Goal: Information Seeking & Learning: Learn about a topic

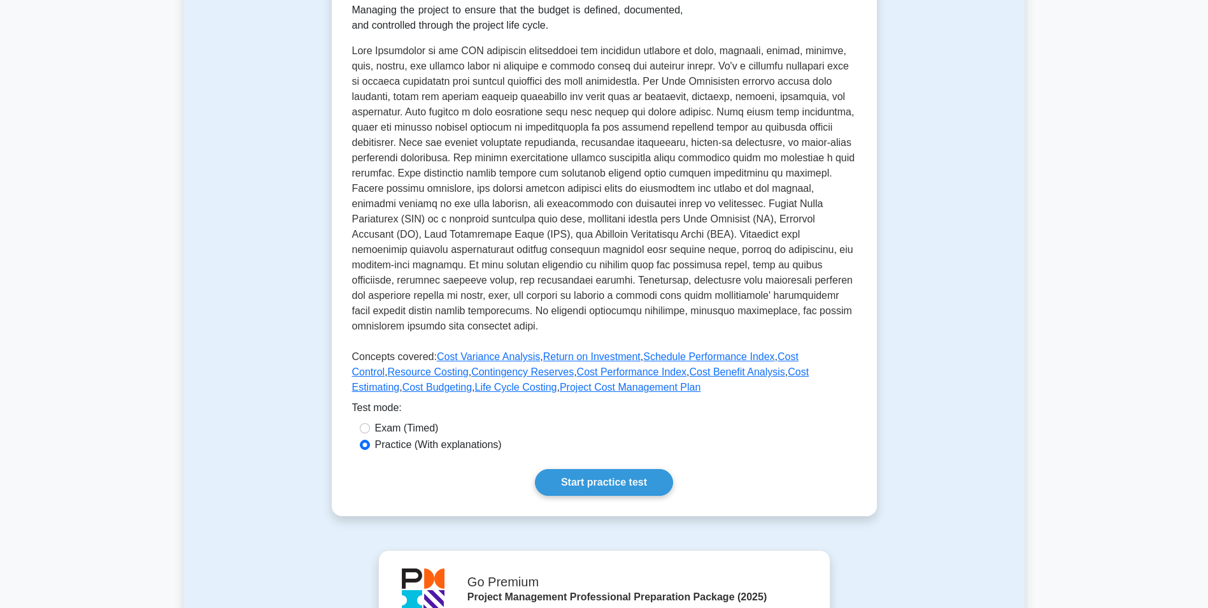
scroll to position [255, 0]
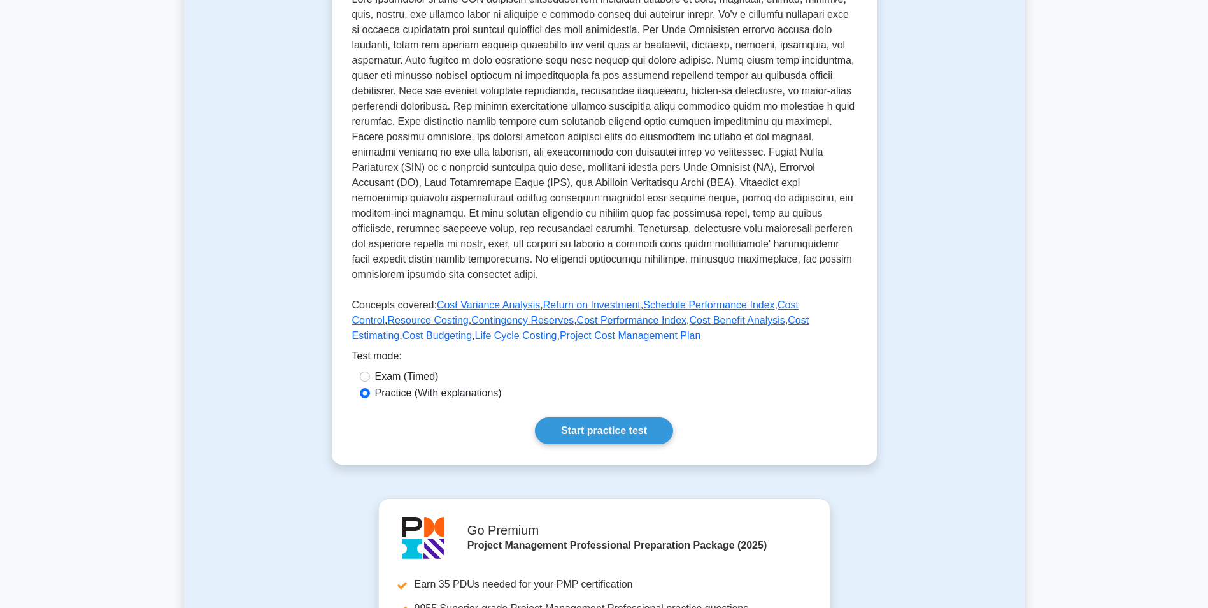
click at [563, 414] on div "Cost Management Managing project cost Managing the project to ensure that the b…" at bounding box center [604, 166] width 545 height 595
click at [567, 427] on link "Start practice test" at bounding box center [604, 430] width 138 height 27
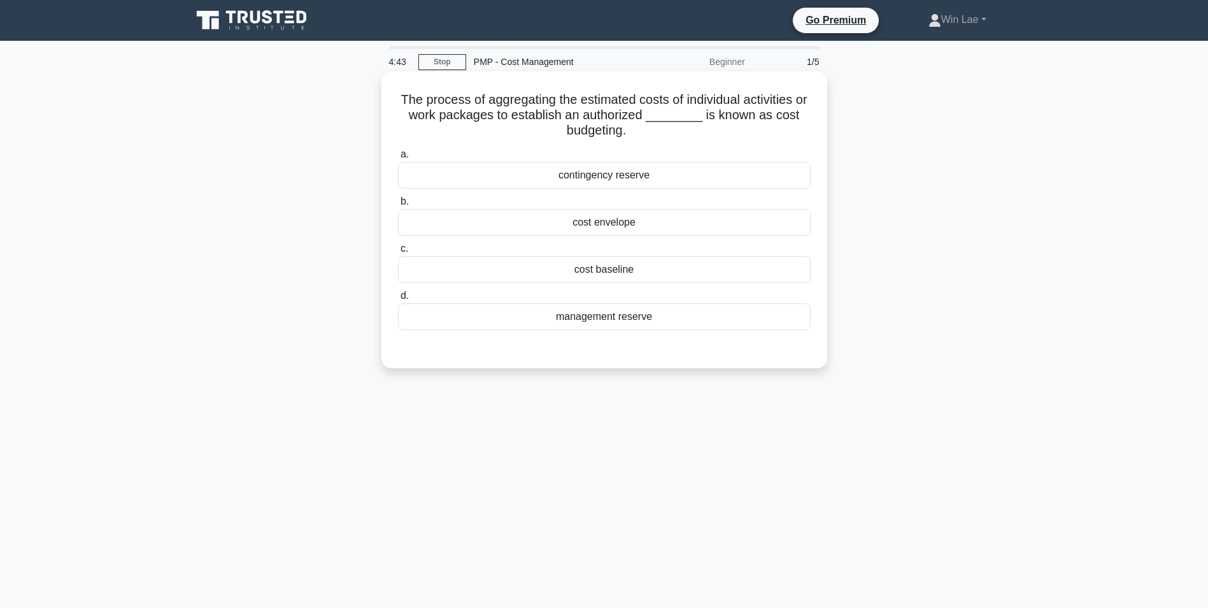
click at [592, 272] on div "cost baseline" at bounding box center [604, 269] width 413 height 27
click at [398, 253] on input "c. cost baseline" at bounding box center [398, 249] width 0 height 8
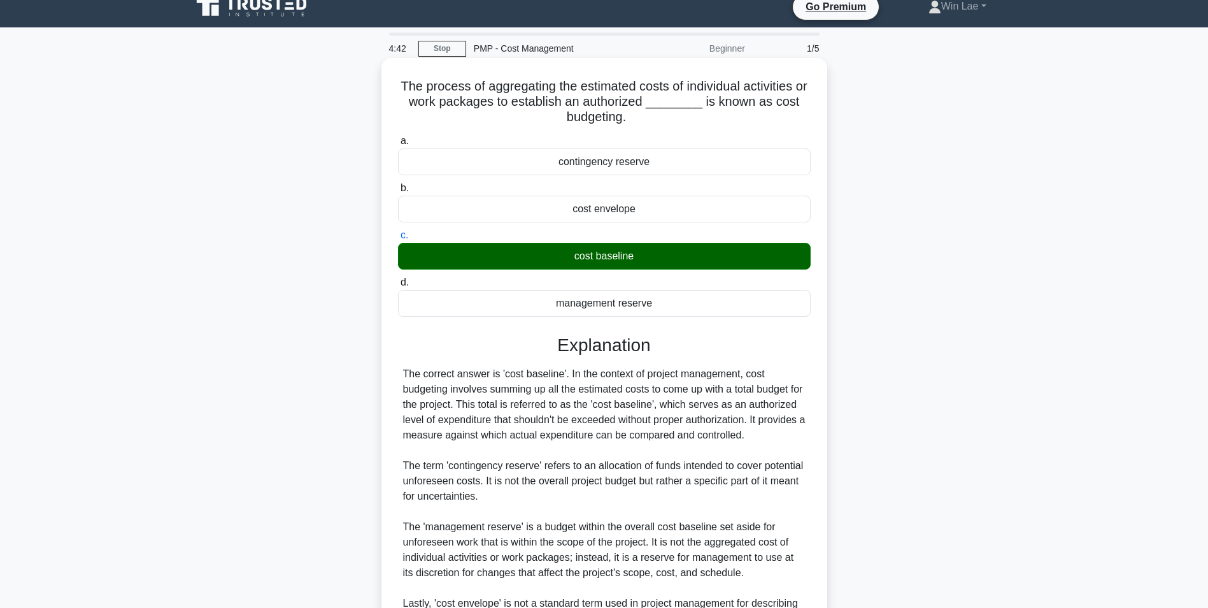
scroll to position [163, 0]
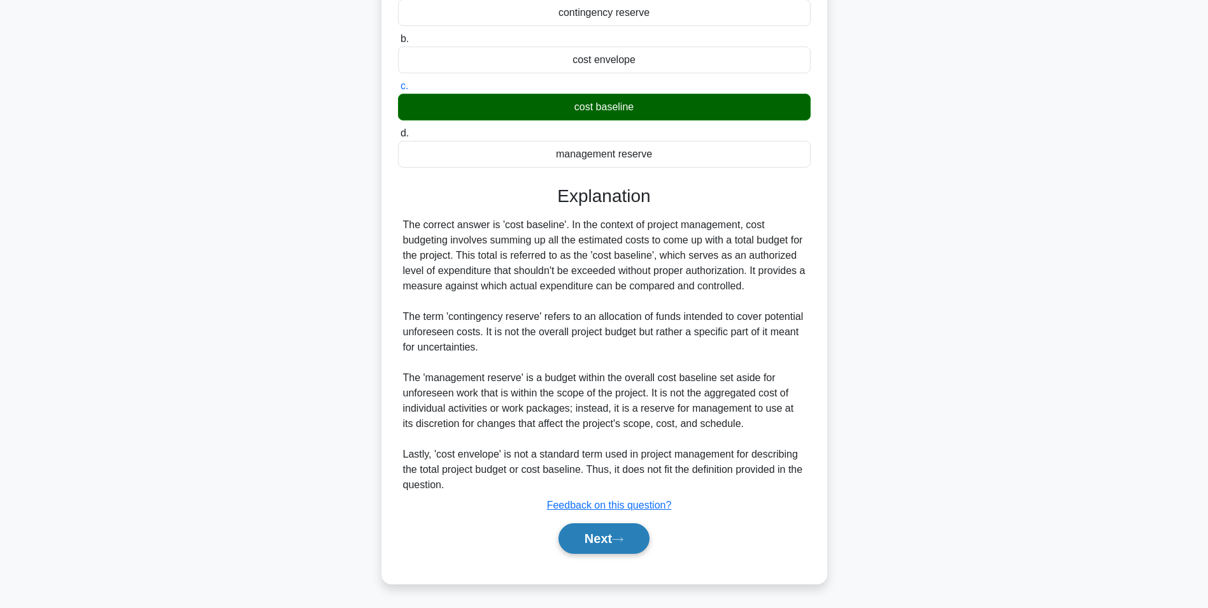
click at [582, 532] on button "Next" at bounding box center [604, 538] width 91 height 31
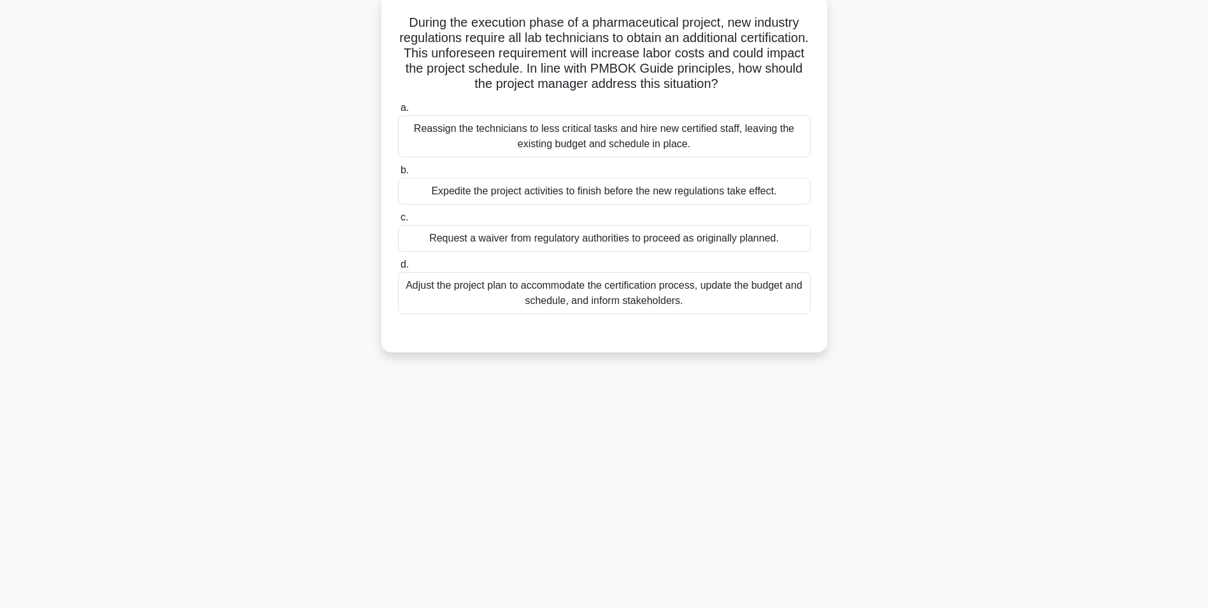
scroll to position [80, 0]
click at [299, 397] on div "4:40 Stop PMP - Cost Management Beginner 2/5 During the execution phase of a ph…" at bounding box center [604, 284] width 841 height 637
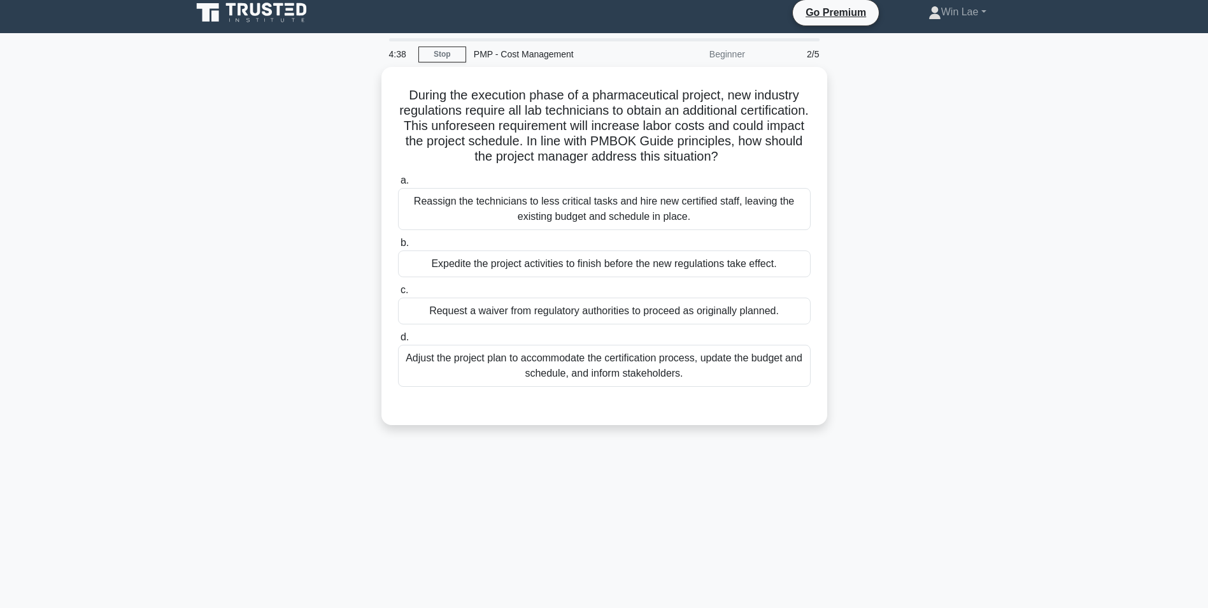
scroll to position [0, 0]
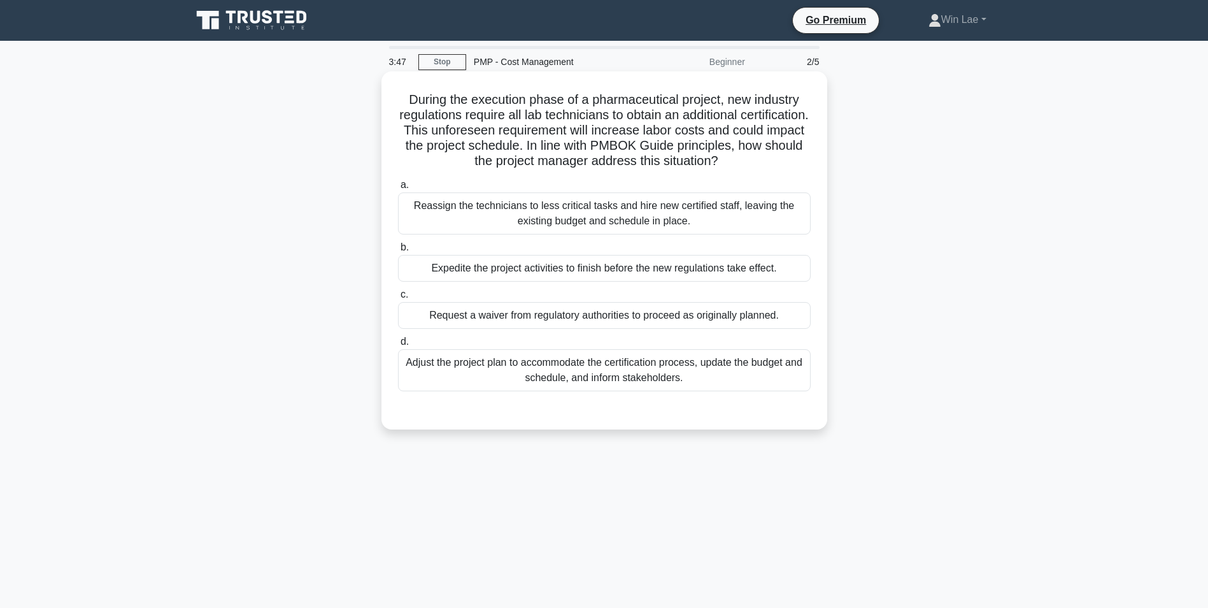
click at [717, 358] on div "Adjust the project plan to accommodate the certification process, update the bu…" at bounding box center [604, 370] width 413 height 42
click at [398, 346] on input "d. Adjust the project plan to accommodate the certification process, update the…" at bounding box center [398, 342] width 0 height 8
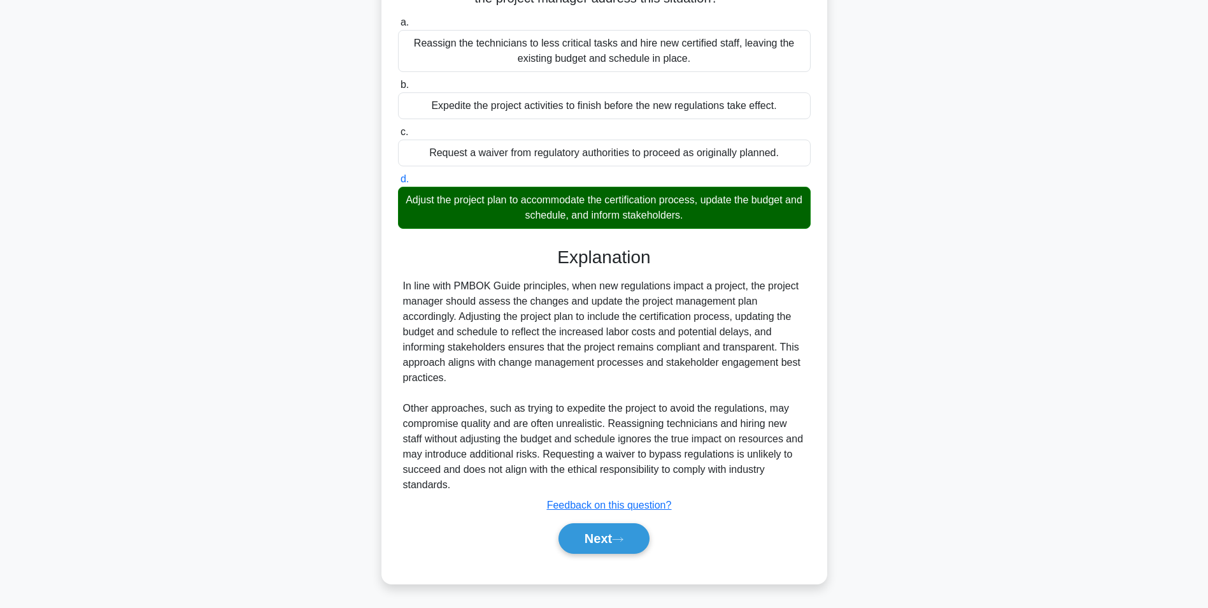
scroll to position [163, 0]
click at [604, 538] on button "Next" at bounding box center [604, 538] width 91 height 31
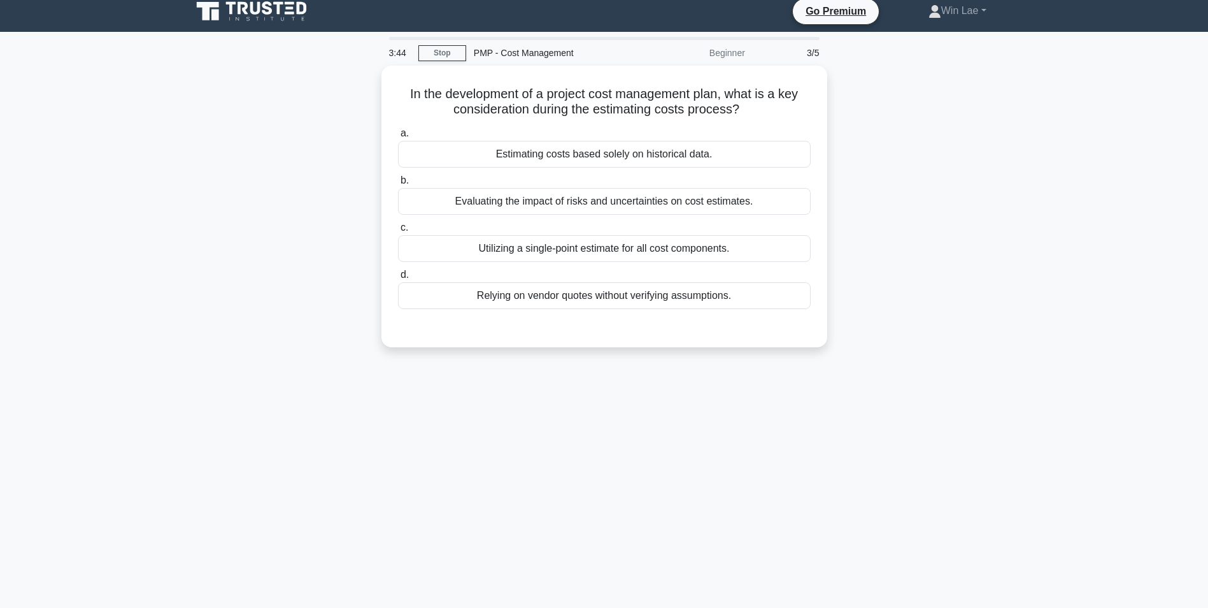
scroll to position [0, 0]
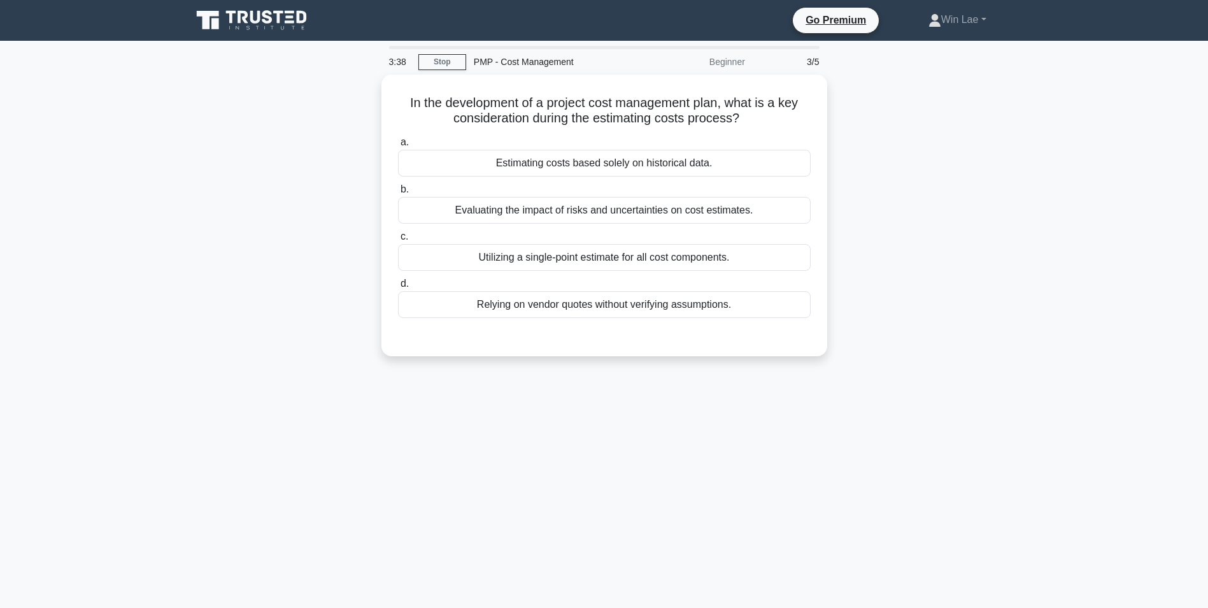
click at [276, 445] on div "3:38 Stop PMP - Cost Management Beginner 3/5 In the development of a project co…" at bounding box center [604, 364] width 841 height 637
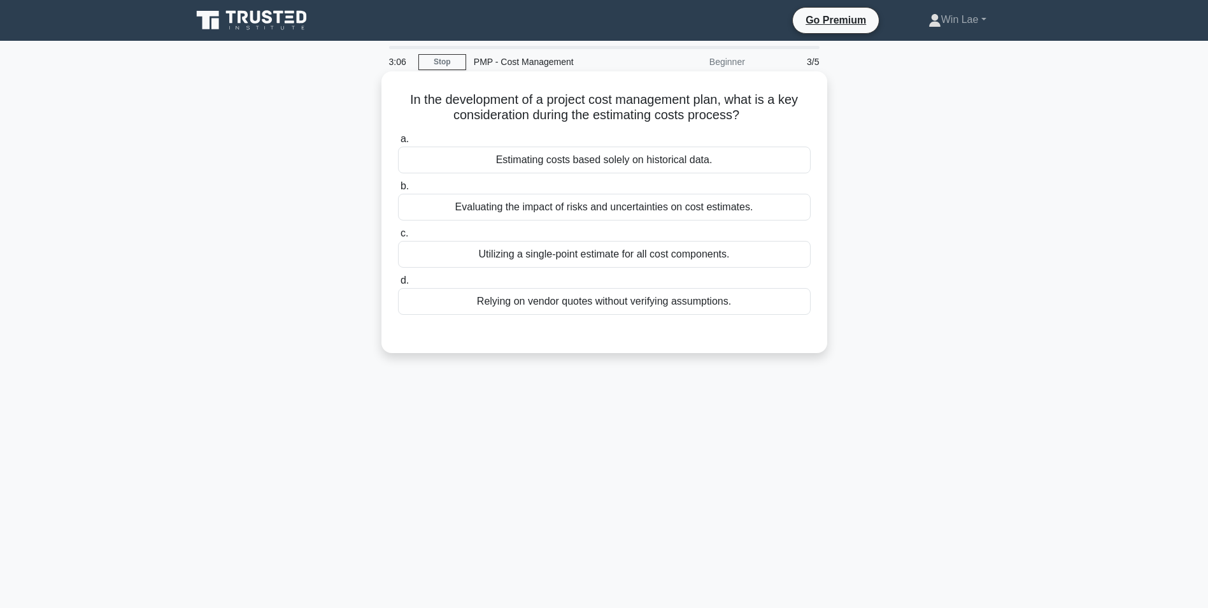
click at [496, 204] on div "Evaluating the impact of risks and uncertainties on cost estimates." at bounding box center [604, 207] width 413 height 27
click at [398, 190] on input "b. Evaluating the impact of risks and uncertainties on cost estimates." at bounding box center [398, 186] width 0 height 8
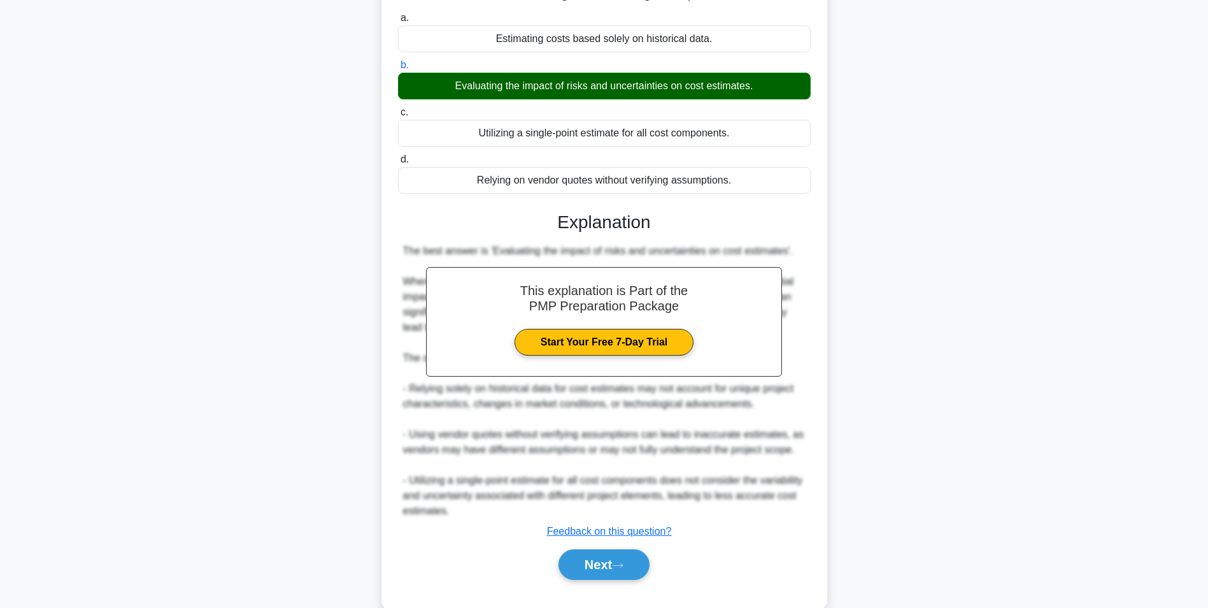
scroll to position [148, 0]
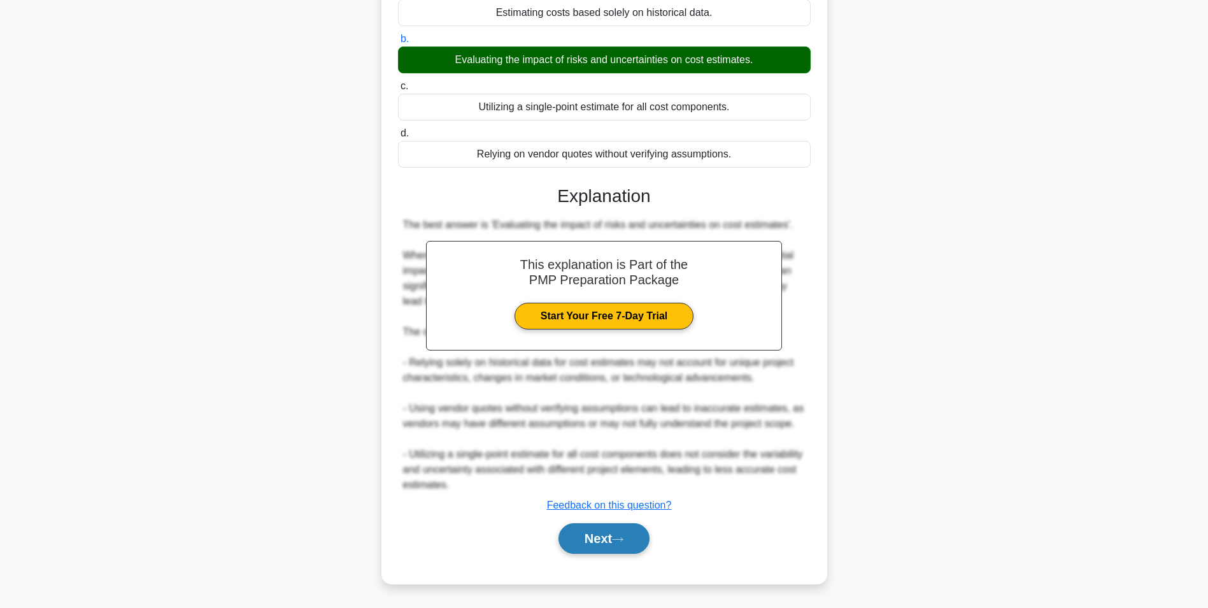
click at [569, 536] on button "Next" at bounding box center [604, 538] width 91 height 31
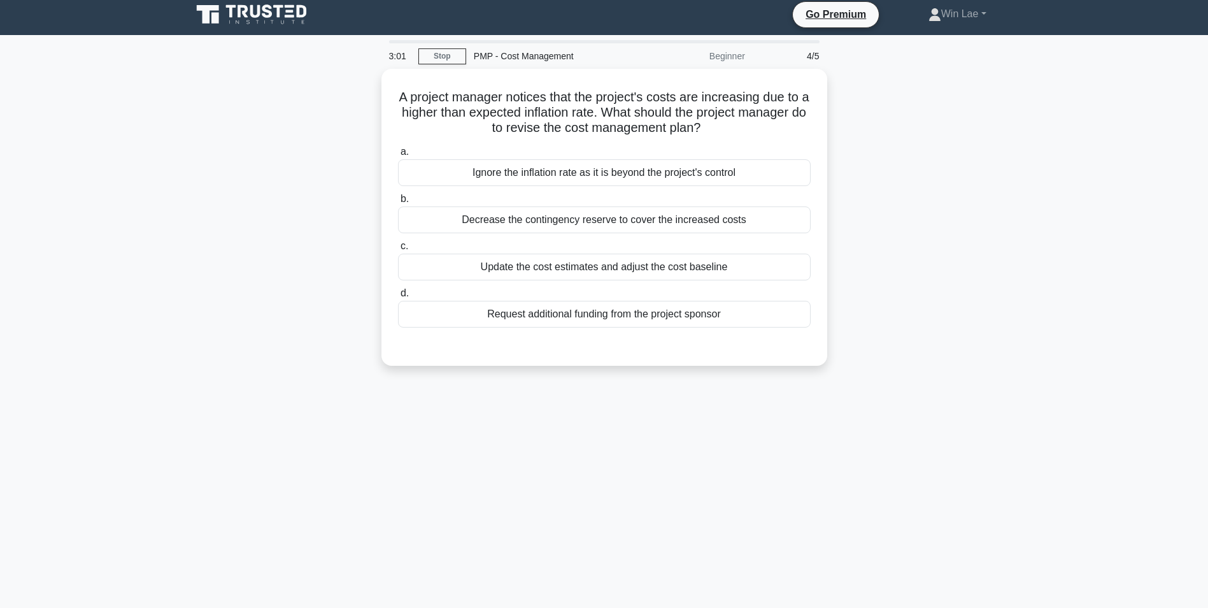
scroll to position [0, 0]
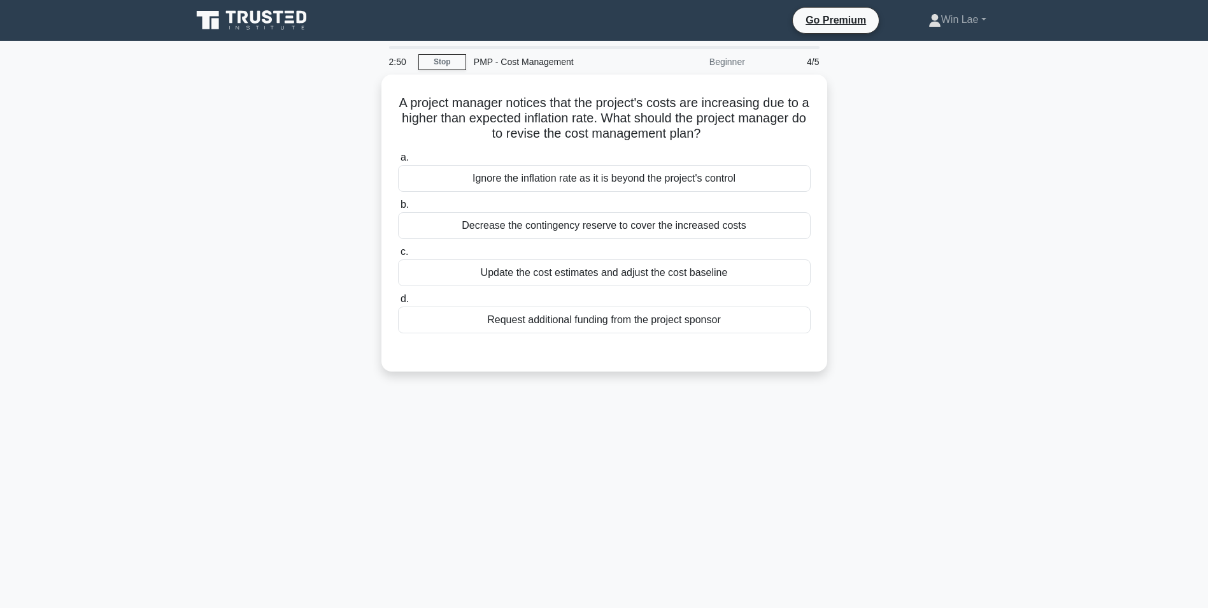
click at [442, 430] on div "2:50 Stop PMP - Cost Management Beginner 4/5 A project manager notices that the…" at bounding box center [604, 364] width 841 height 637
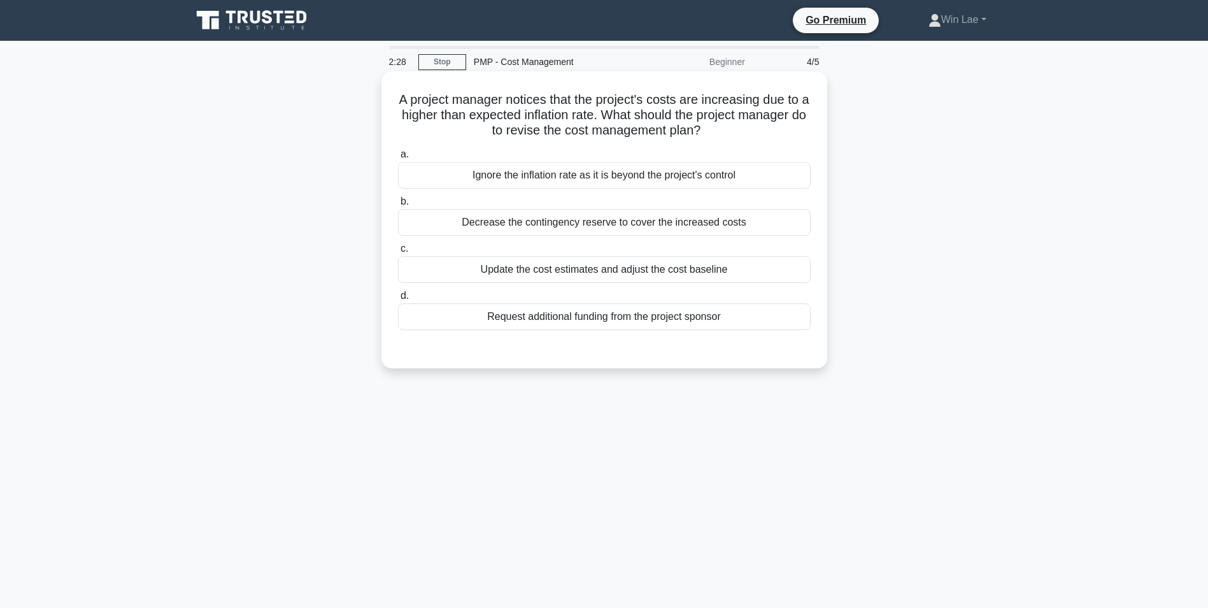
click at [545, 269] on div "Update the cost estimates and adjust the cost baseline" at bounding box center [604, 269] width 413 height 27
click at [398, 253] on input "c. Update the cost estimates and adjust the cost baseline" at bounding box center [398, 249] width 0 height 8
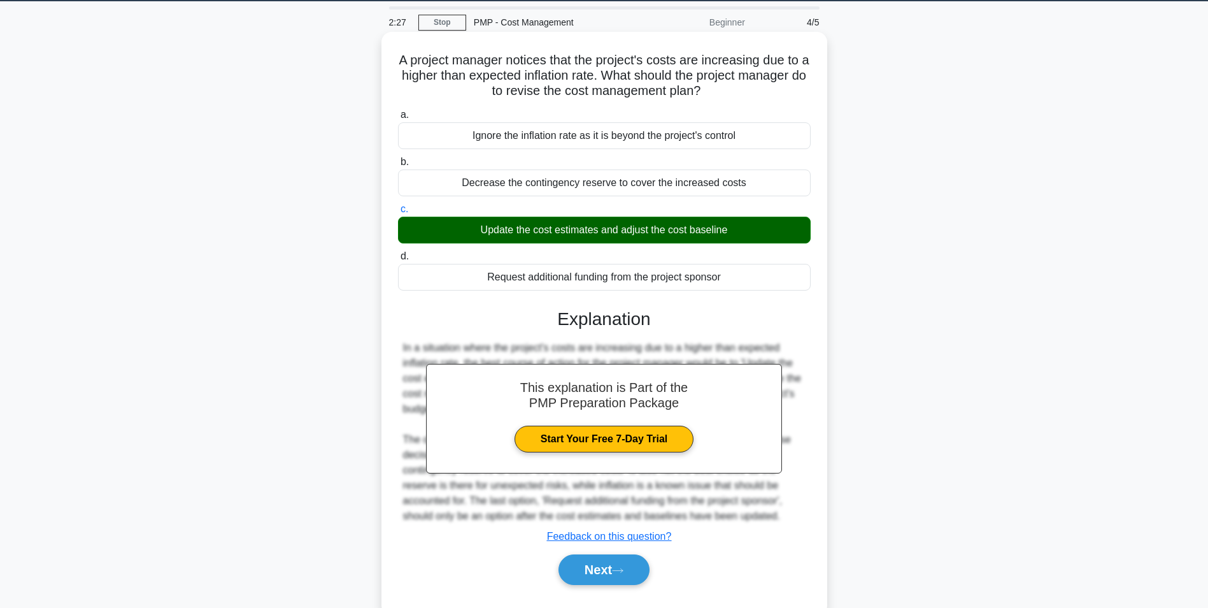
scroll to position [80, 0]
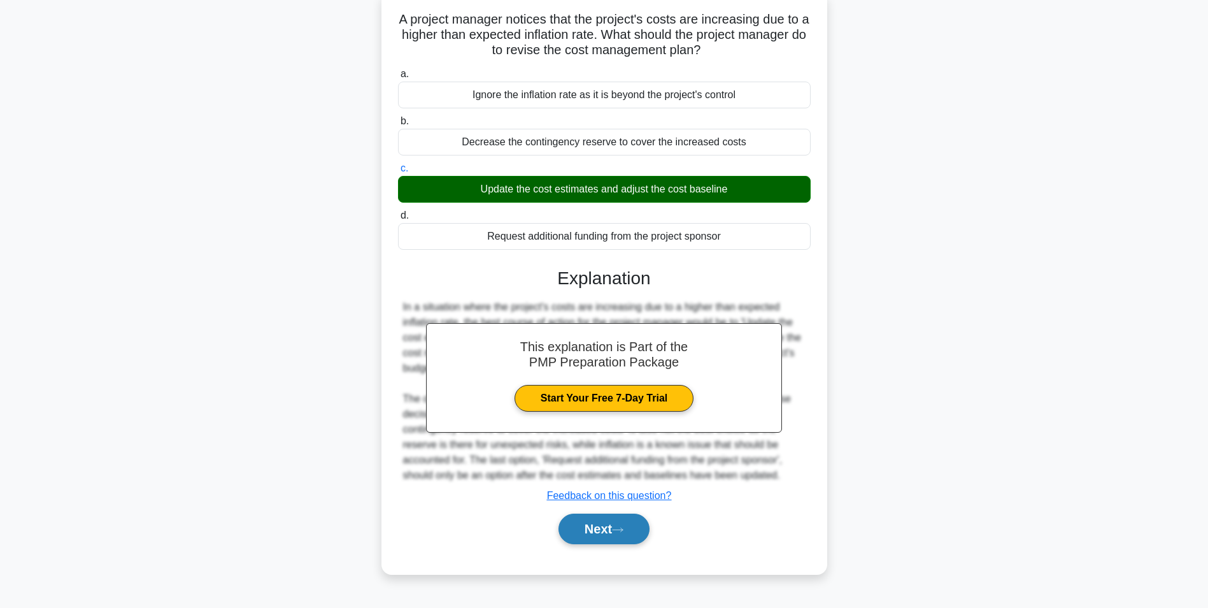
click at [610, 538] on button "Next" at bounding box center [604, 528] width 91 height 31
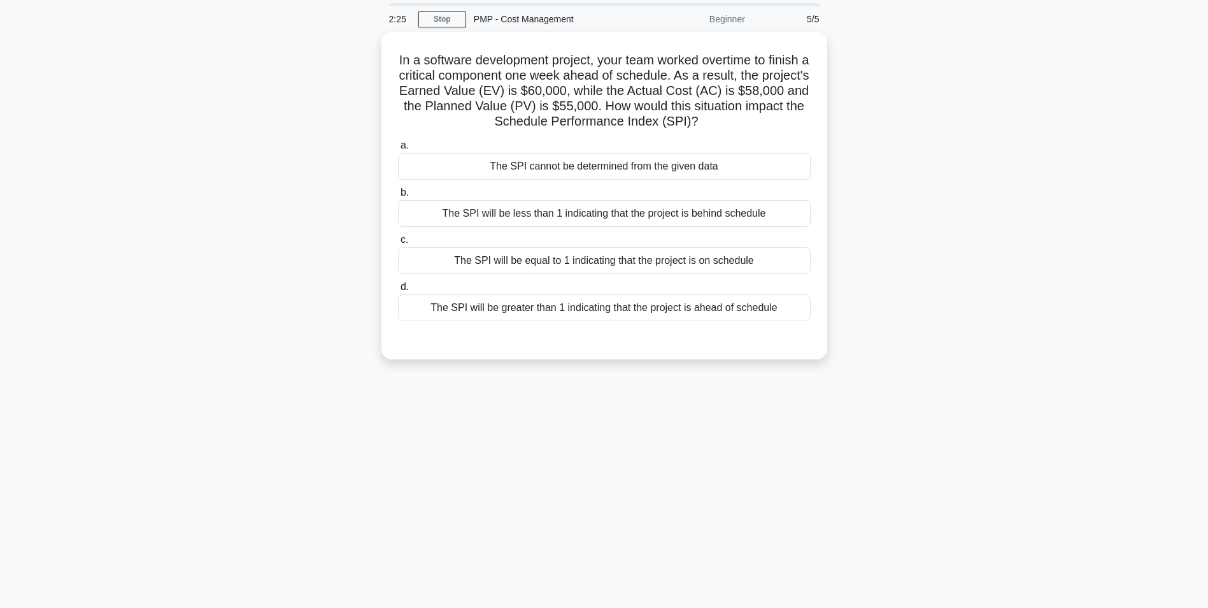
scroll to position [0, 0]
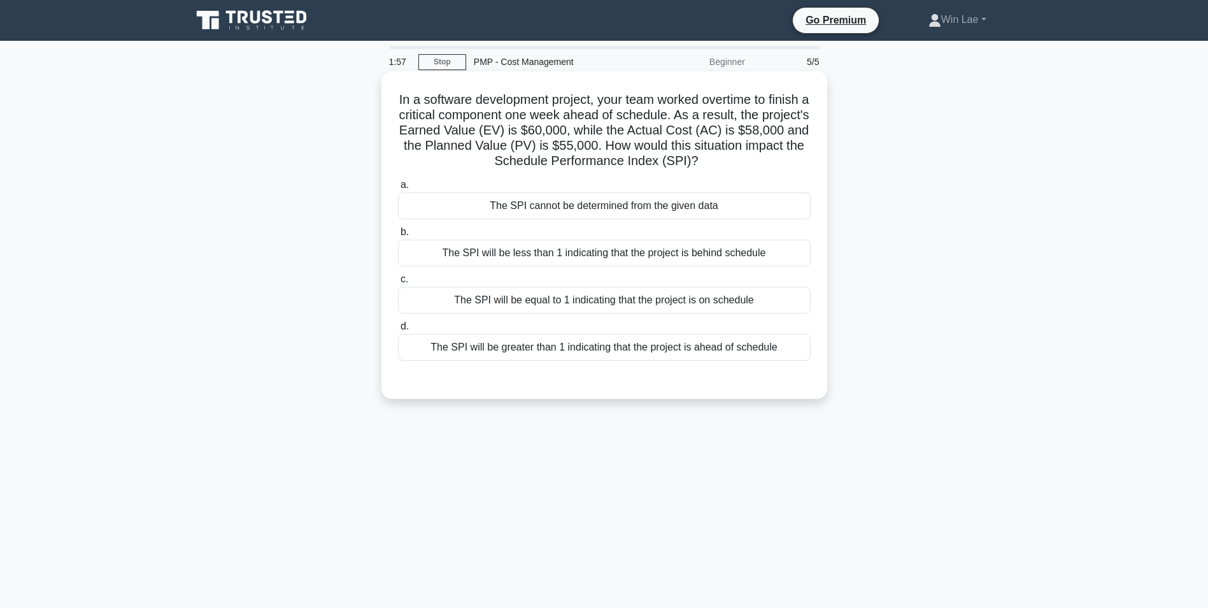
drag, startPoint x: 566, startPoint y: 345, endPoint x: 421, endPoint y: 357, distance: 145.8
click at [566, 345] on div "The SPI will be greater than 1 indicating that the project is ahead of schedule" at bounding box center [604, 347] width 413 height 27
click at [398, 331] on input "d. The SPI will be greater than 1 indicating that the project is ahead of sched…" at bounding box center [398, 326] width 0 height 8
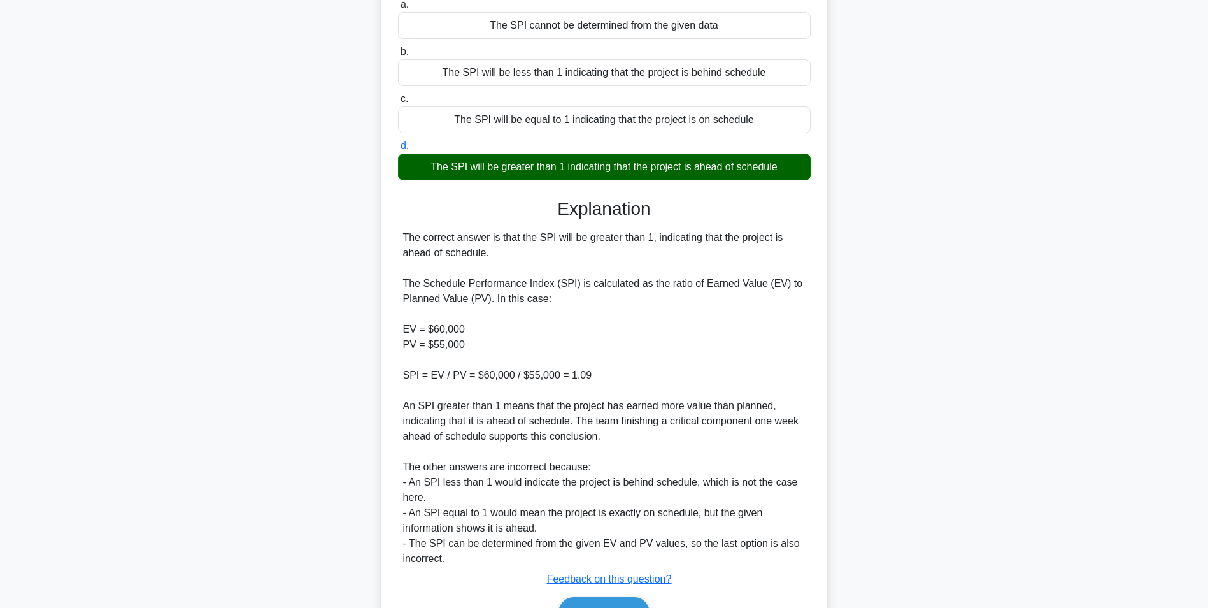
scroll to position [255, 0]
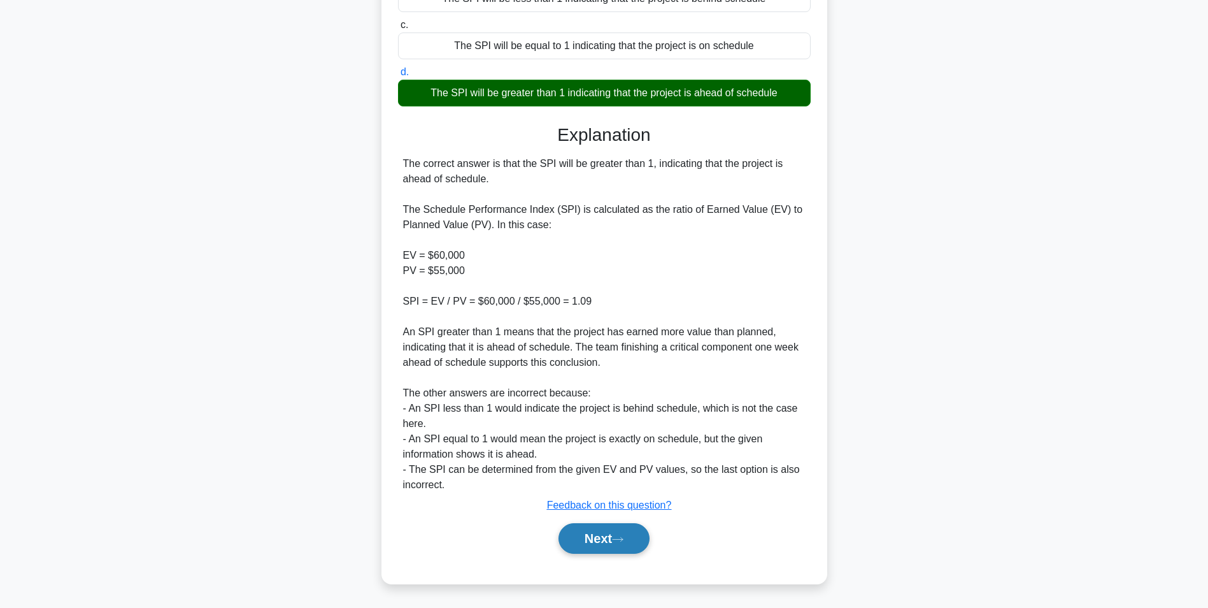
drag, startPoint x: 604, startPoint y: 536, endPoint x: 569, endPoint y: 529, distance: 35.9
click at [604, 536] on button "Next" at bounding box center [604, 538] width 91 height 31
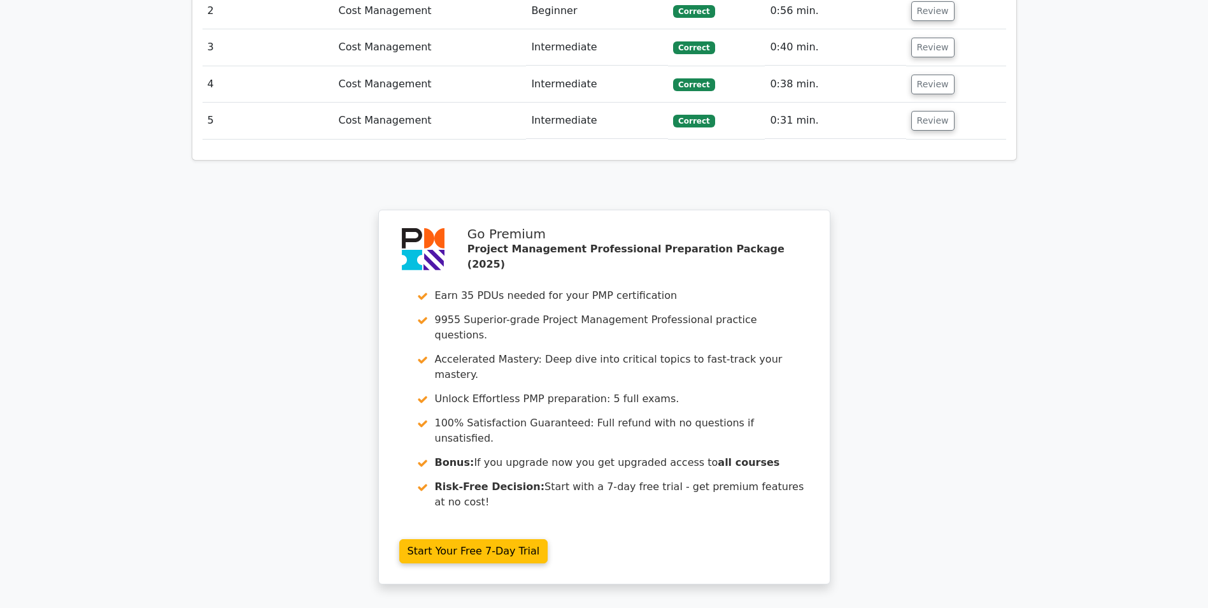
scroll to position [1847, 0]
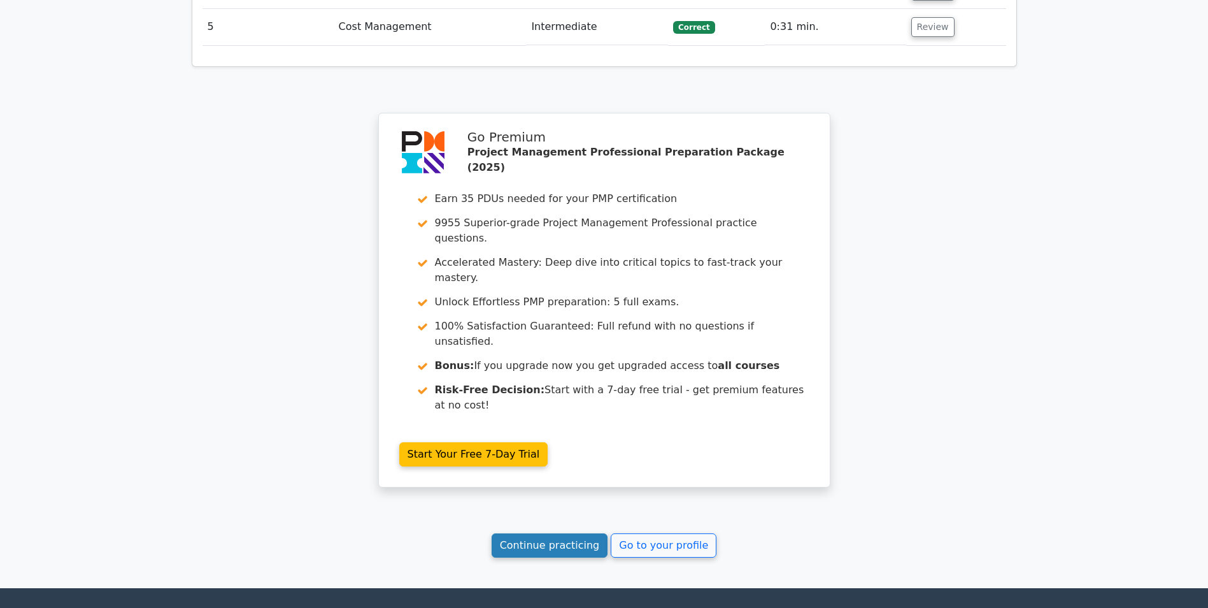
click at [557, 533] on link "Continue practicing" at bounding box center [550, 545] width 117 height 24
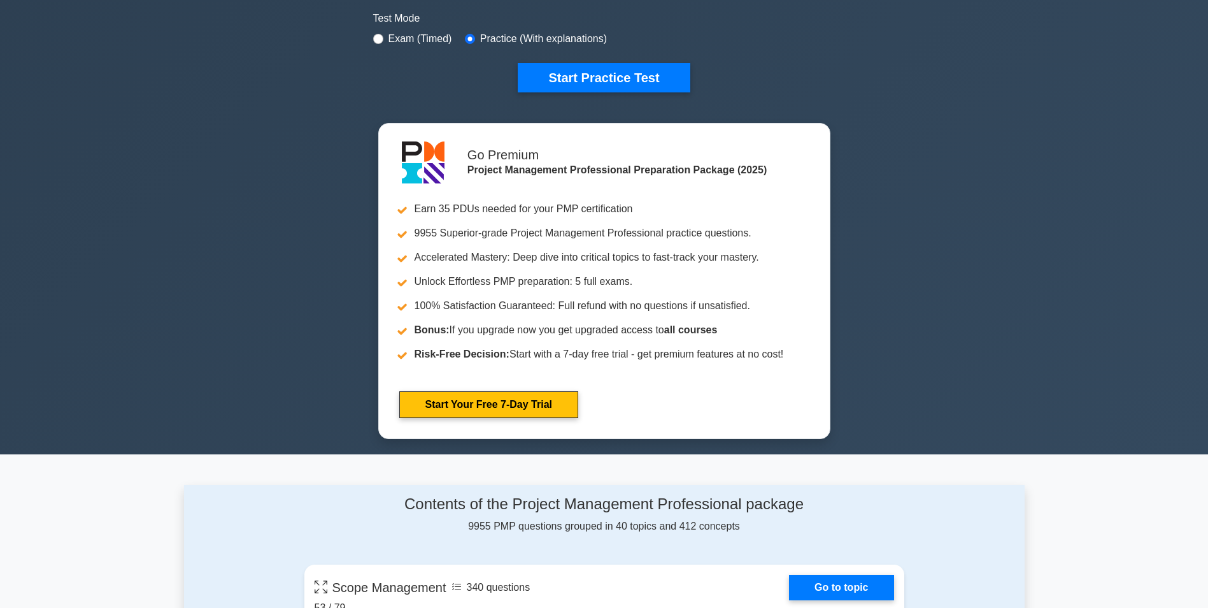
scroll to position [255, 0]
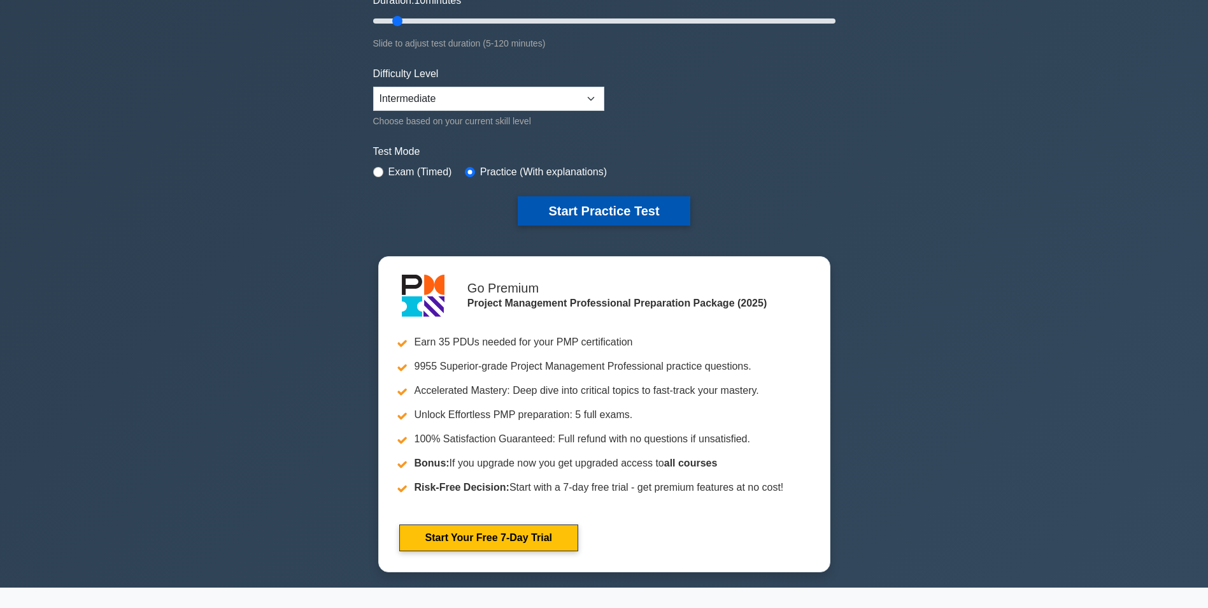
click at [577, 213] on button "Start Practice Test" at bounding box center [604, 210] width 172 height 29
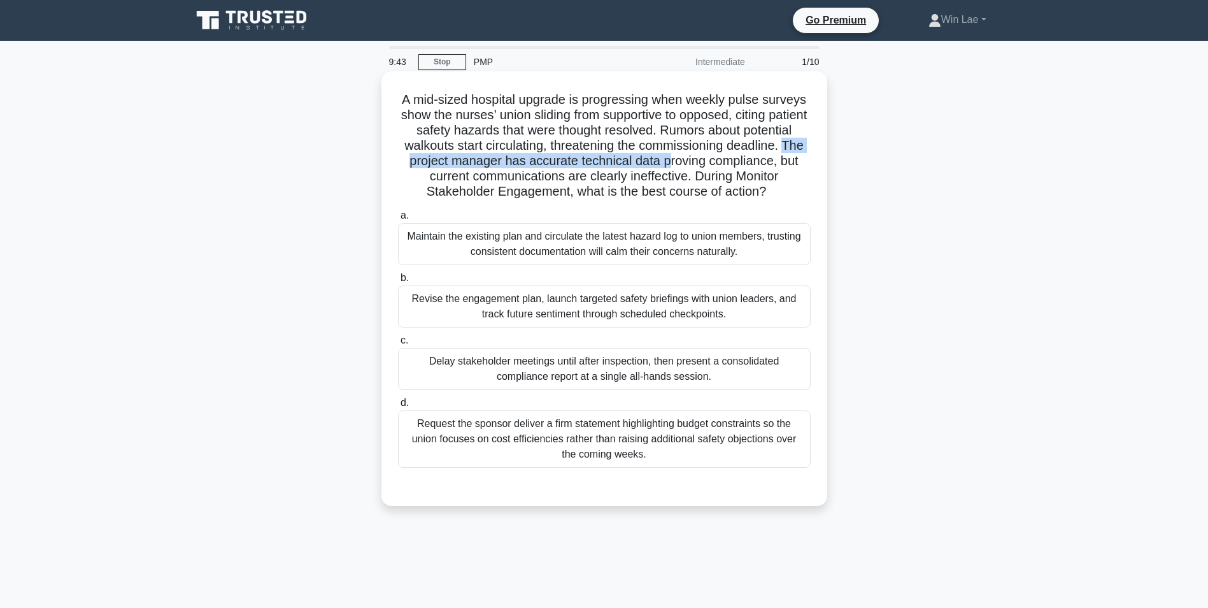
drag, startPoint x: 468, startPoint y: 162, endPoint x: 757, endPoint y: 163, distance: 289.2
click at [757, 163] on h5 "A mid-sized hospital upgrade is progressing when weekly pulse surveys show the …" at bounding box center [604, 146] width 415 height 108
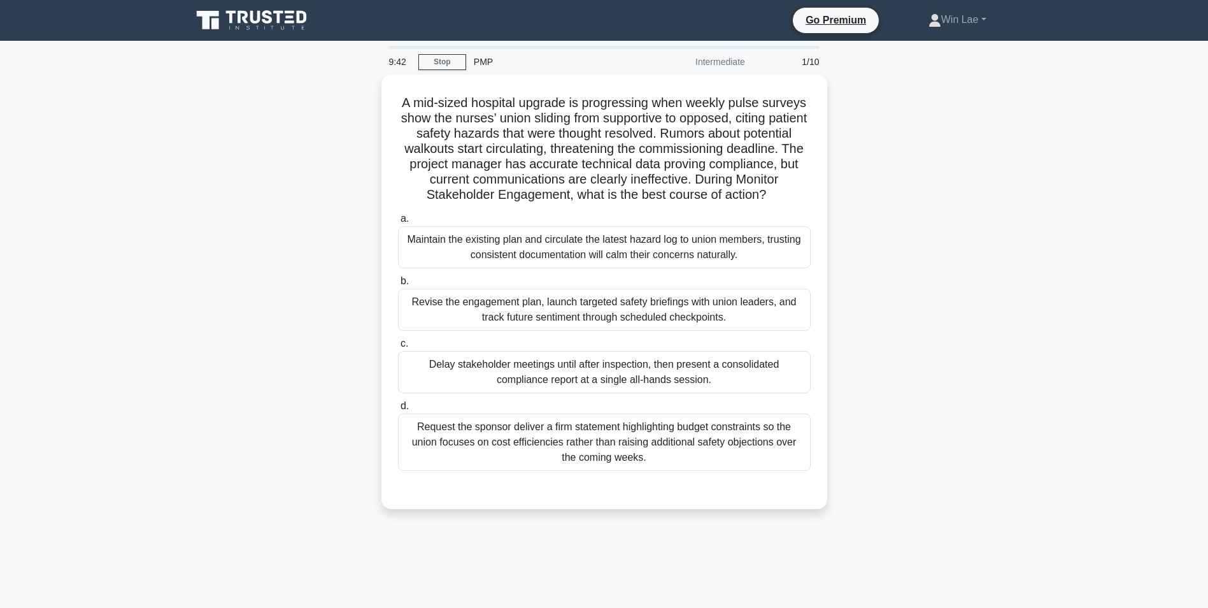
click at [348, 176] on div "A mid-sized hospital upgrade is progressing when weekly pulse surveys show the …" at bounding box center [604, 300] width 841 height 450
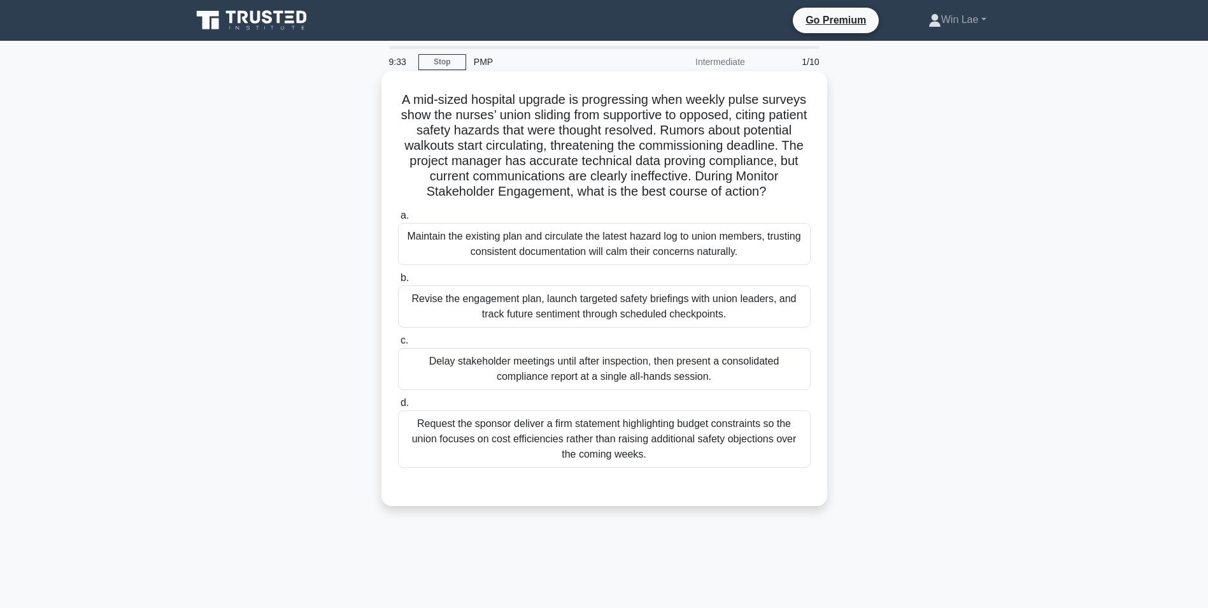
click at [498, 314] on div "Revise the engagement plan, launch targeted safety briefings with union leaders…" at bounding box center [604, 306] width 413 height 42
click at [501, 309] on div "Revise the engagement plan, launch targeted safety briefings with union leaders…" at bounding box center [604, 306] width 413 height 42
click at [398, 282] on input "b. Revise the engagement plan, launch targeted safety briefings with union lead…" at bounding box center [398, 278] width 0 height 8
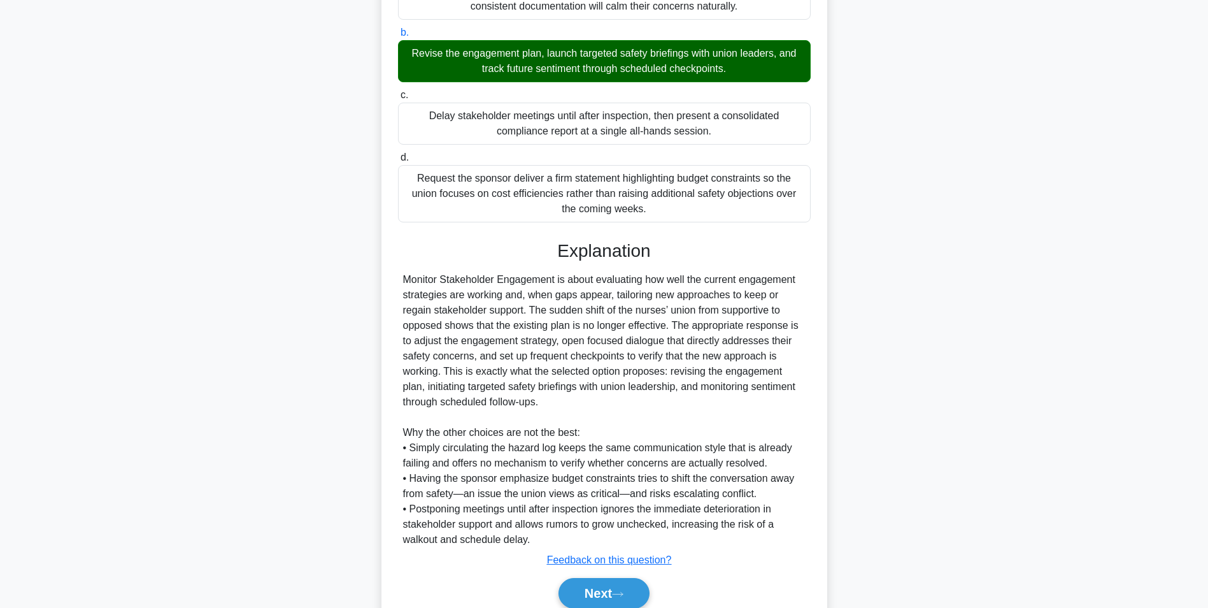
scroll to position [301, 0]
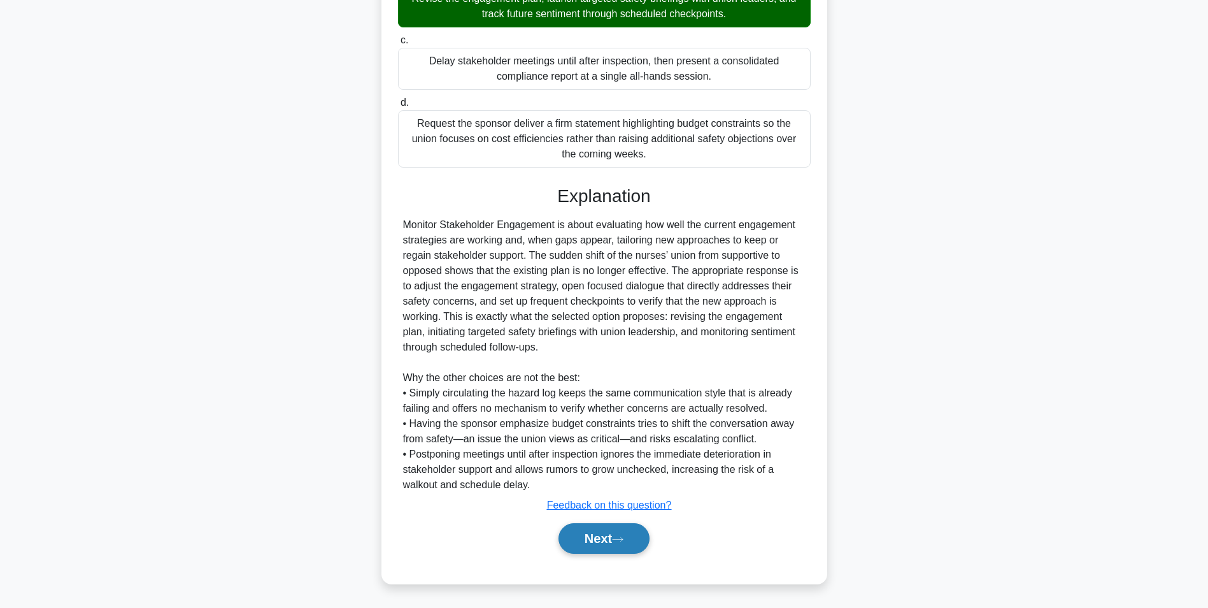
click at [591, 527] on button "Next" at bounding box center [604, 538] width 91 height 31
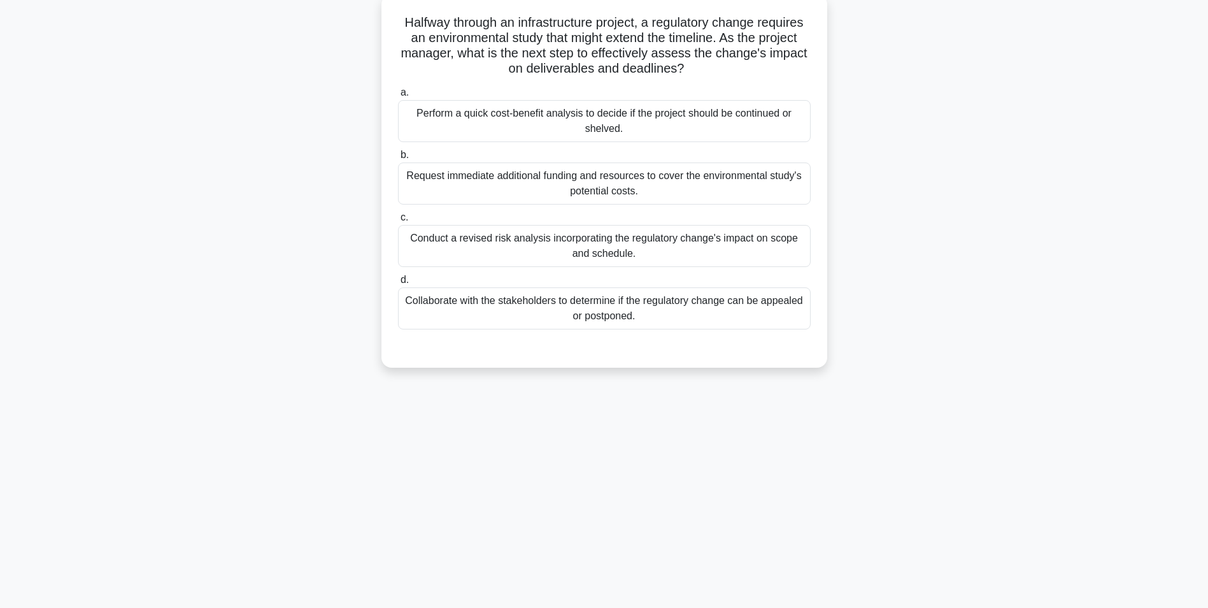
click at [168, 320] on main "9:29 Stop PMP Intermediate 2/10 Halfway through an infrastructure project, a re…" at bounding box center [604, 284] width 1208 height 647
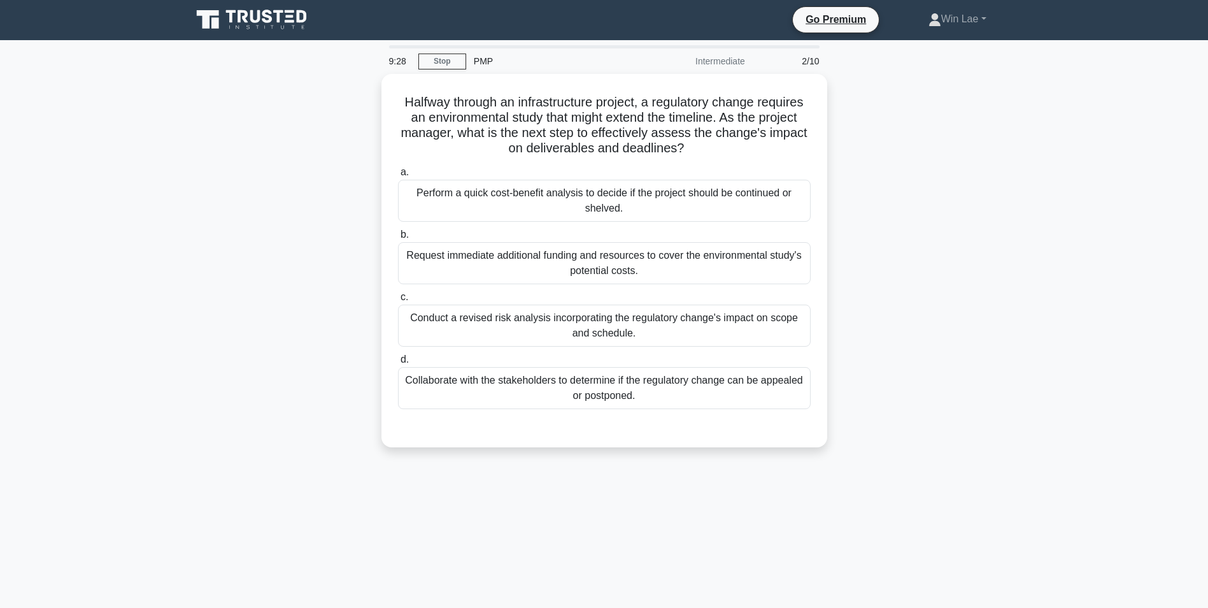
scroll to position [0, 0]
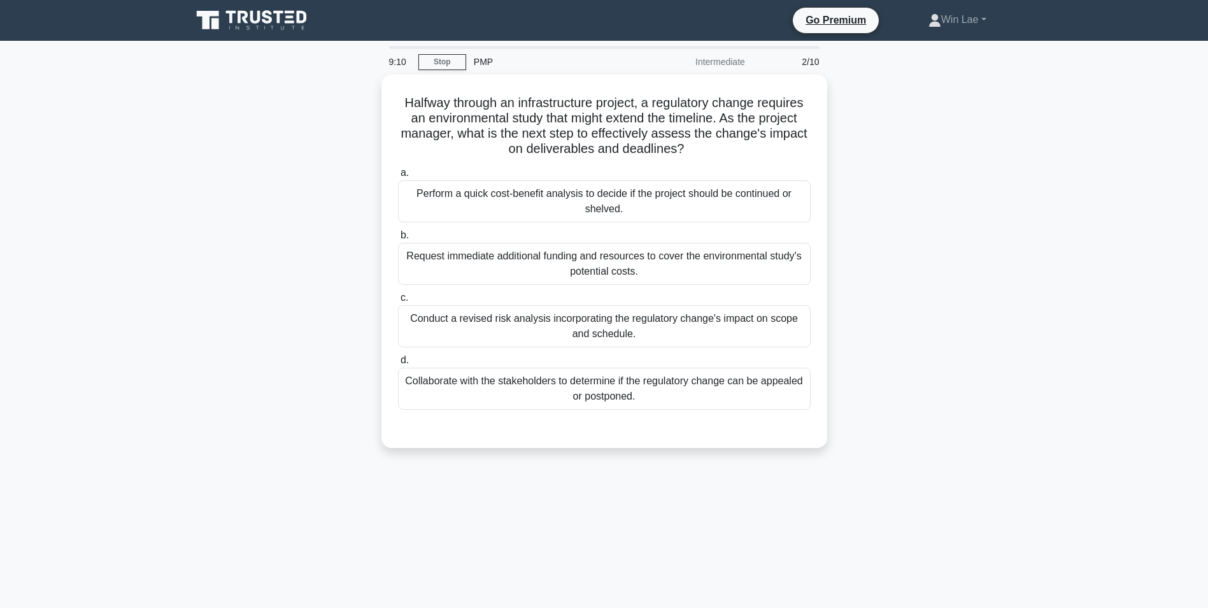
click at [196, 345] on div "Halfway through an infrastructure project, a regulatory change requires an envi…" at bounding box center [604, 269] width 841 height 389
click at [296, 253] on div "Halfway through an infrastructure project, a regulatory change requires an envi…" at bounding box center [604, 269] width 841 height 389
click at [458, 61] on link "Stop" at bounding box center [442, 62] width 48 height 16
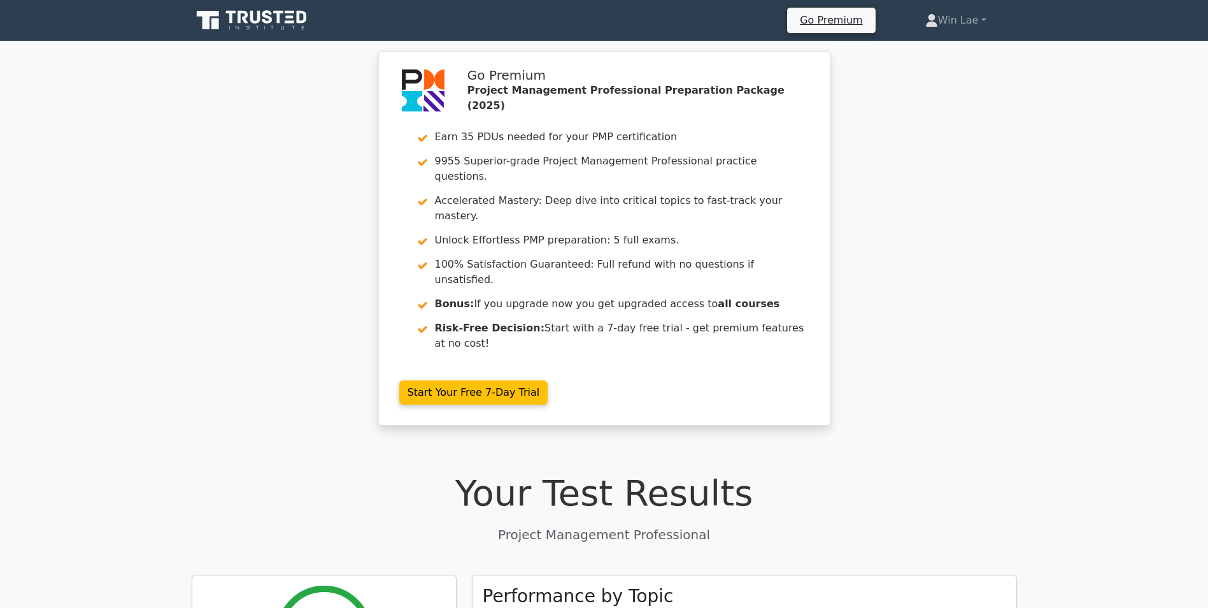
click at [292, 13] on icon at bounding box center [290, 12] width 10 height 3
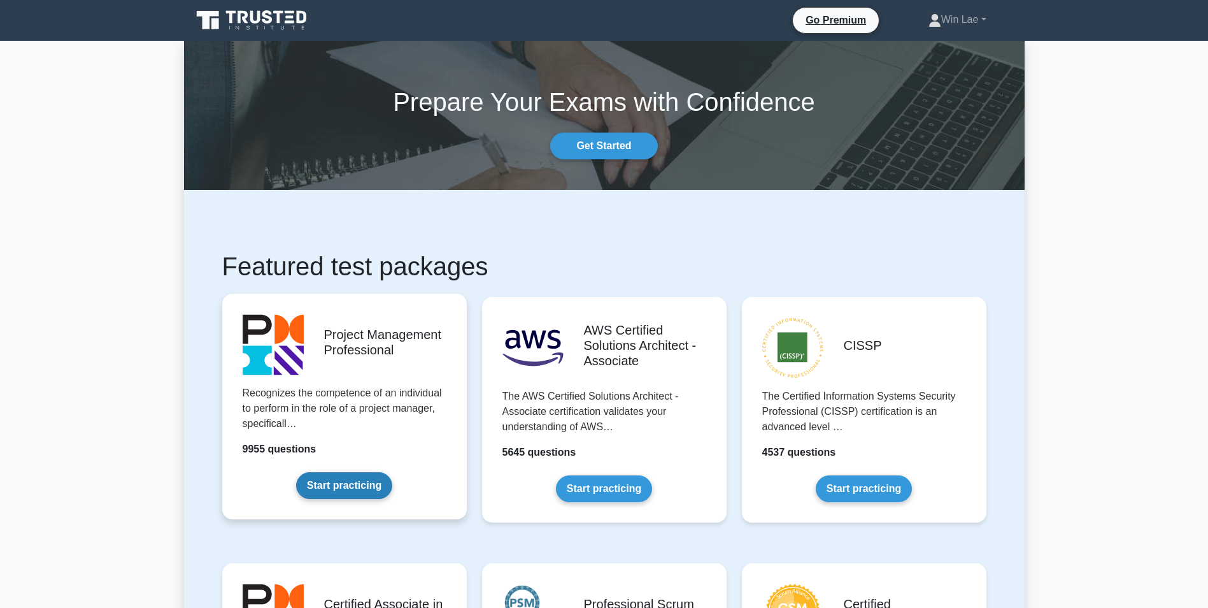
click at [346, 489] on link "Start practicing" at bounding box center [344, 485] width 96 height 27
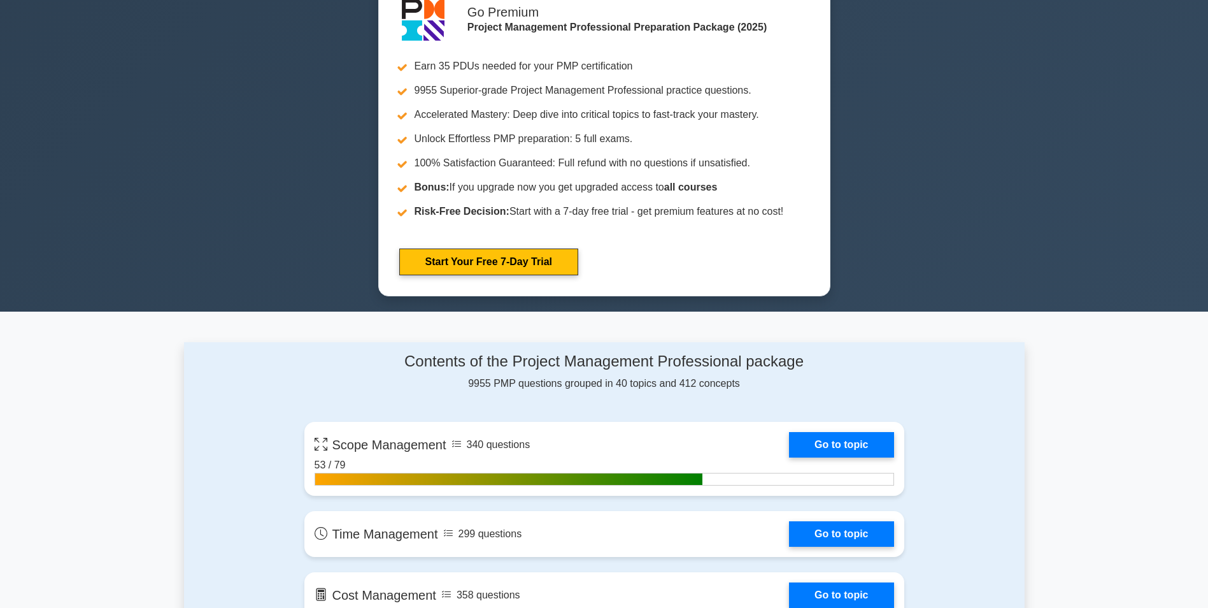
scroll to position [701, 0]
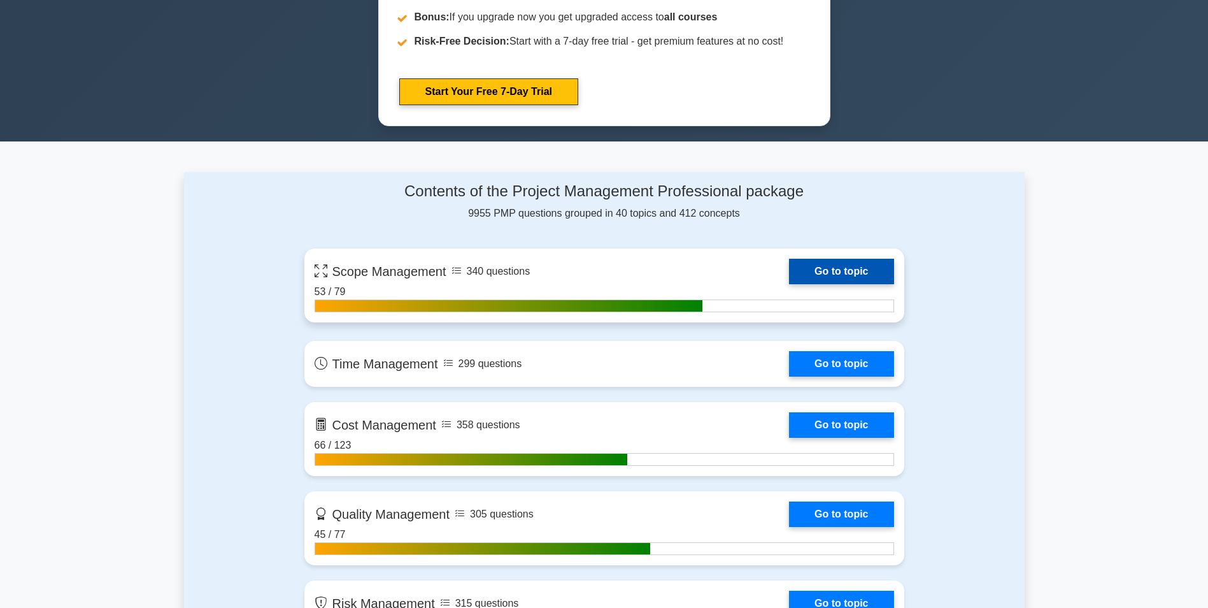
click at [872, 276] on link "Go to topic" at bounding box center [841, 271] width 104 height 25
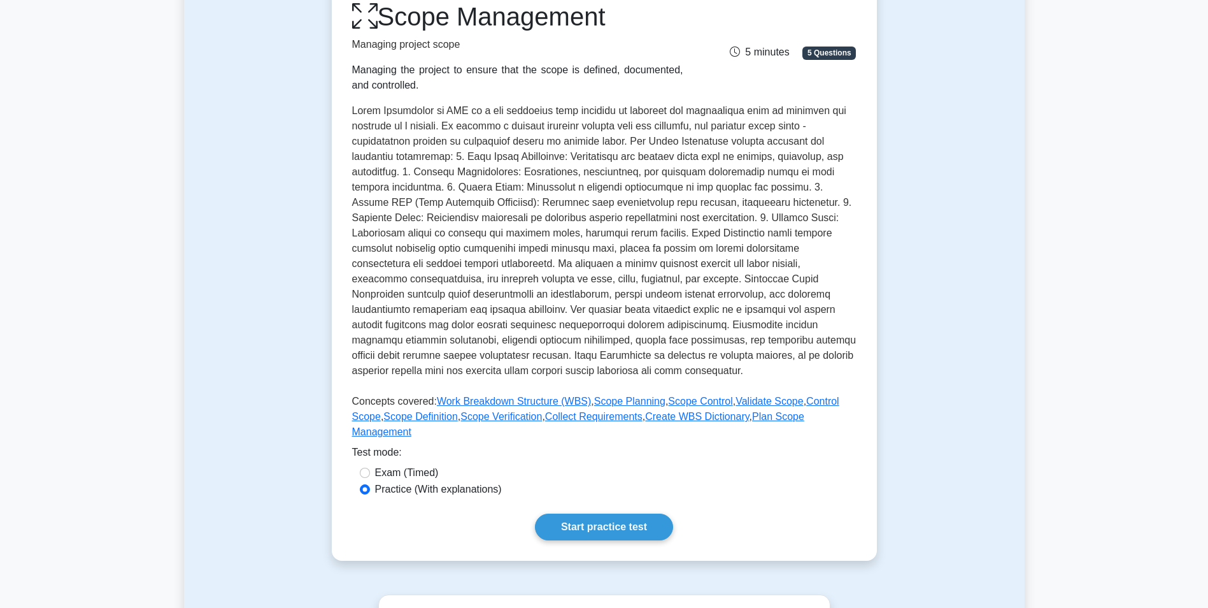
scroll to position [255, 0]
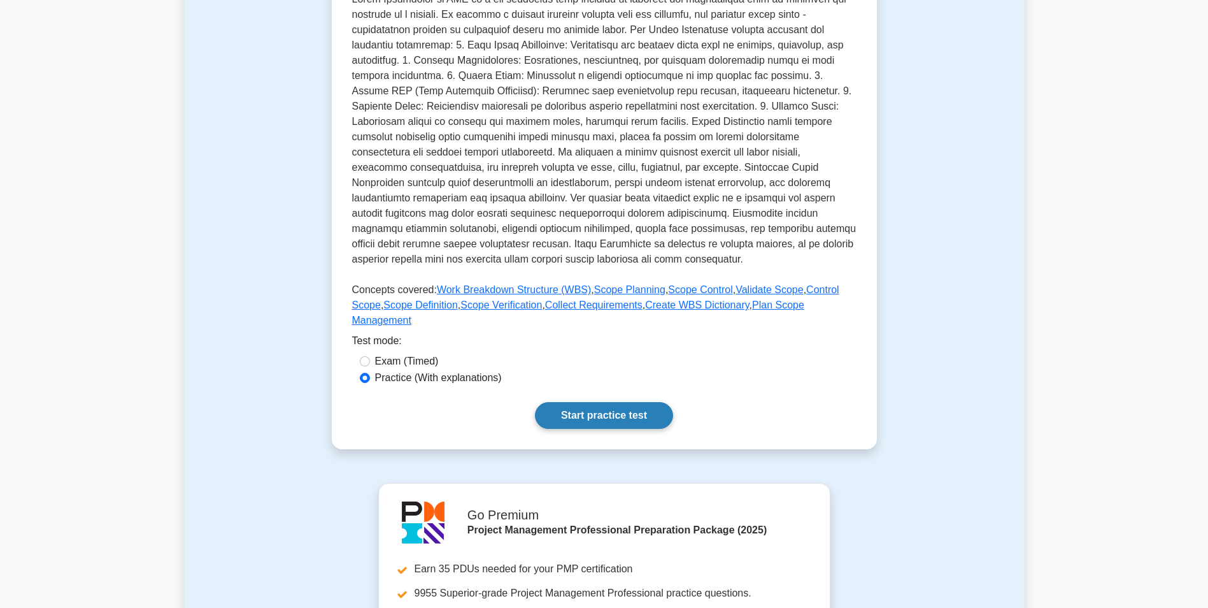
click at [624, 402] on link "Start practice test" at bounding box center [604, 415] width 138 height 27
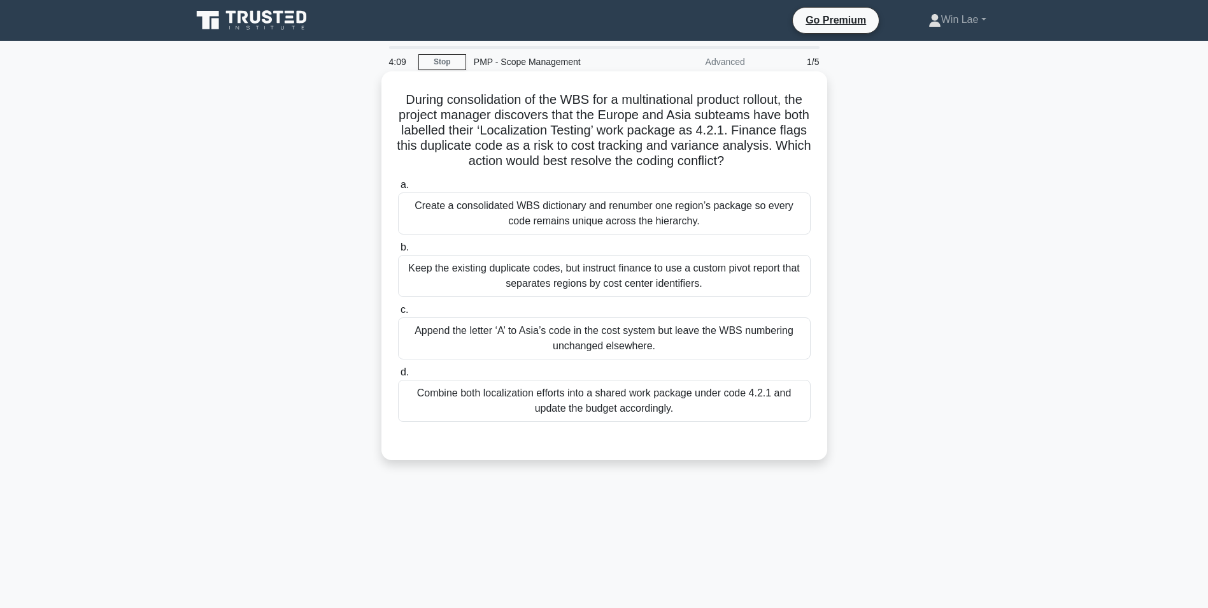
click at [516, 421] on div "Combine both localization efforts into a shared work package under code 4.2.1 a…" at bounding box center [604, 401] width 413 height 42
click at [398, 376] on input "d. Combine both localization efforts into a shared work package under code 4.2.…" at bounding box center [398, 372] width 0 height 8
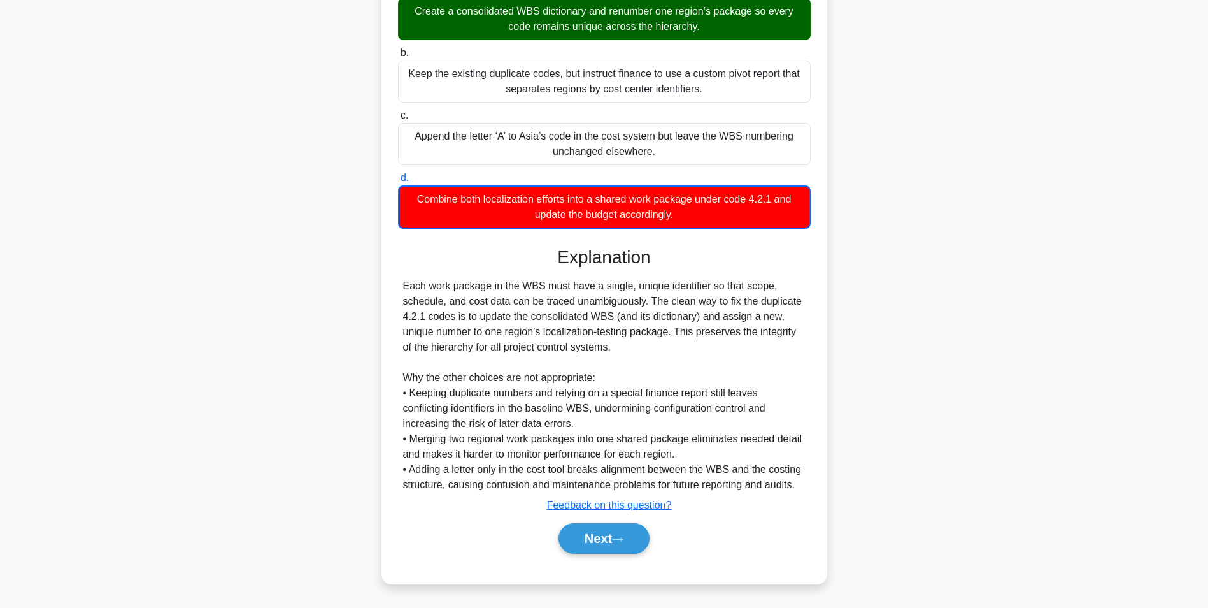
scroll to position [195, 0]
click at [606, 531] on button "Next" at bounding box center [604, 538] width 91 height 31
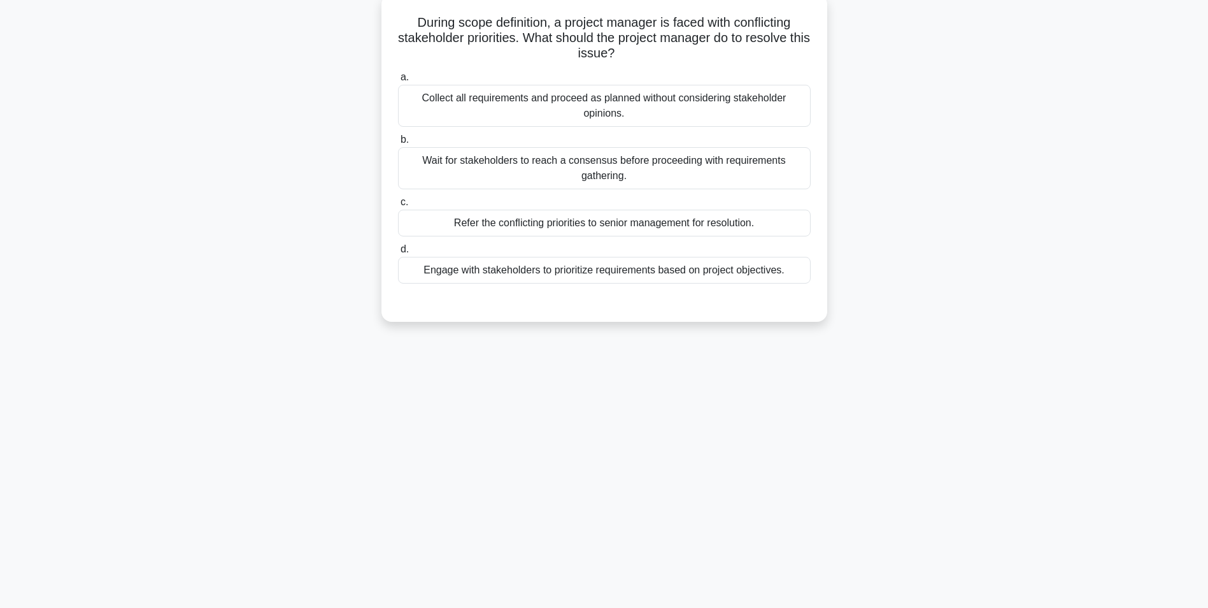
scroll to position [80, 0]
click at [188, 262] on div "During scope definition, a project manager is faced with conflicting stakeholde…" at bounding box center [604, 165] width 841 height 343
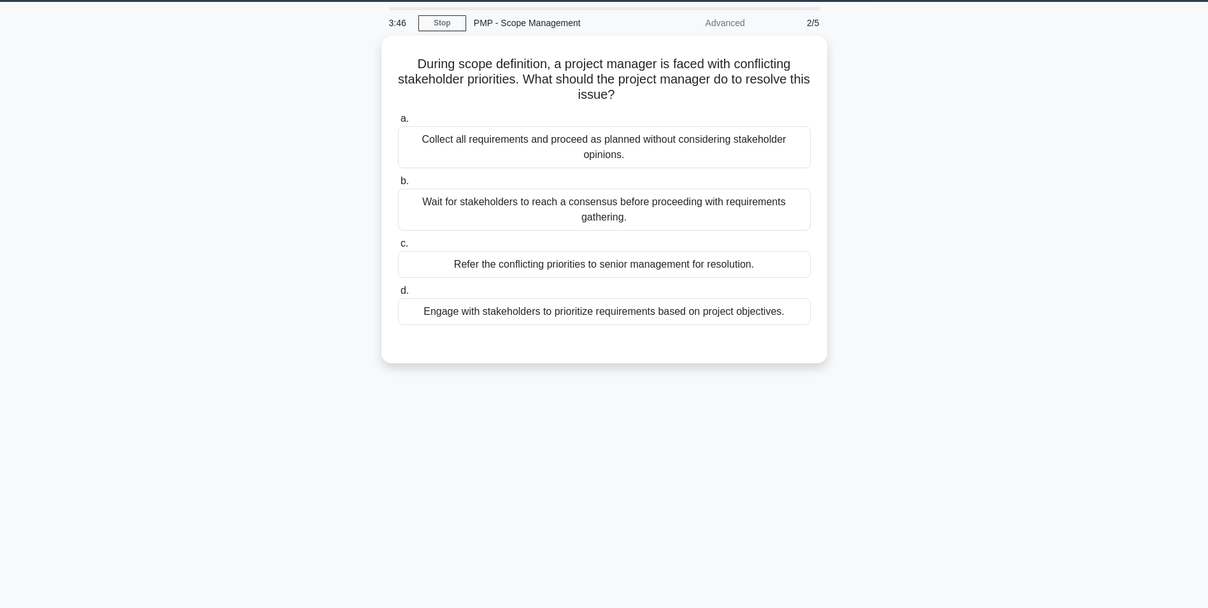
scroll to position [0, 0]
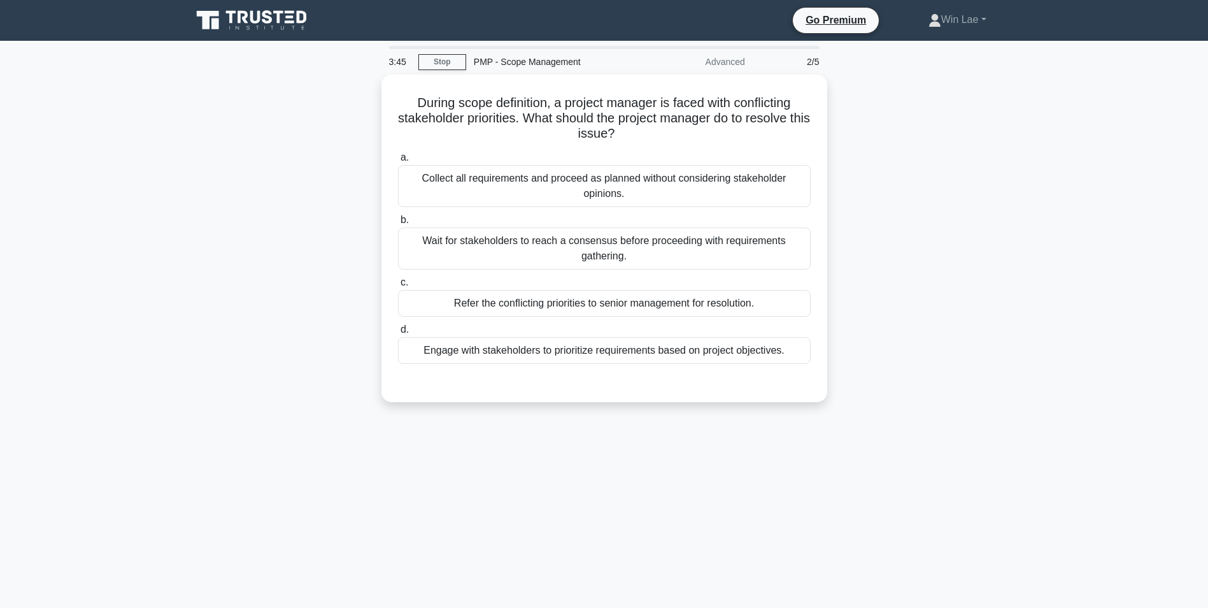
click at [158, 305] on main "3:45 Stop PMP - Scope Management Advanced 2/5 During scope definition, a projec…" at bounding box center [604, 364] width 1208 height 647
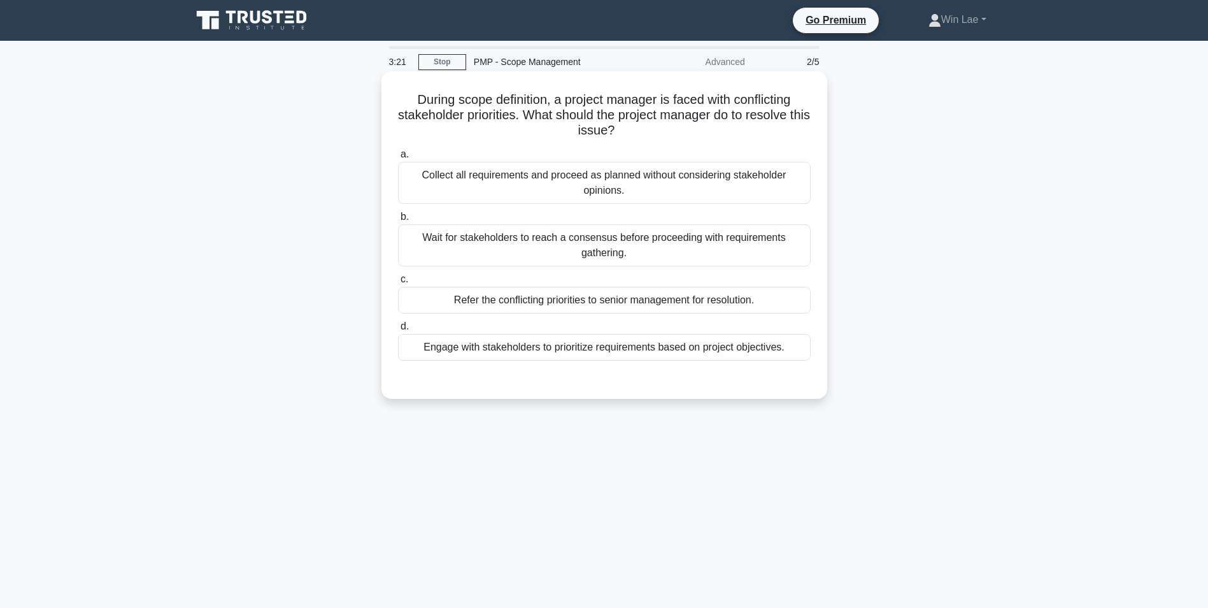
click at [521, 351] on div "Engage with stakeholders to prioritize requirements based on project objectives." at bounding box center [604, 347] width 413 height 27
click at [398, 331] on input "d. Engage with stakeholders to prioritize requirements based on project objecti…" at bounding box center [398, 326] width 0 height 8
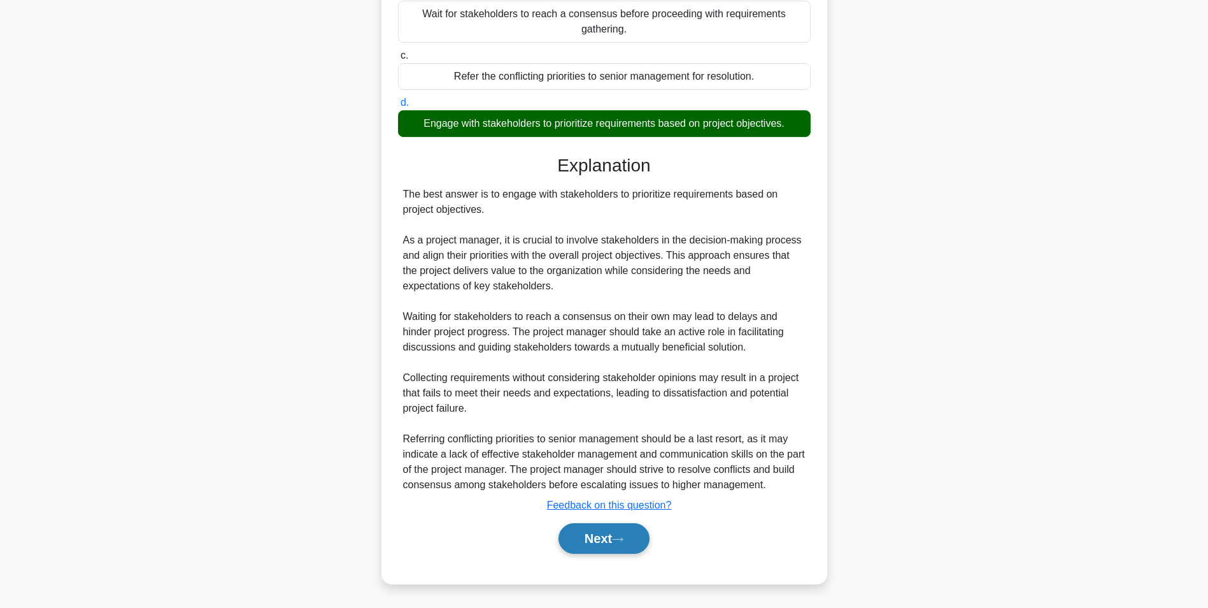
click at [620, 526] on button "Next" at bounding box center [604, 538] width 91 height 31
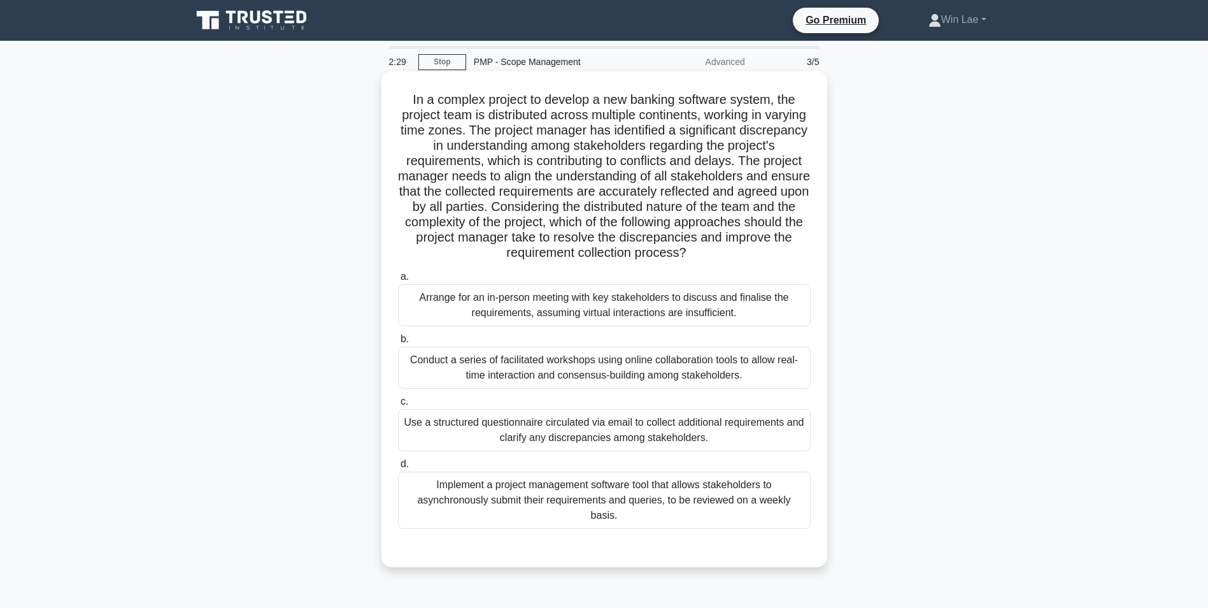
click at [531, 432] on div "Use a structured questionnaire circulated via email to collect additional requi…" at bounding box center [604, 430] width 413 height 42
click at [398, 406] on input "c. Use a structured questionnaire circulated via email to collect additional re…" at bounding box center [398, 401] width 0 height 8
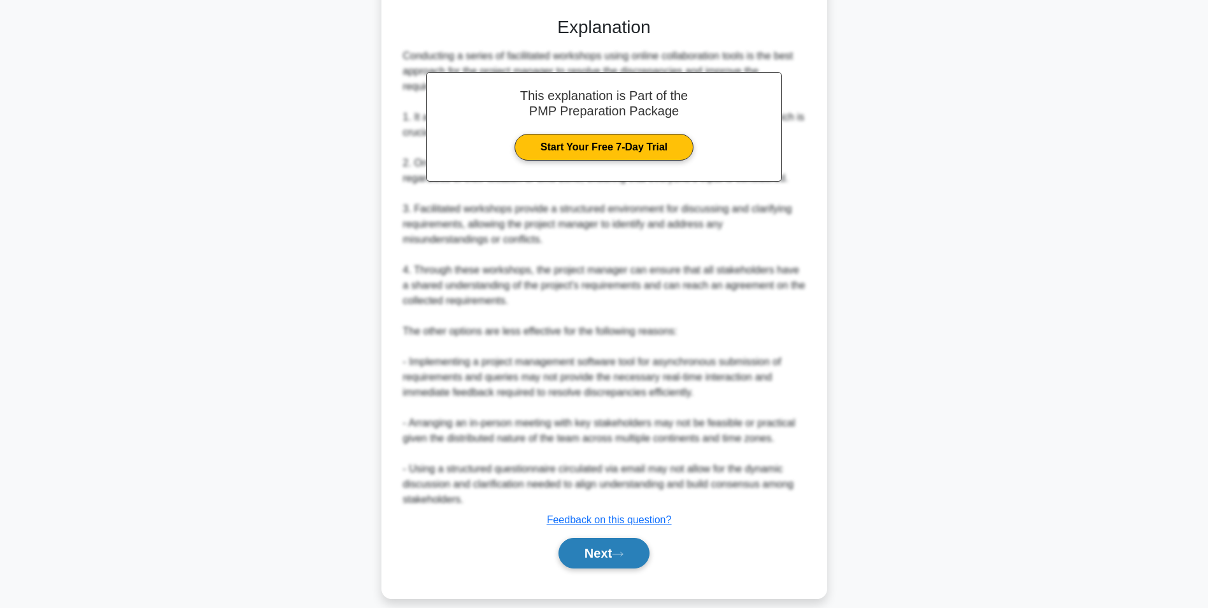
click at [631, 540] on button "Next" at bounding box center [604, 553] width 91 height 31
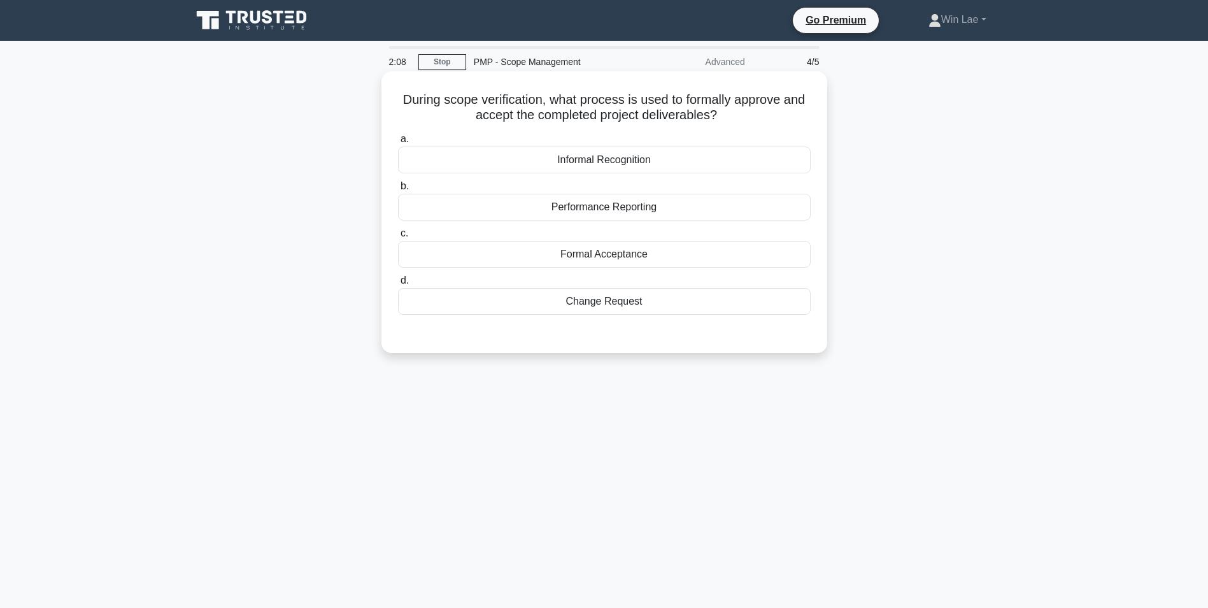
click at [469, 257] on div "Formal Acceptance" at bounding box center [604, 254] width 413 height 27
click at [398, 238] on input "c. Formal Acceptance" at bounding box center [398, 233] width 0 height 8
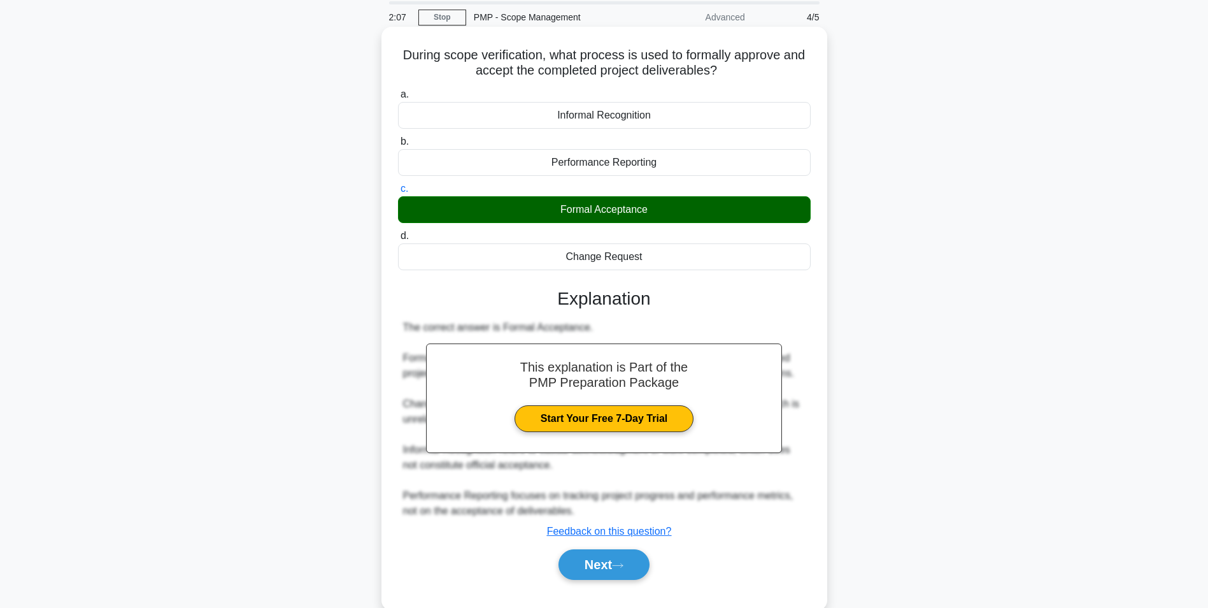
scroll to position [80, 0]
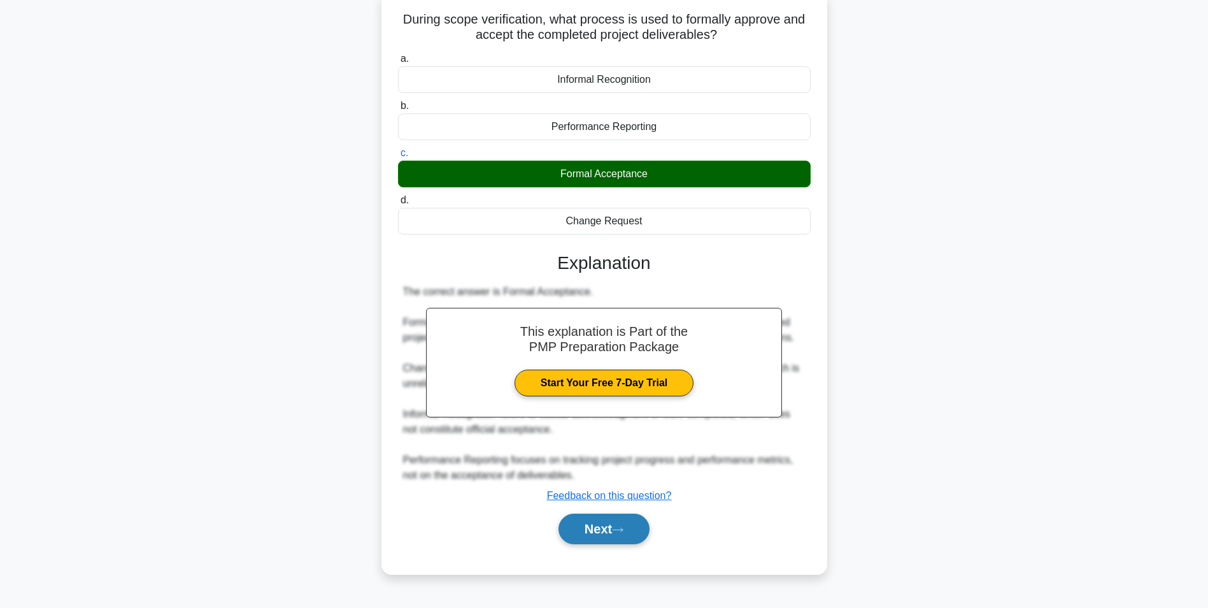
click at [624, 533] on icon at bounding box center [617, 529] width 11 height 7
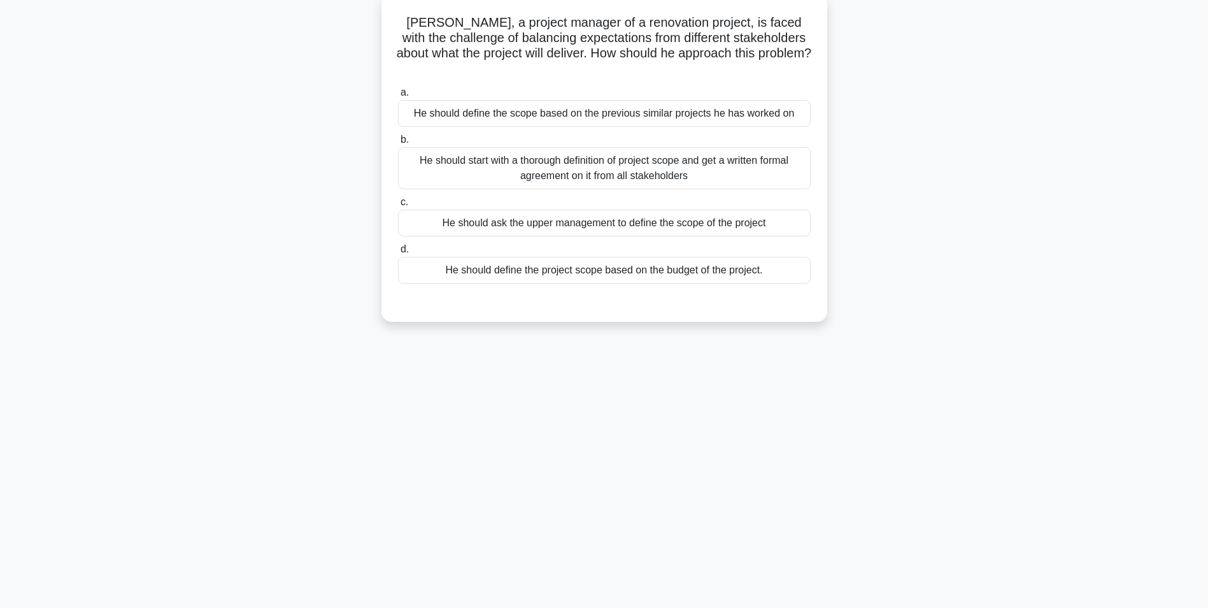
click at [170, 394] on main "2:05 Stop PMP - Scope Management Advanced 5/5 Arthur, a project manager of a re…" at bounding box center [604, 284] width 1208 height 647
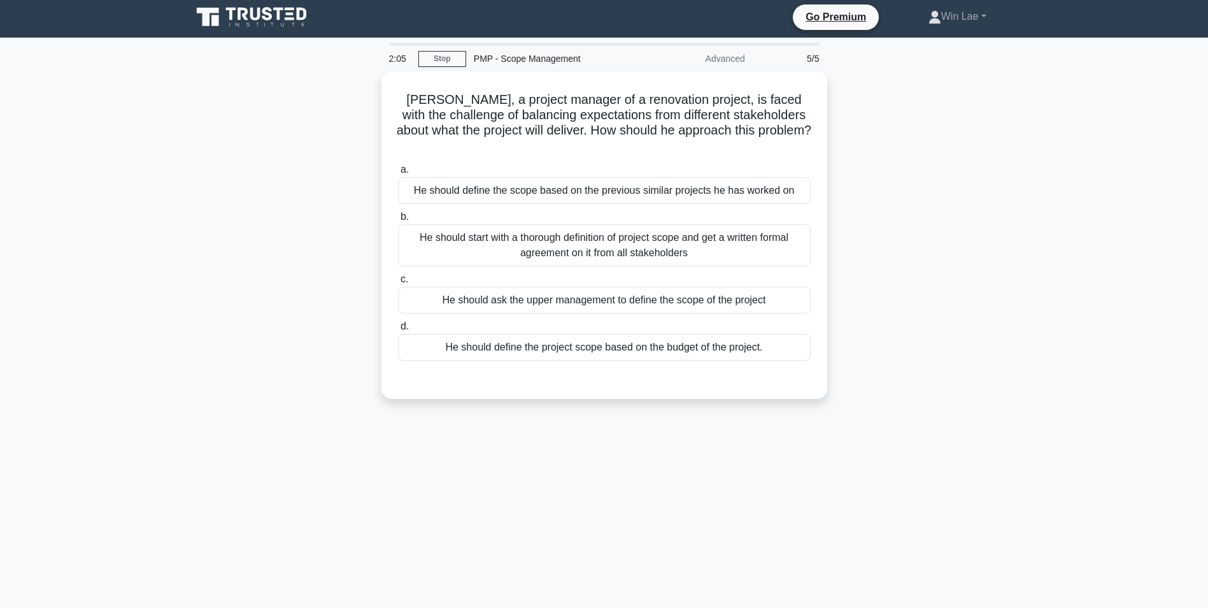
scroll to position [0, 0]
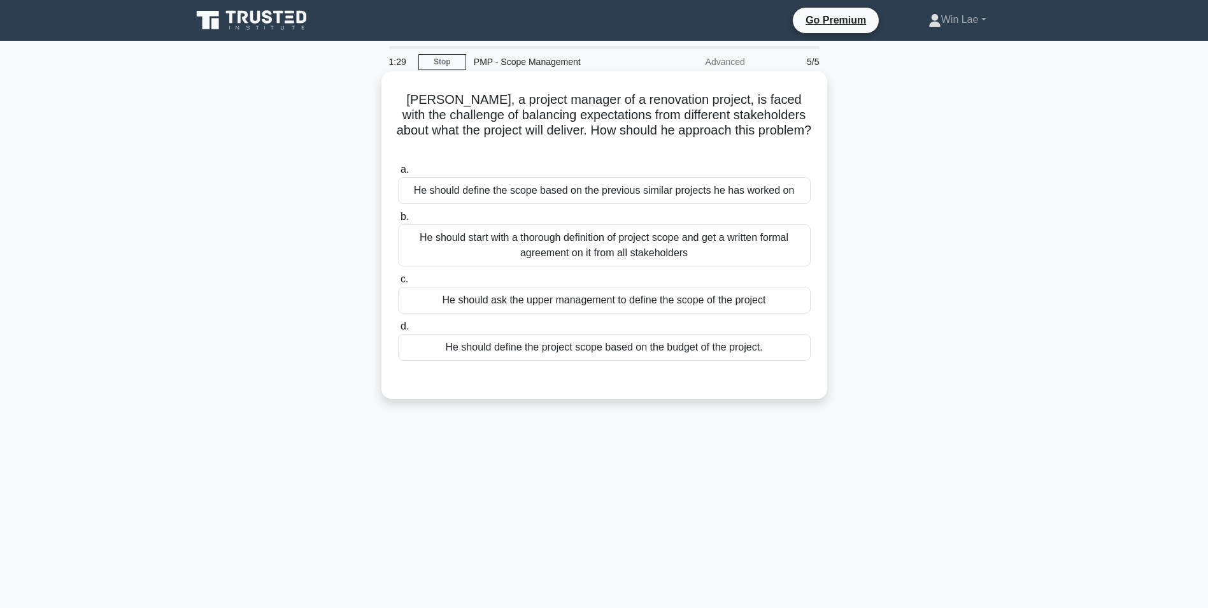
click at [603, 229] on div "He should start with a thorough definition of project scope and get a written f…" at bounding box center [604, 245] width 413 height 42
click at [398, 221] on input "b. He should start with a thorough definition of project scope and get a writte…" at bounding box center [398, 217] width 0 height 8
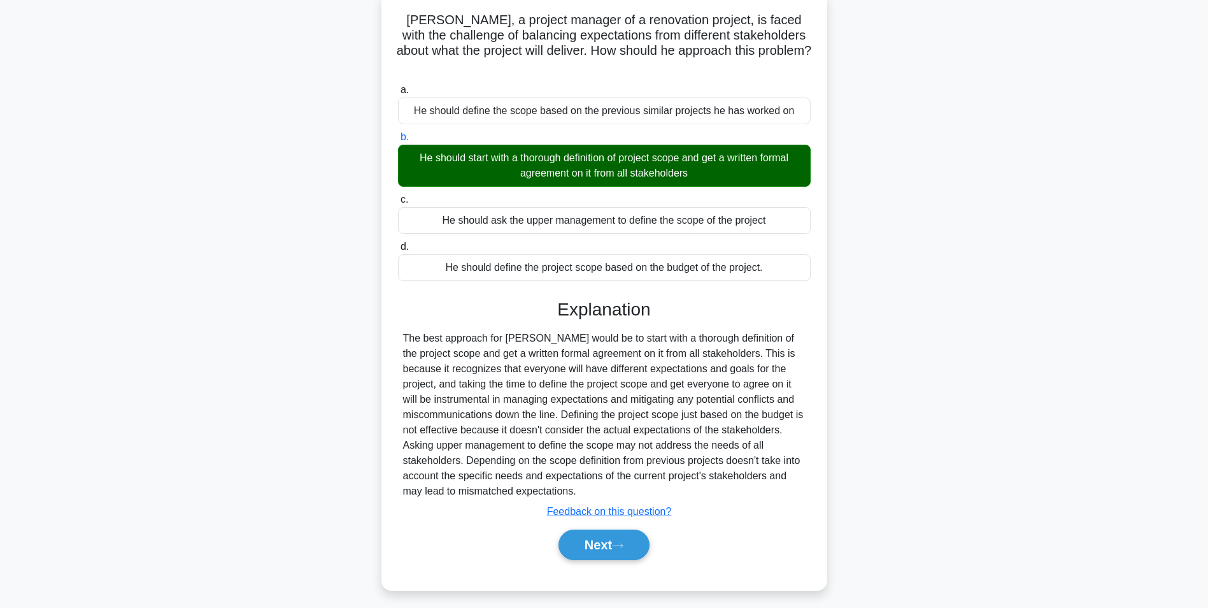
scroll to position [80, 0]
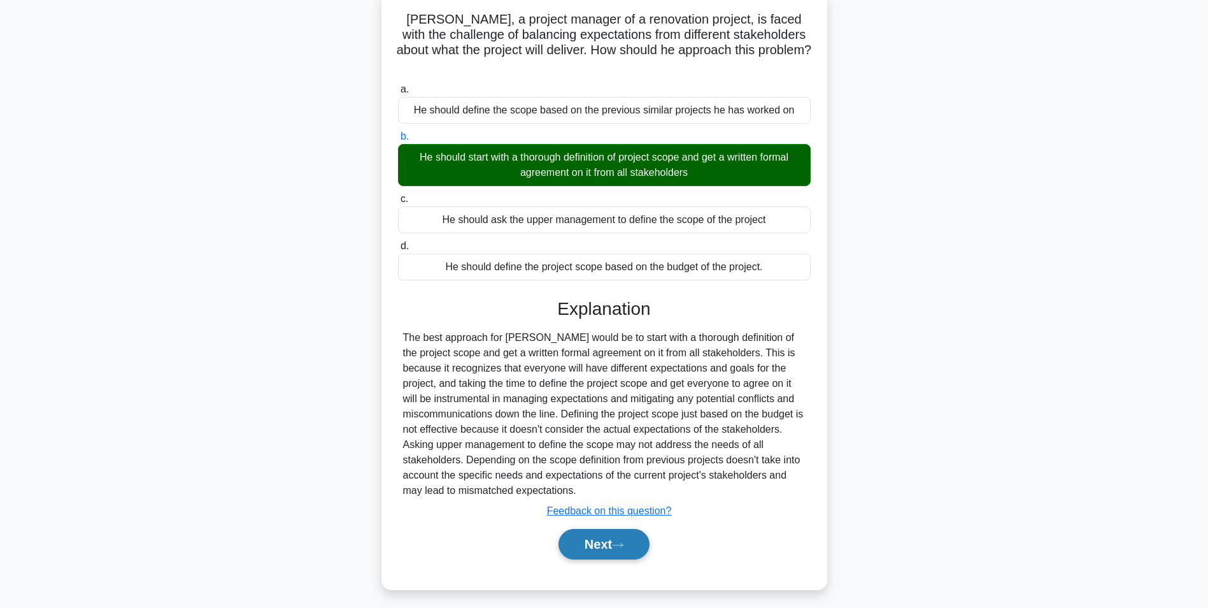
click at [589, 529] on button "Next" at bounding box center [604, 544] width 91 height 31
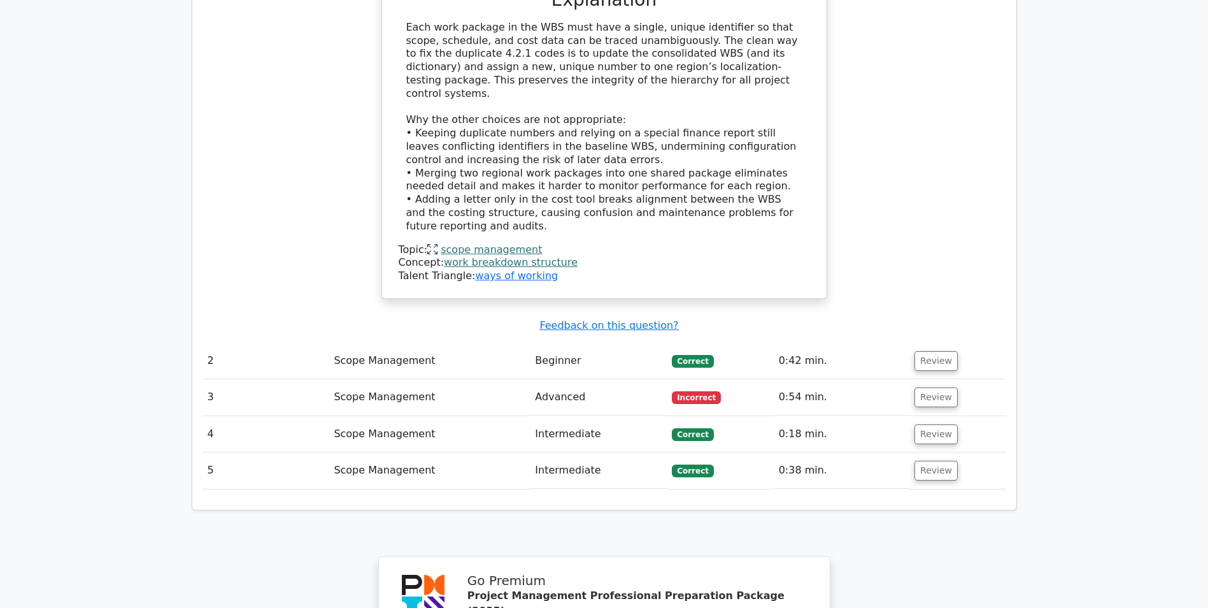
scroll to position [1656, 0]
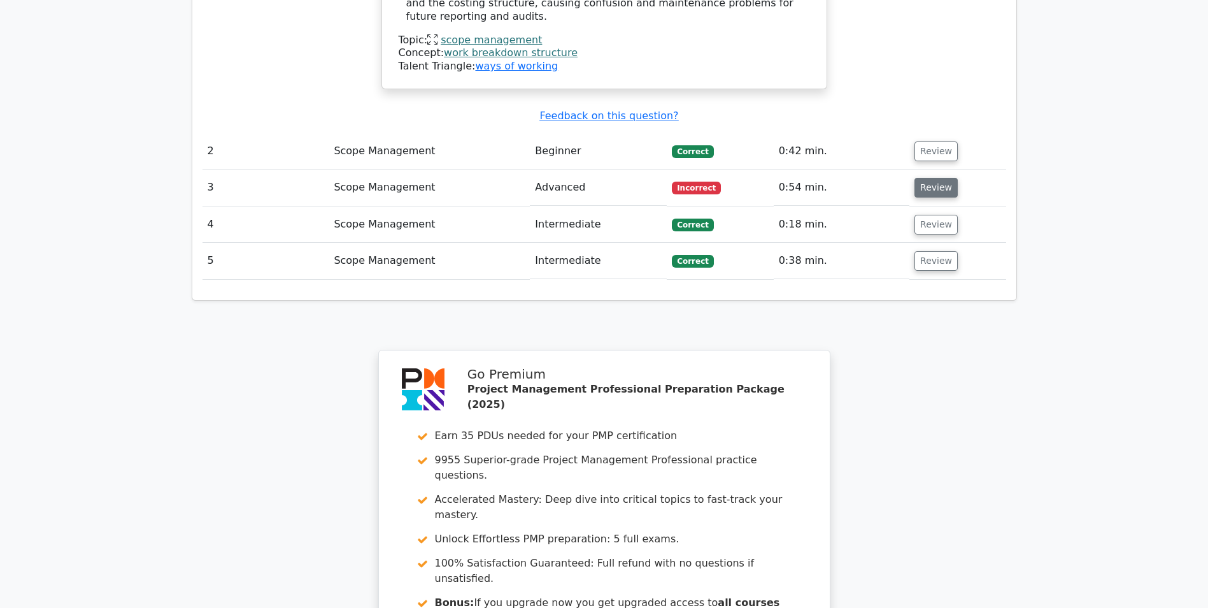
click at [920, 178] on button "Review" at bounding box center [936, 188] width 43 height 20
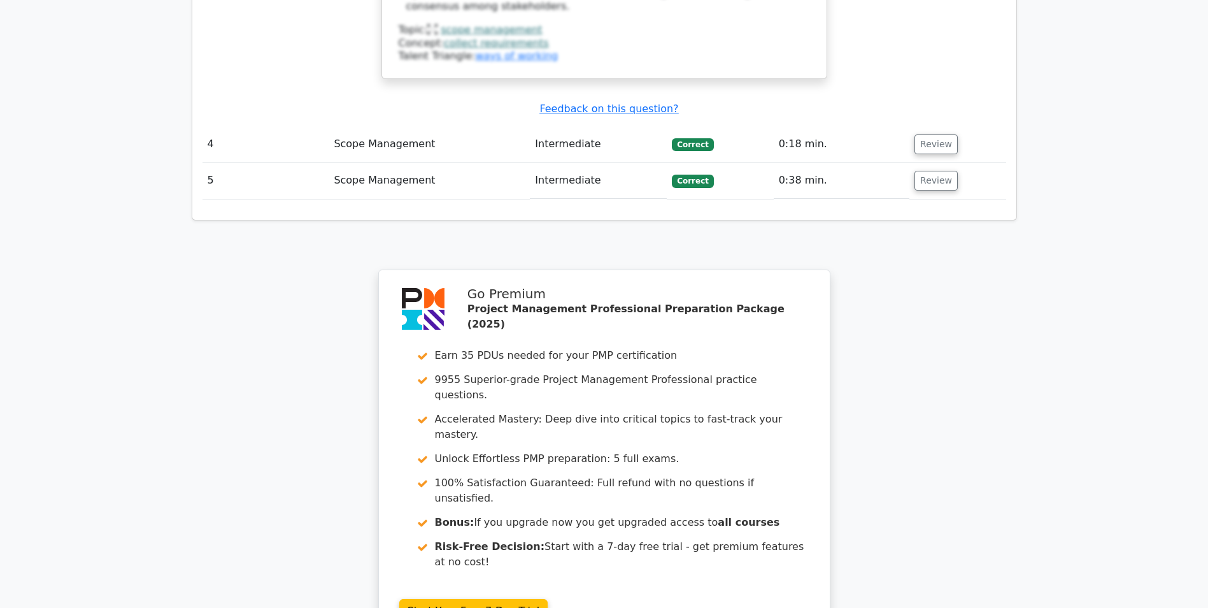
scroll to position [2856, 0]
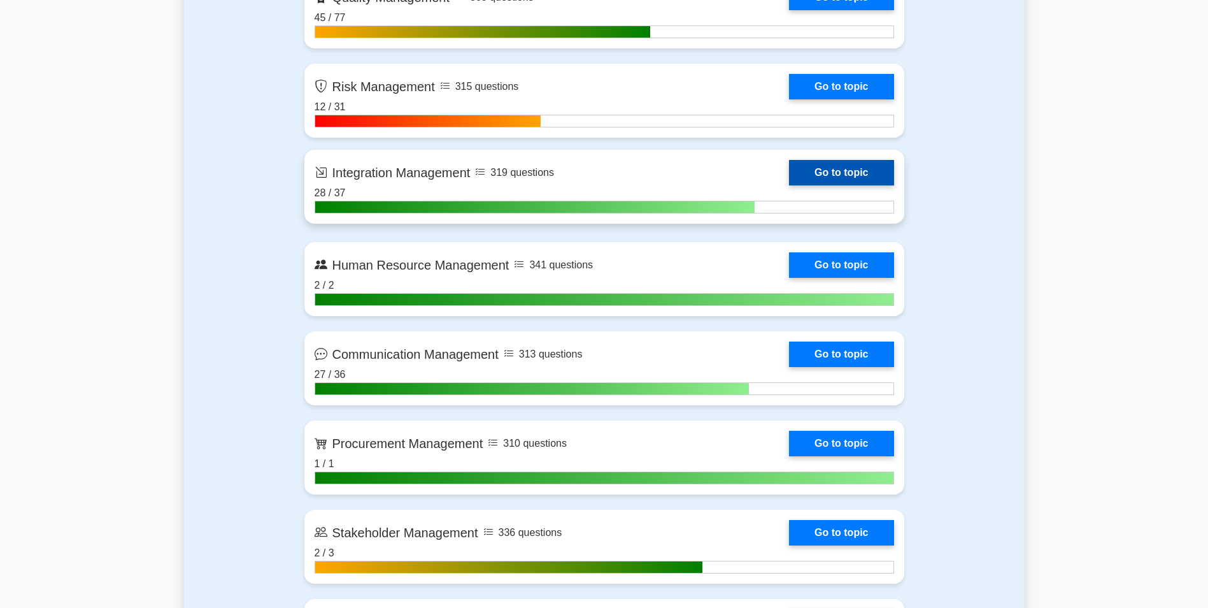
scroll to position [1338, 0]
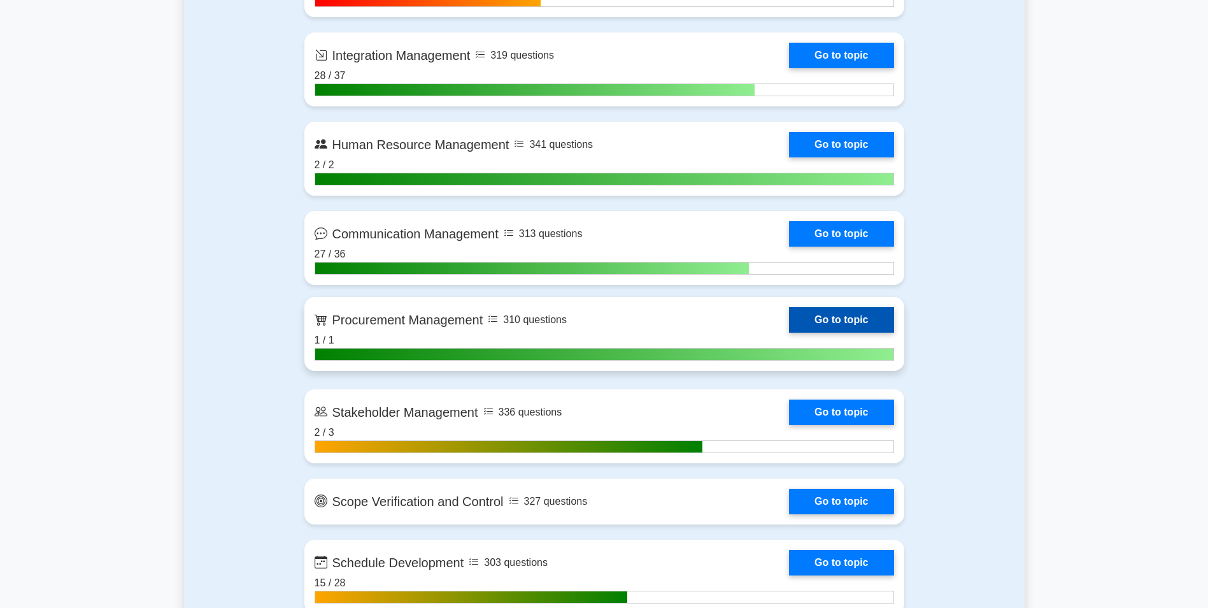
click at [834, 313] on link "Go to topic" at bounding box center [841, 319] width 104 height 25
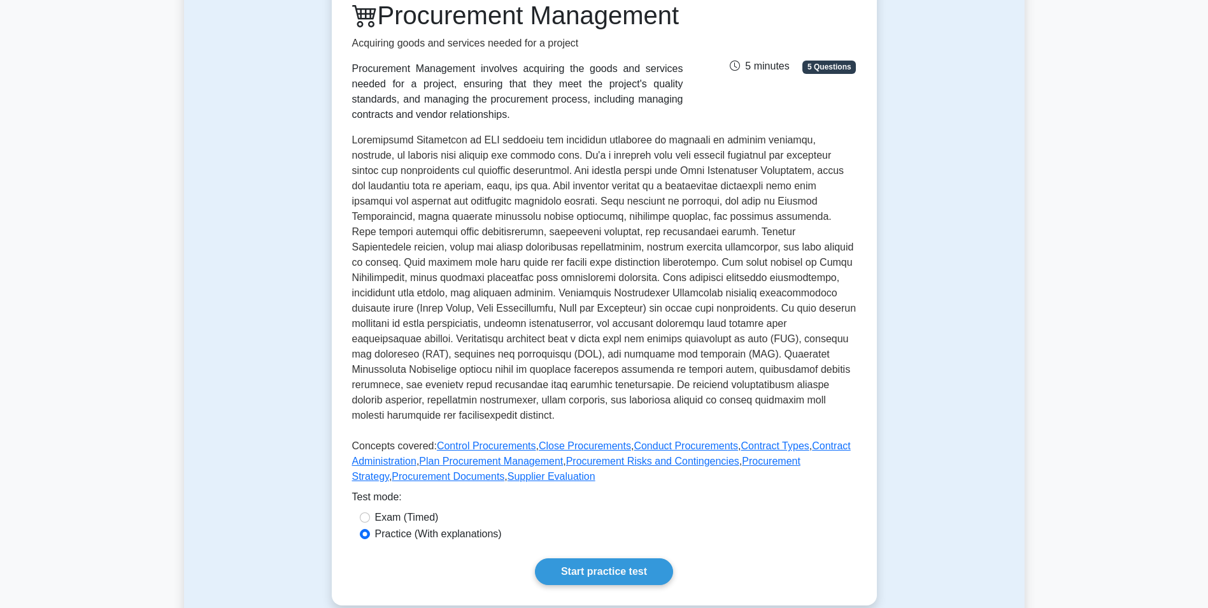
scroll to position [318, 0]
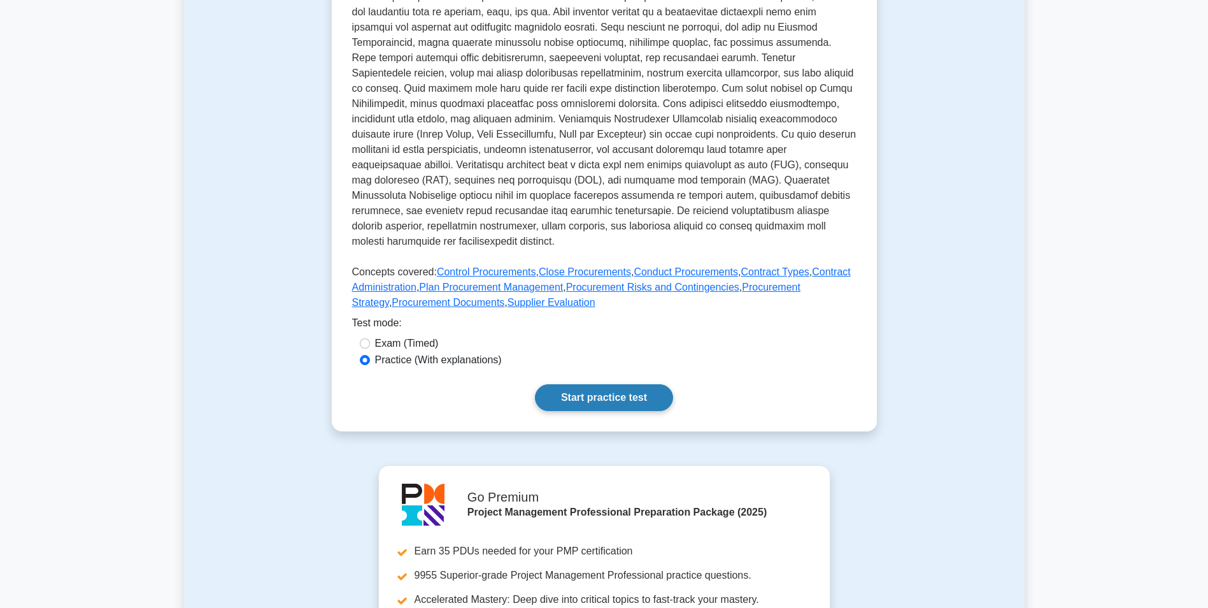
click at [553, 411] on link "Start practice test" at bounding box center [604, 397] width 138 height 27
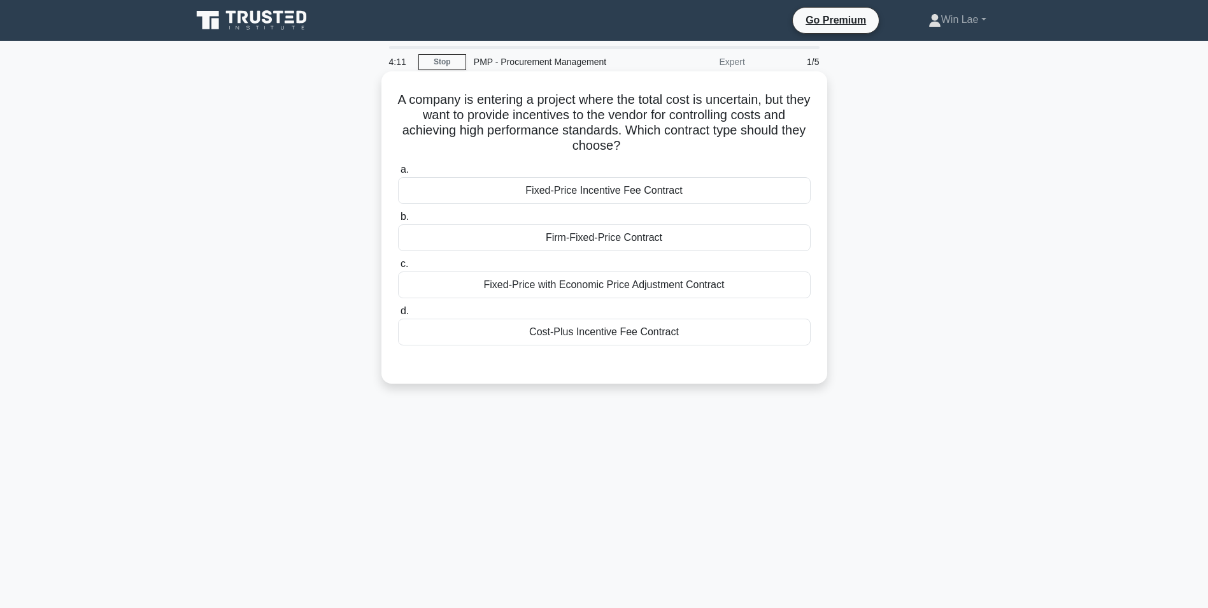
click at [593, 328] on div "Cost-Plus Incentive Fee Contract" at bounding box center [604, 331] width 413 height 27
click at [398, 315] on input "d. Cost-Plus Incentive Fee Contract" at bounding box center [398, 311] width 0 height 8
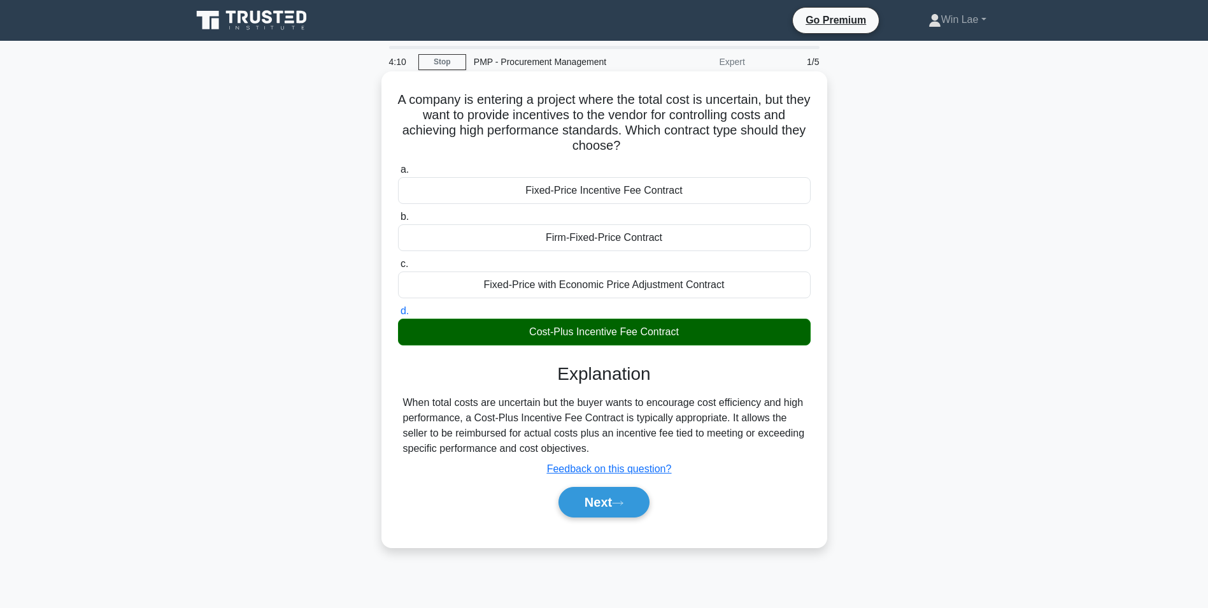
scroll to position [80, 0]
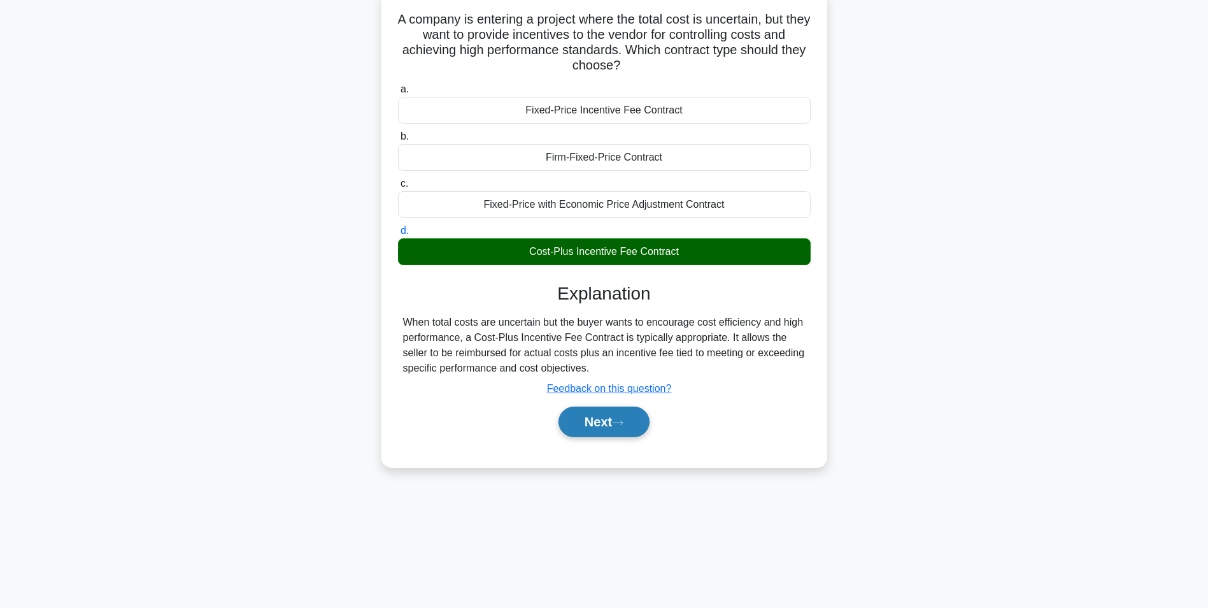
click at [636, 424] on button "Next" at bounding box center [604, 421] width 91 height 31
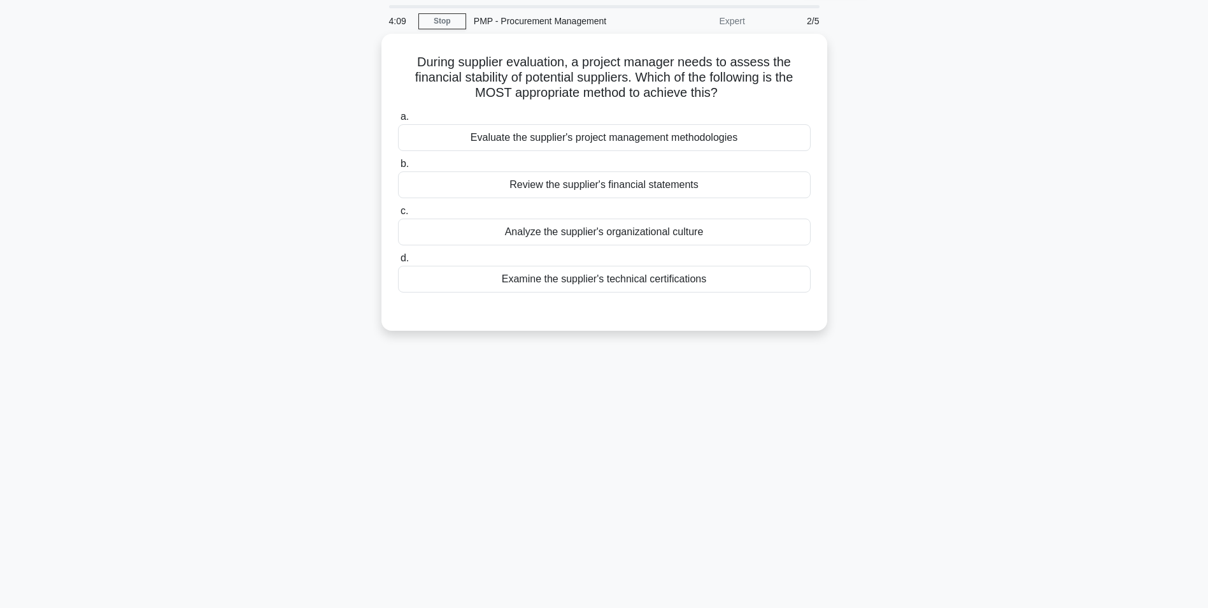
scroll to position [0, 0]
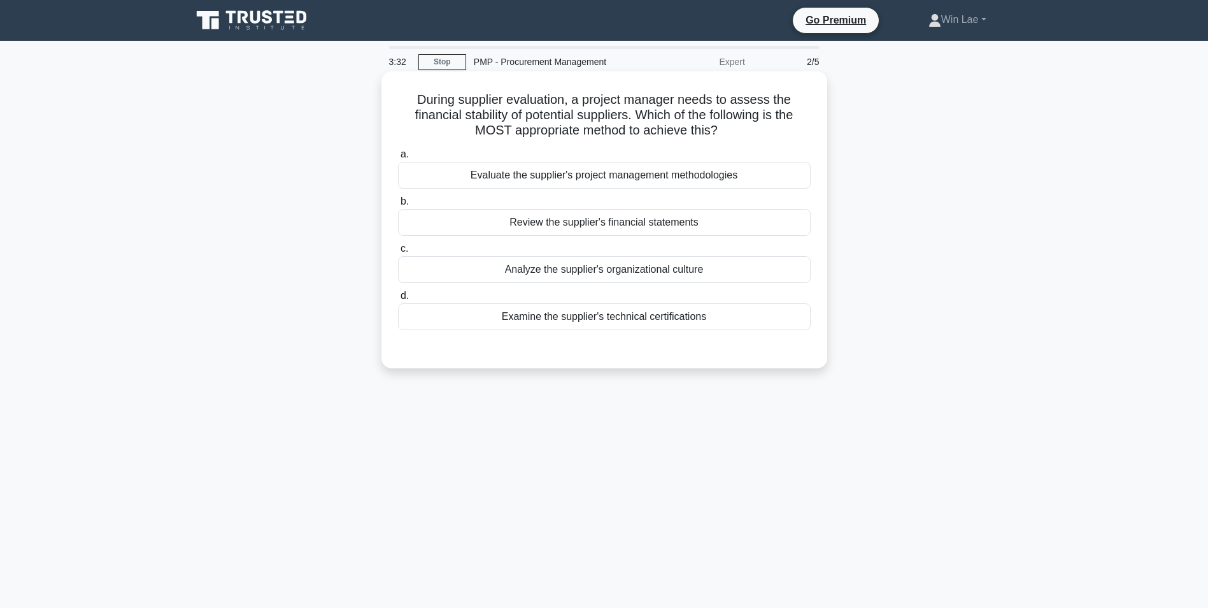
click at [524, 266] on div "Analyze the supplier's organizational culture" at bounding box center [604, 269] width 413 height 27
click at [398, 253] on input "c. Analyze the supplier's organizational culture" at bounding box center [398, 249] width 0 height 8
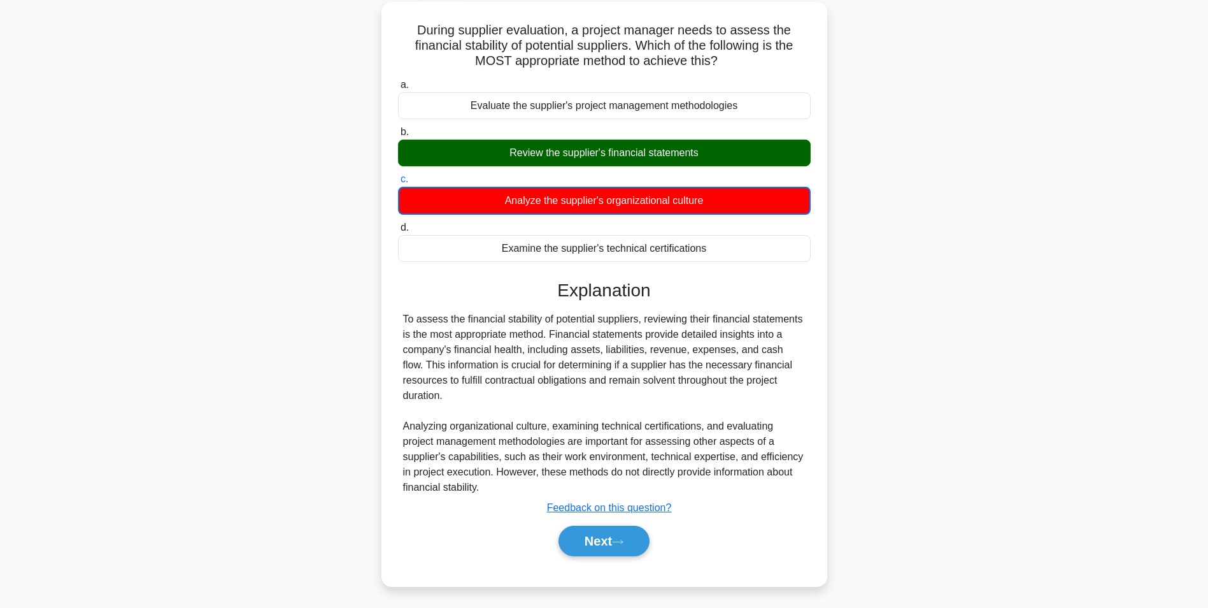
scroll to position [80, 0]
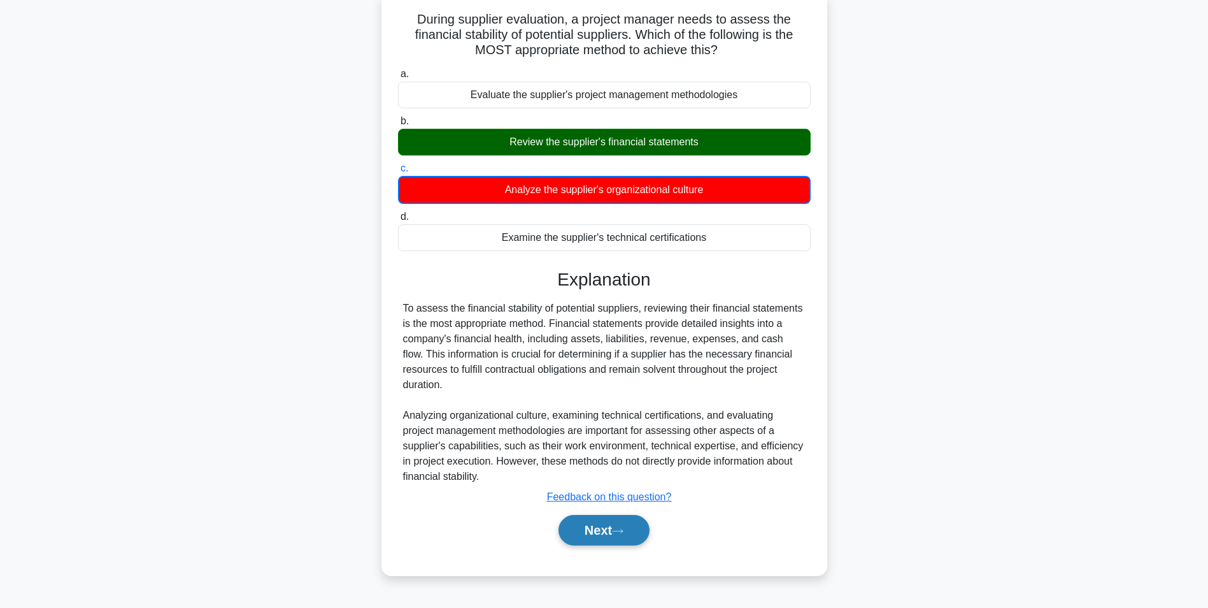
click at [609, 524] on button "Next" at bounding box center [604, 530] width 91 height 31
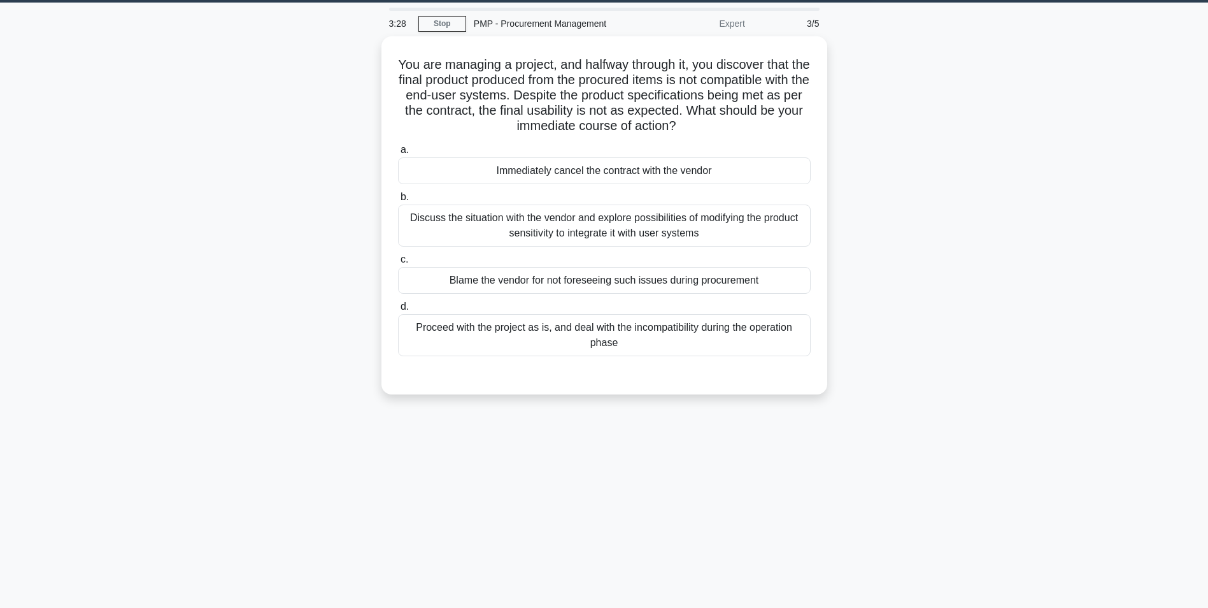
scroll to position [0, 0]
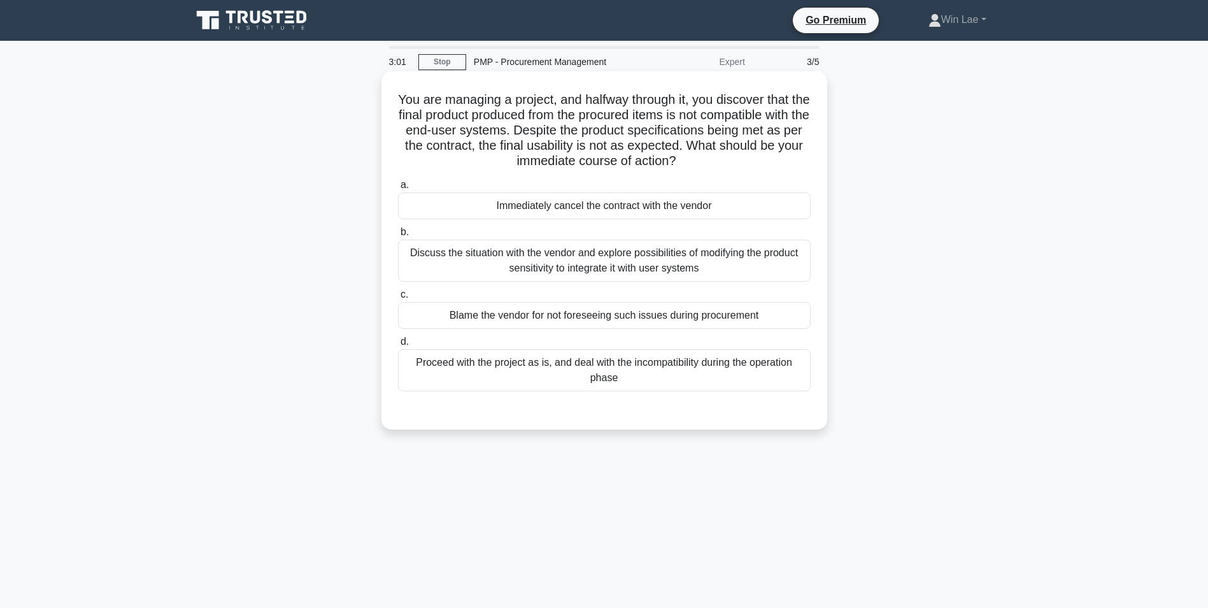
click at [496, 262] on div "Discuss the situation with the vendor and explore possibilities of modifying th…" at bounding box center [604, 260] width 413 height 42
click at [398, 236] on input "b. Discuss the situation with the vendor and explore possibilities of modifying…" at bounding box center [398, 232] width 0 height 8
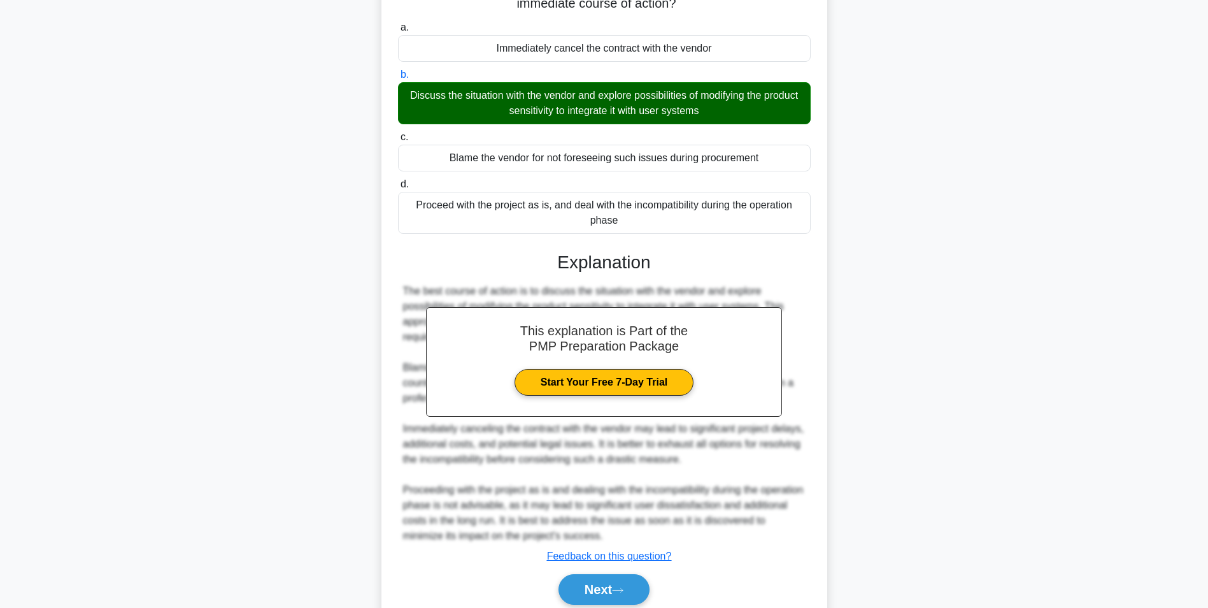
scroll to position [209, 0]
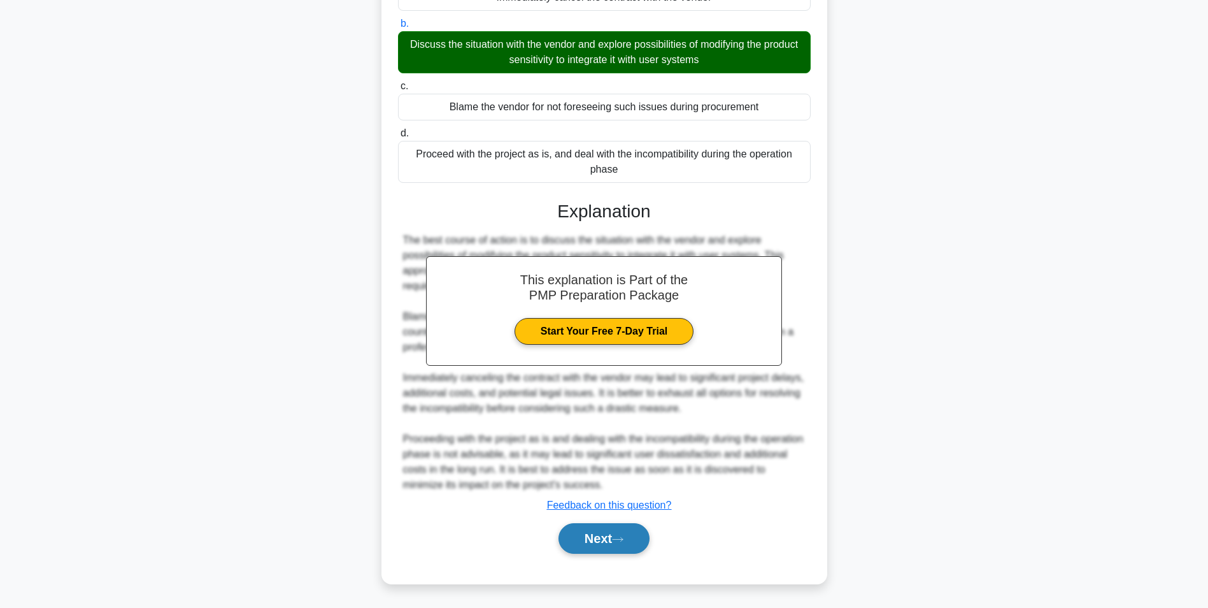
drag, startPoint x: 597, startPoint y: 533, endPoint x: 590, endPoint y: 525, distance: 10.8
click at [597, 533] on button "Next" at bounding box center [604, 538] width 91 height 31
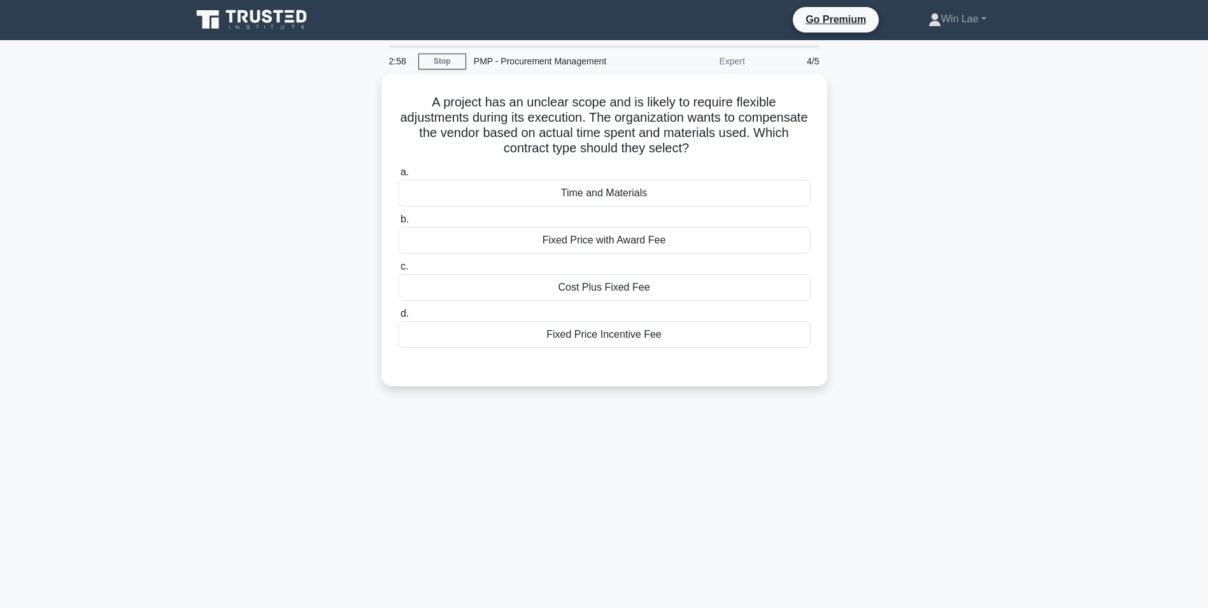
scroll to position [0, 0]
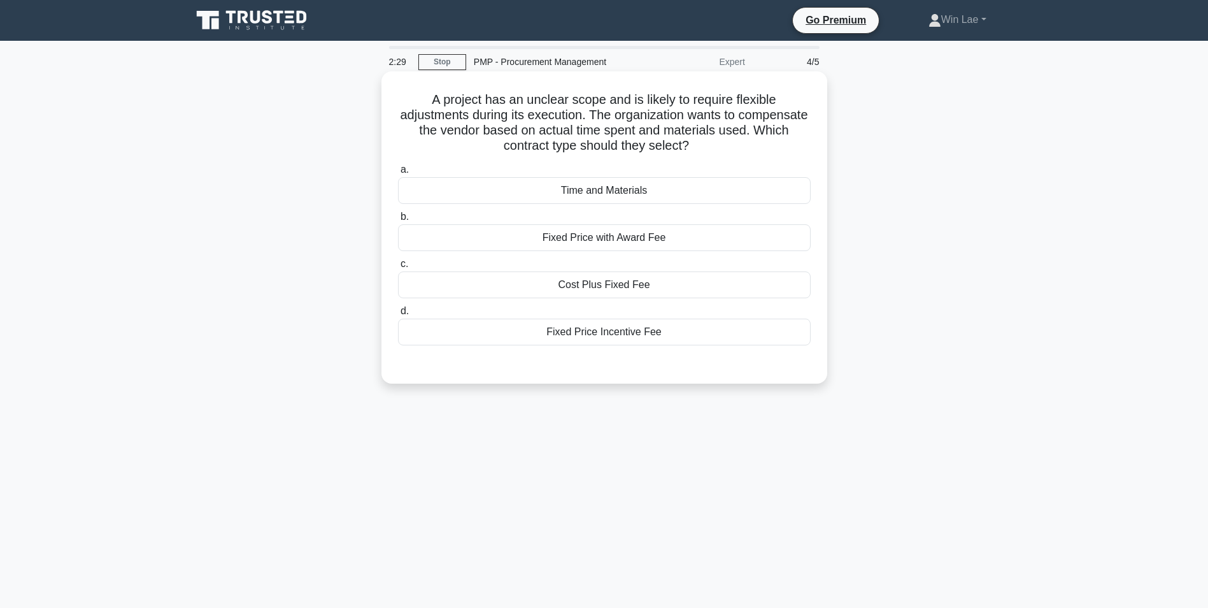
click at [613, 183] on div "Time and Materials" at bounding box center [604, 190] width 413 height 27
click at [398, 174] on input "a. Time and Materials" at bounding box center [398, 170] width 0 height 8
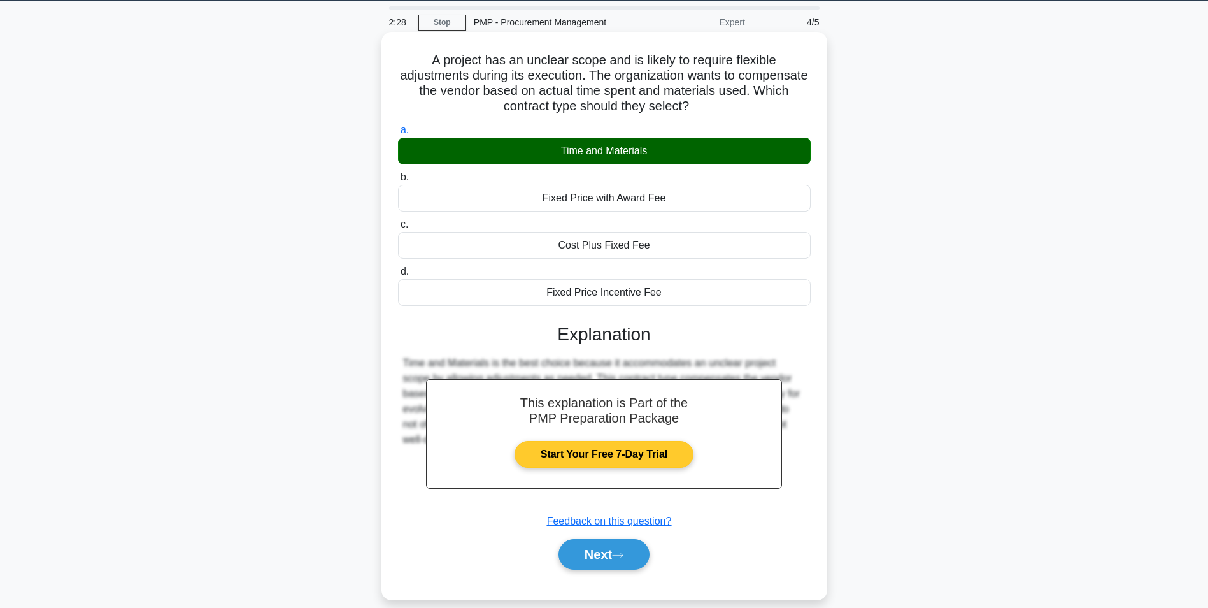
scroll to position [80, 0]
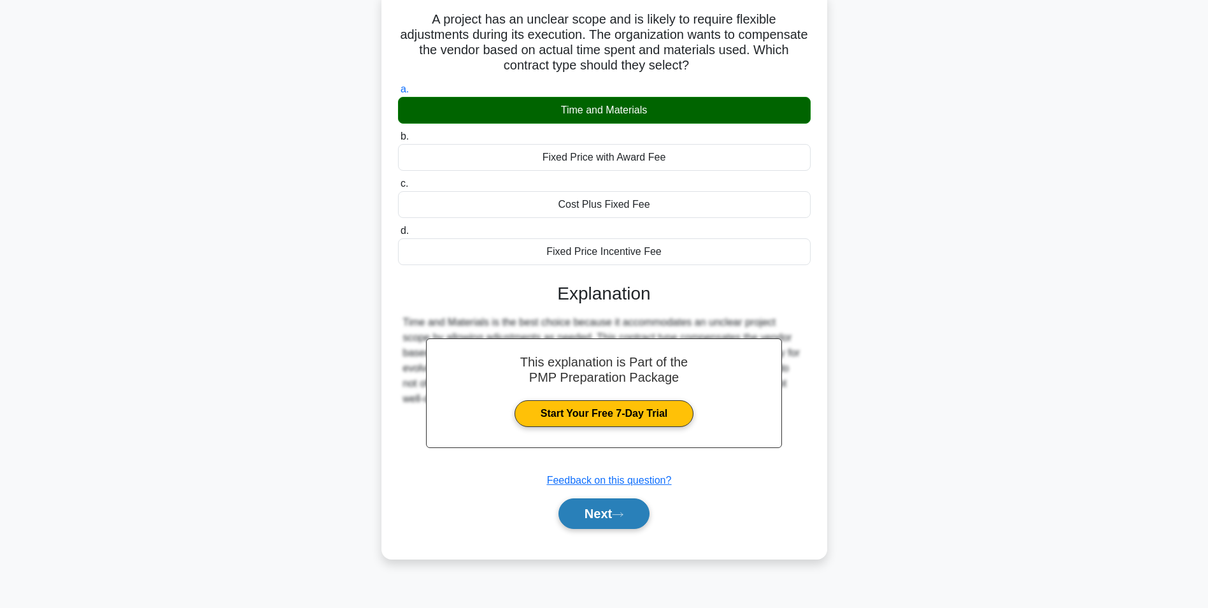
click at [621, 505] on button "Next" at bounding box center [604, 513] width 91 height 31
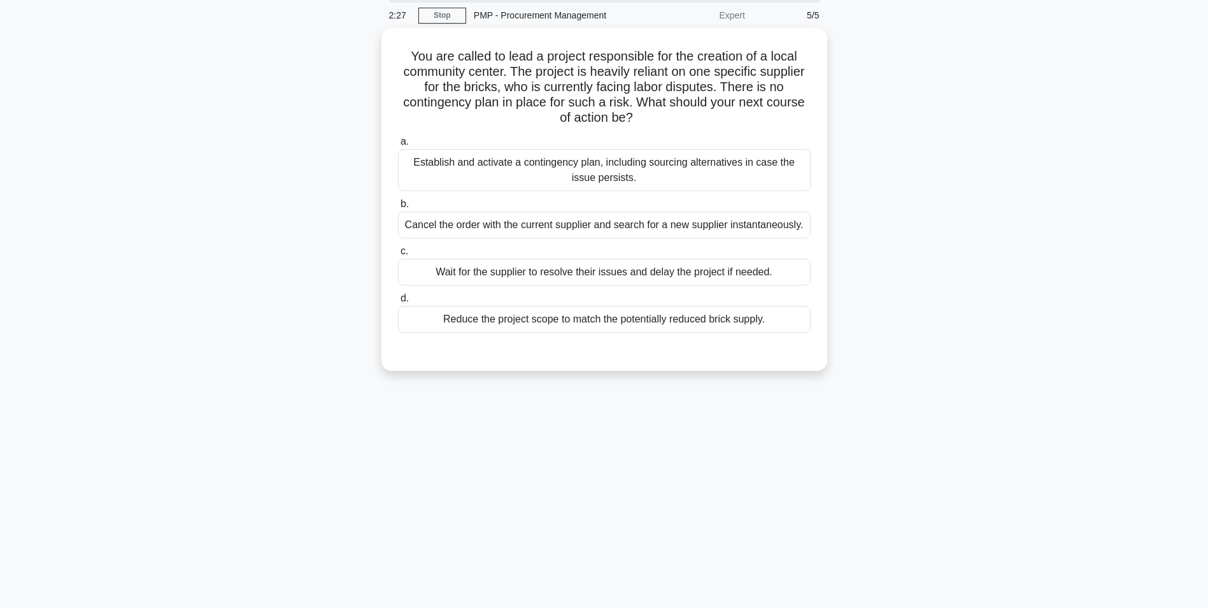
scroll to position [0, 0]
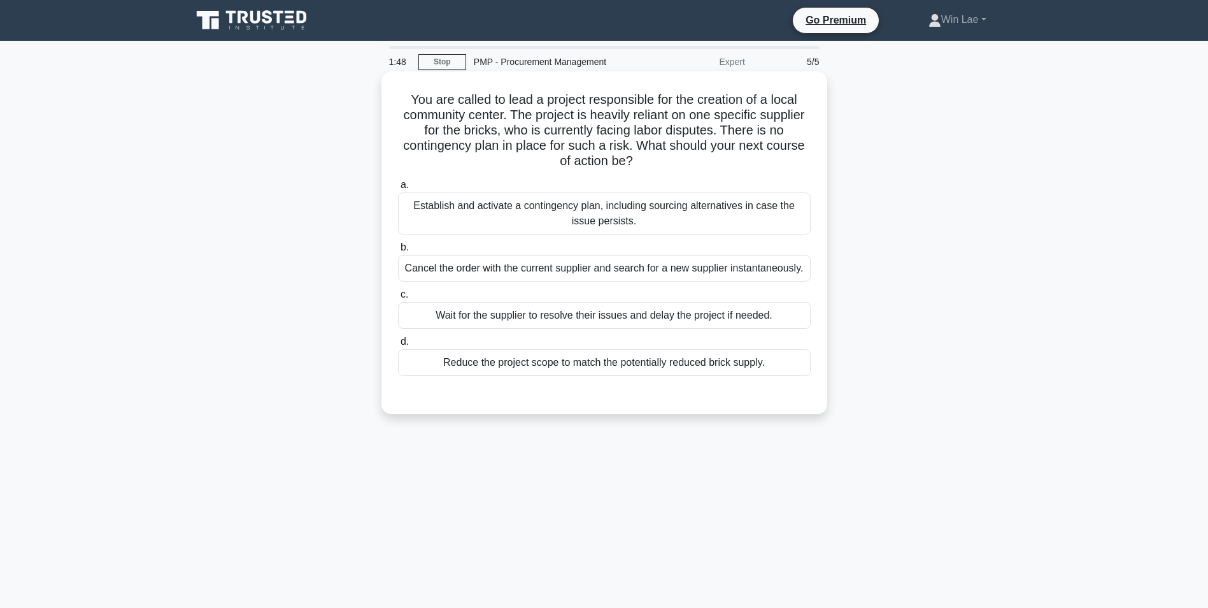
drag, startPoint x: 542, startPoint y: 215, endPoint x: 543, endPoint y: 224, distance: 8.3
click at [543, 222] on div "Establish and activate a contingency plan, including sourcing alternatives in c…" at bounding box center [604, 213] width 413 height 42
click at [398, 189] on input "a. Establish and activate a contingency plan, including sourcing alternatives i…" at bounding box center [398, 185] width 0 height 8
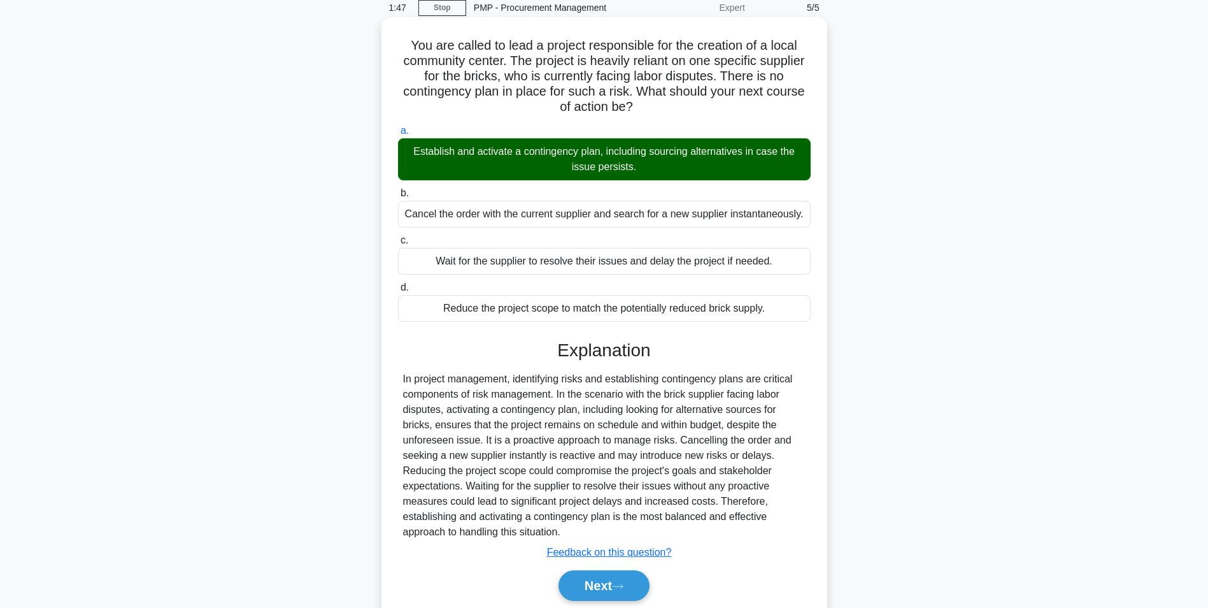
scroll to position [102, 0]
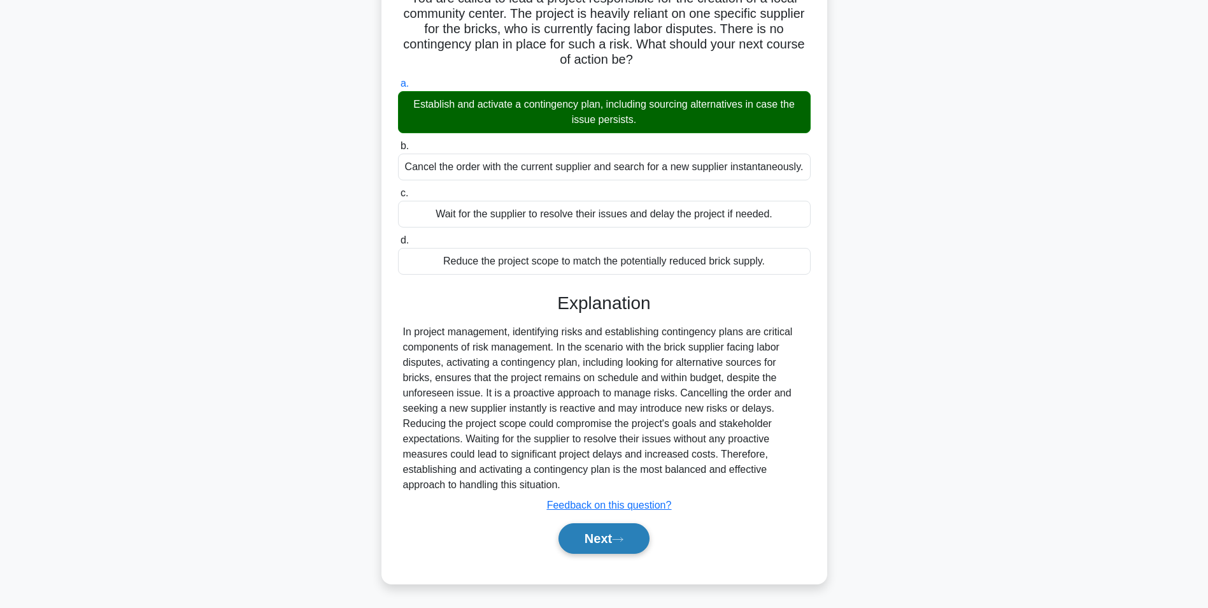
click at [613, 545] on button "Next" at bounding box center [604, 538] width 91 height 31
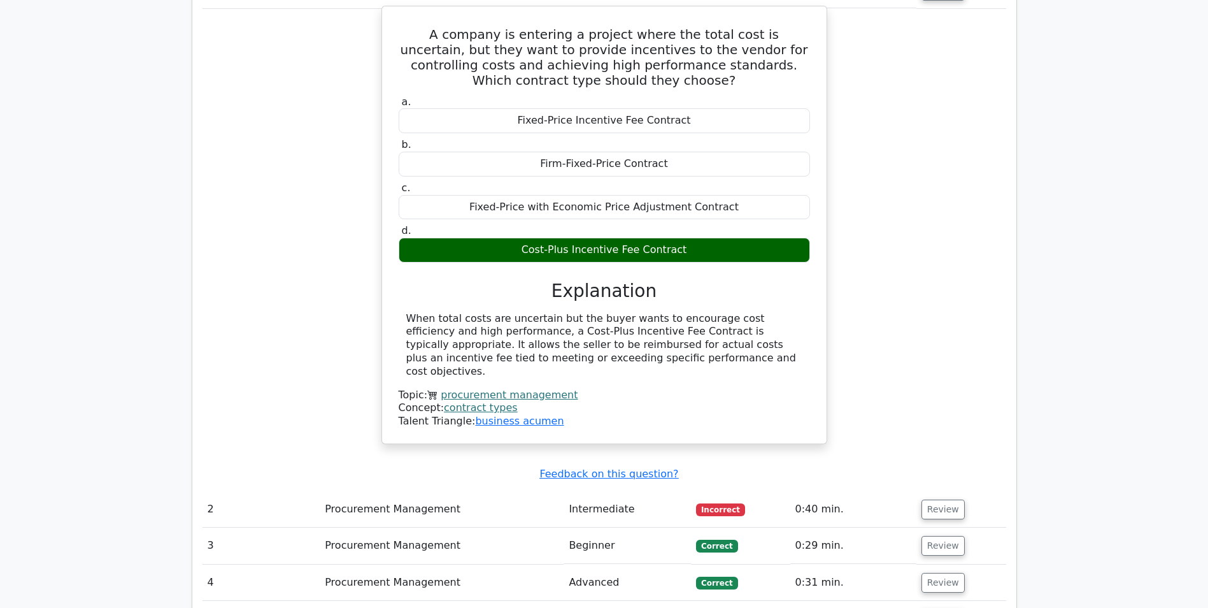
scroll to position [1146, 0]
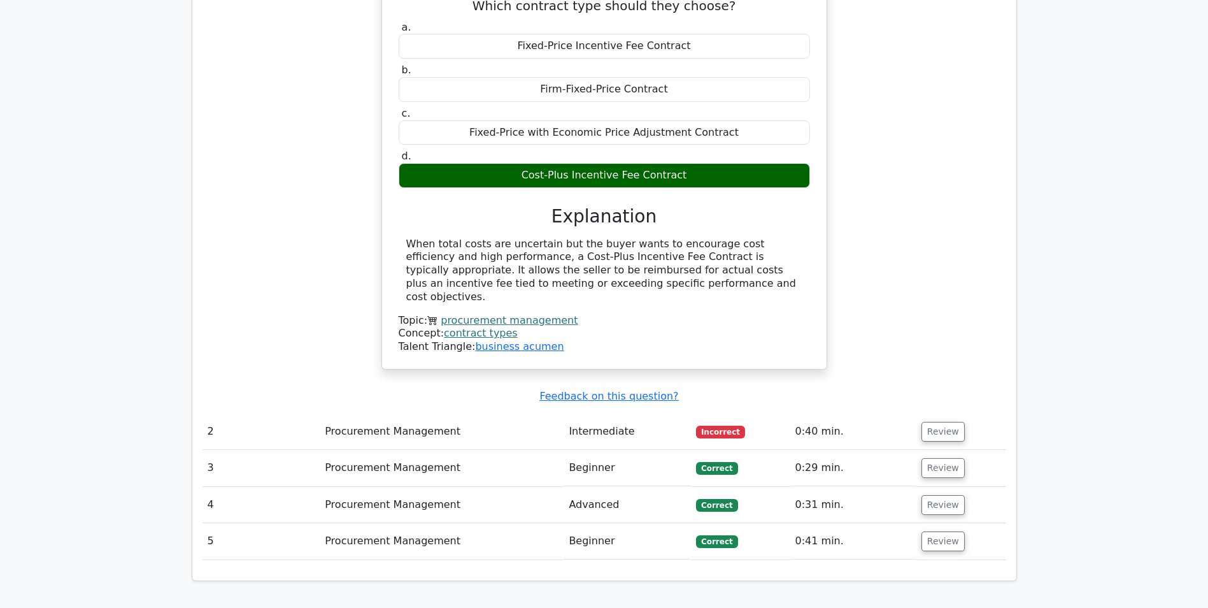
click at [965, 413] on td "Review" at bounding box center [962, 431] width 90 height 36
click at [946, 422] on button "Review" at bounding box center [943, 432] width 43 height 20
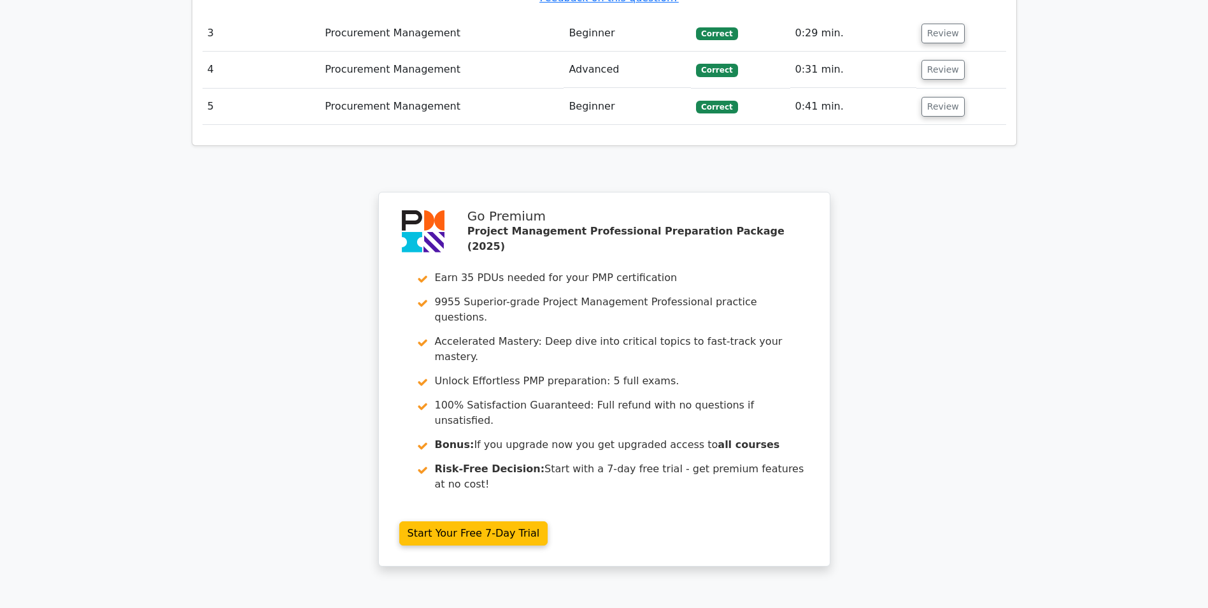
scroll to position [2228, 0]
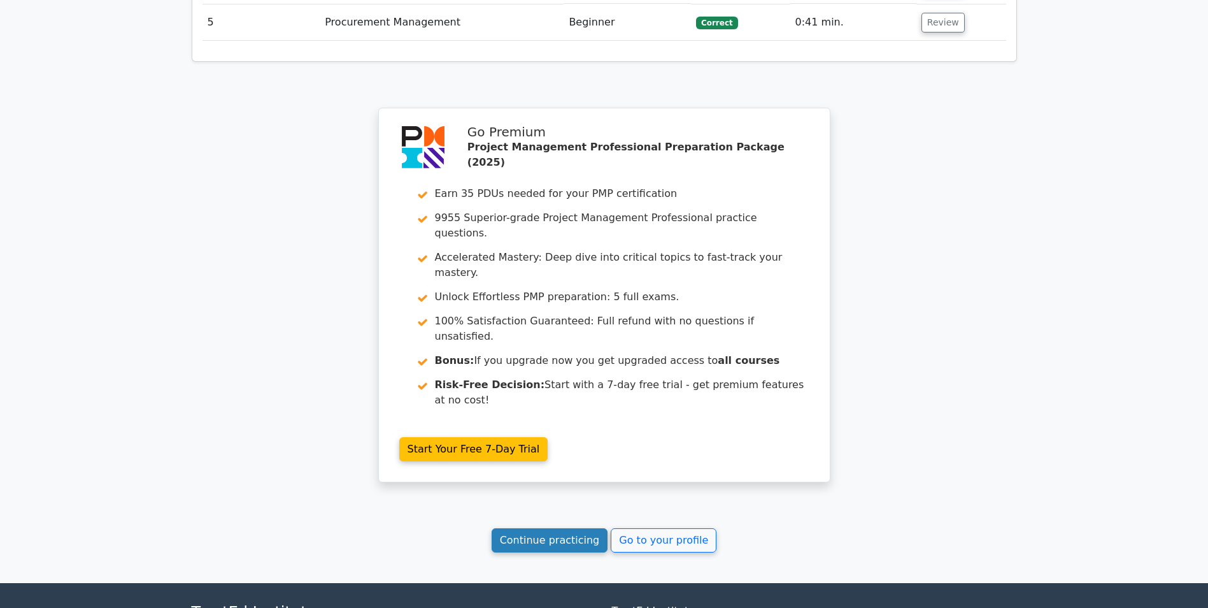
click at [555, 528] on link "Continue practicing" at bounding box center [550, 540] width 117 height 24
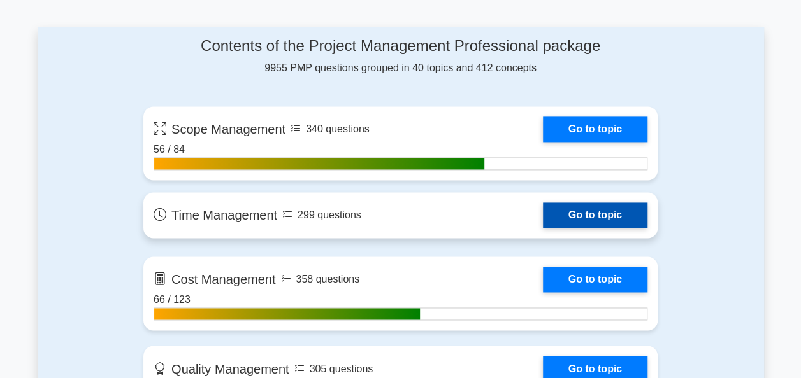
scroll to position [892, 0]
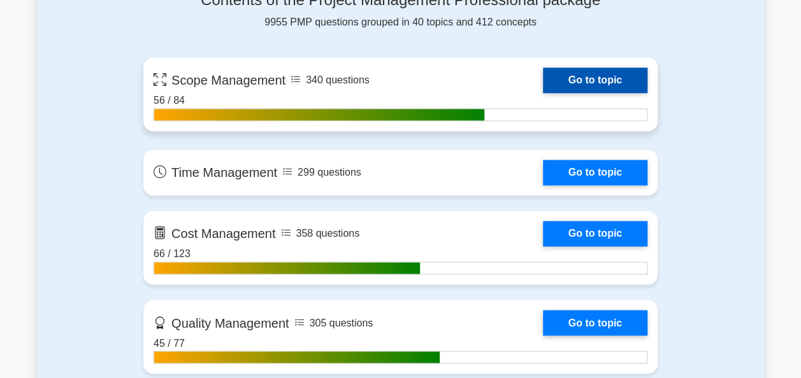
click at [619, 82] on link "Go to topic" at bounding box center [595, 80] width 104 height 25
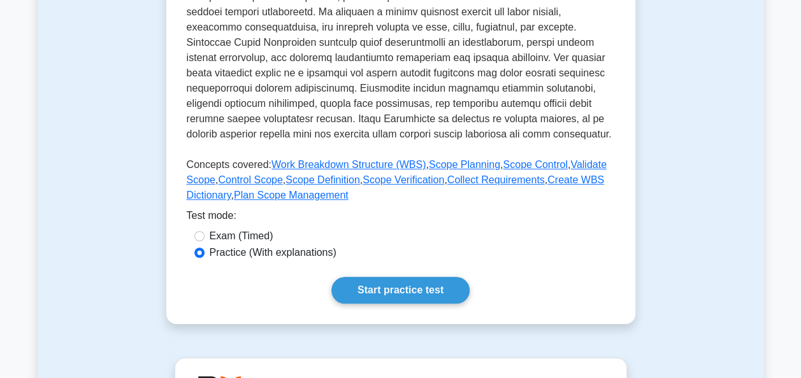
scroll to position [446, 0]
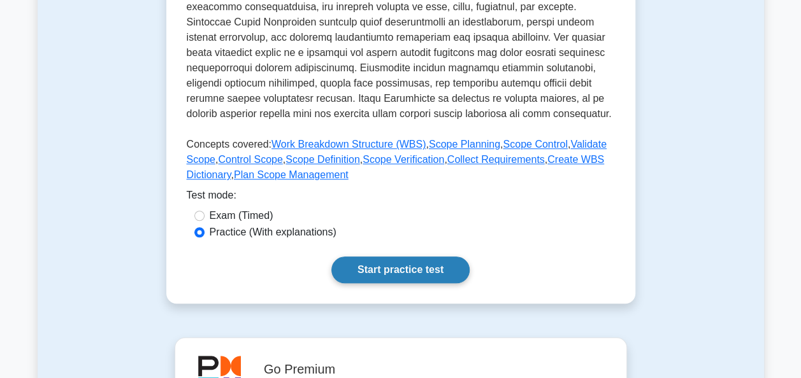
click at [409, 264] on link "Start practice test" at bounding box center [400, 270] width 138 height 27
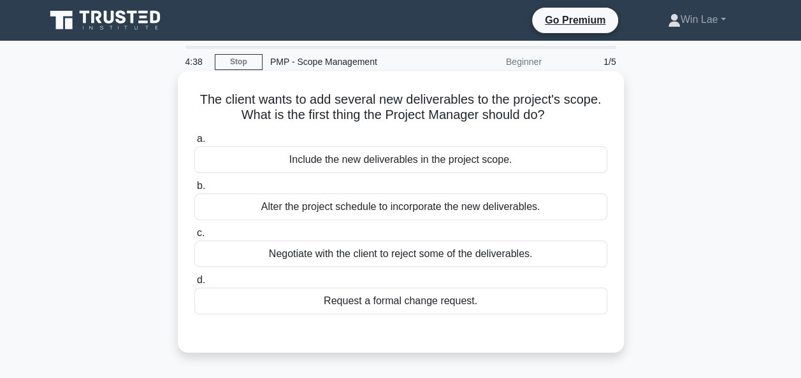
click at [476, 302] on div "Request a formal change request." at bounding box center [400, 301] width 413 height 27
click at [194, 285] on input "d. Request a formal change request." at bounding box center [194, 280] width 0 height 8
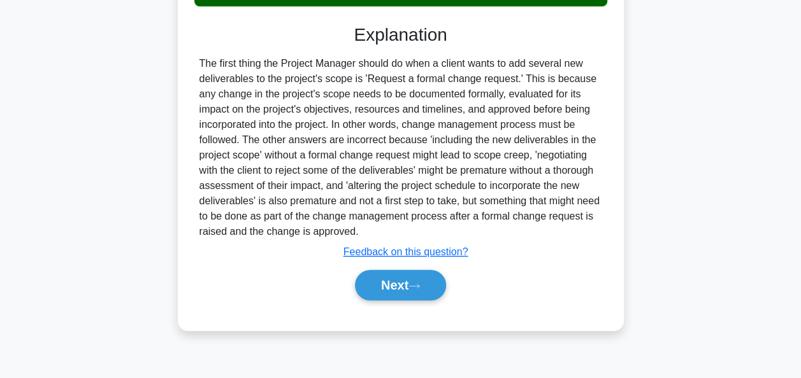
scroll to position [310, 0]
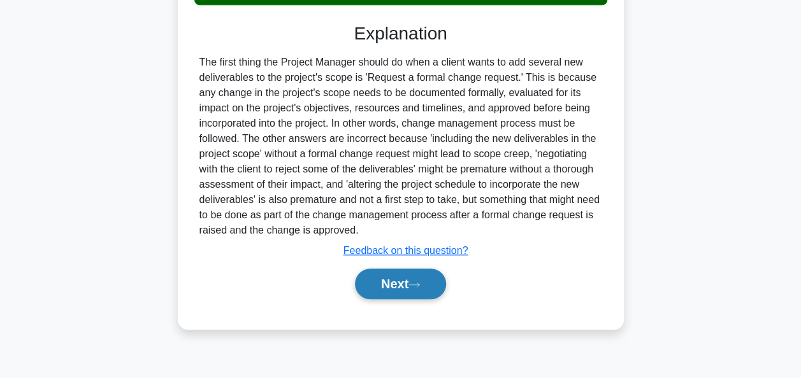
click at [406, 278] on button "Next" at bounding box center [400, 284] width 91 height 31
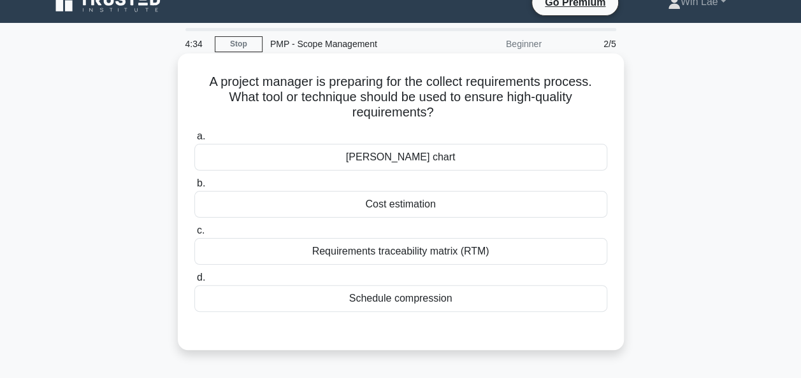
scroll to position [0, 0]
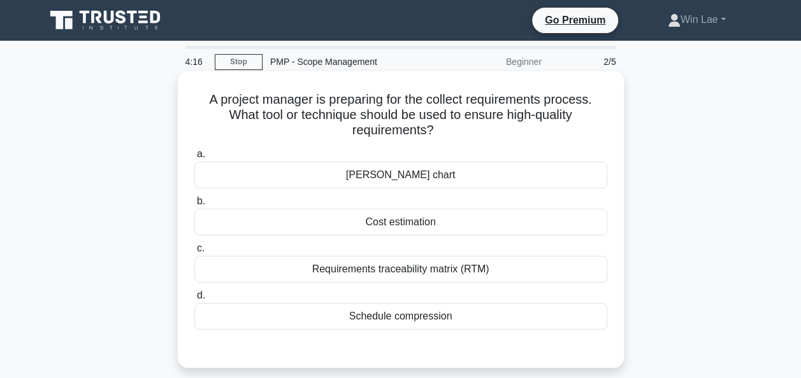
click at [329, 270] on div "Requirements traceability matrix (RTM)" at bounding box center [400, 269] width 413 height 27
click at [194, 253] on input "c. Requirements traceability matrix (RTM)" at bounding box center [194, 249] width 0 height 8
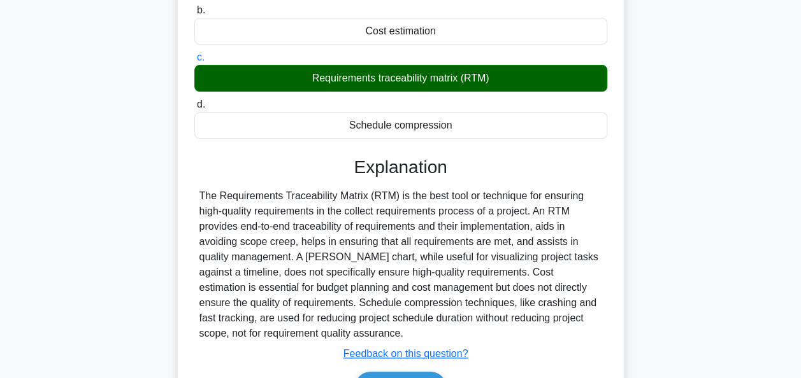
scroll to position [310, 0]
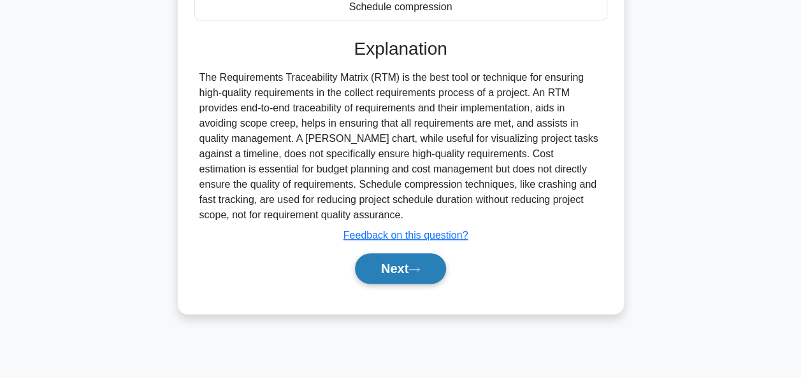
click at [395, 271] on button "Next" at bounding box center [400, 268] width 91 height 31
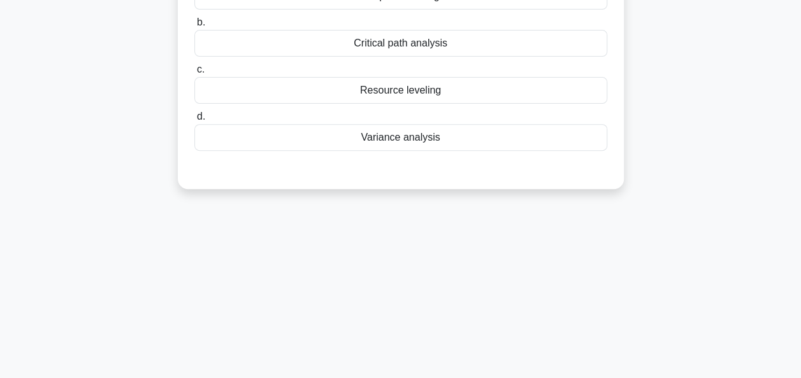
scroll to position [0, 0]
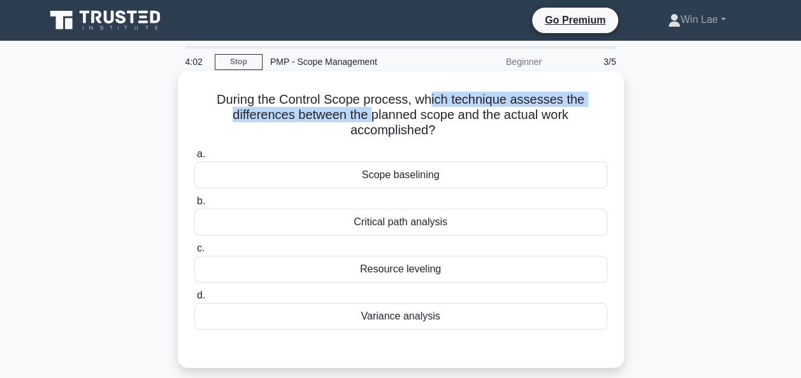
drag, startPoint x: 370, startPoint y: 113, endPoint x: 431, endPoint y: 104, distance: 61.9
click at [431, 104] on h5 "During the Control Scope process, which technique assesses the differences betw…" at bounding box center [400, 115] width 415 height 47
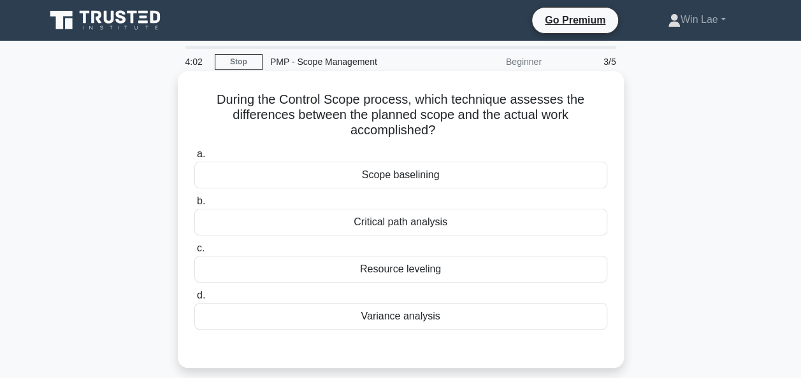
drag, startPoint x: 431, startPoint y: 104, endPoint x: 438, endPoint y: 128, distance: 25.2
click at [438, 128] on icon ".spinner_0XTQ{transform-origin:center;animation:spinner_y6GP .75s linear infini…" at bounding box center [442, 131] width 15 height 15
click at [411, 312] on div "Variance analysis" at bounding box center [400, 316] width 413 height 27
click at [194, 300] on input "d. Variance analysis" at bounding box center [194, 296] width 0 height 8
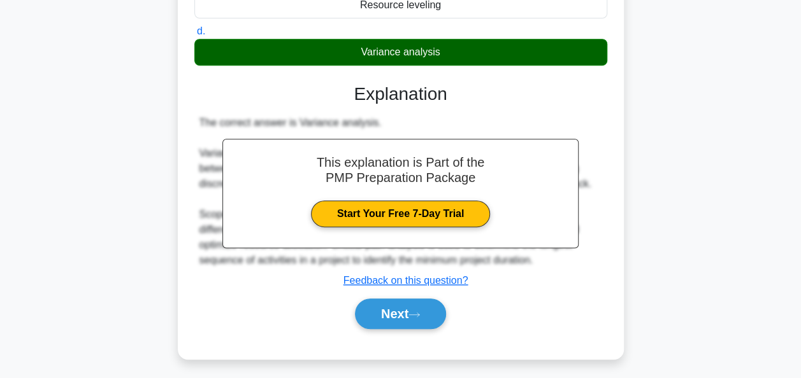
scroll to position [310, 0]
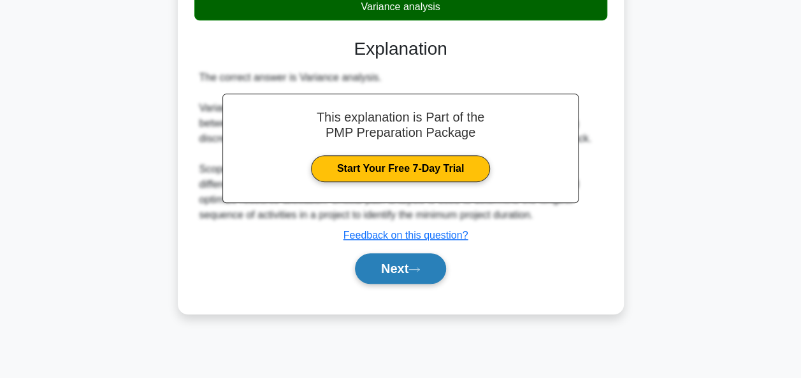
drag, startPoint x: 399, startPoint y: 273, endPoint x: 385, endPoint y: 279, distance: 15.4
click at [399, 273] on button "Next" at bounding box center [400, 268] width 91 height 31
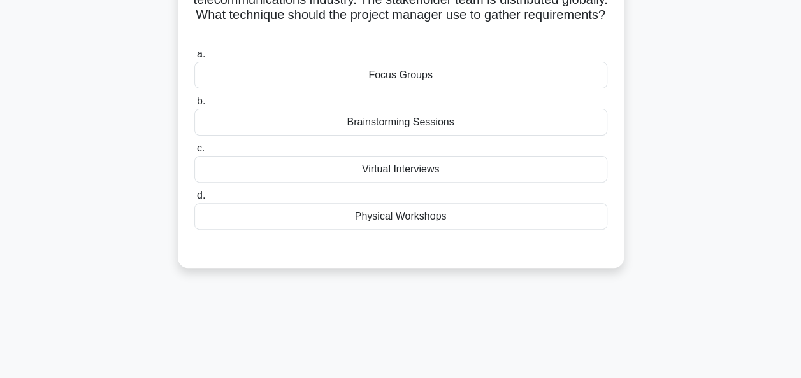
scroll to position [0, 0]
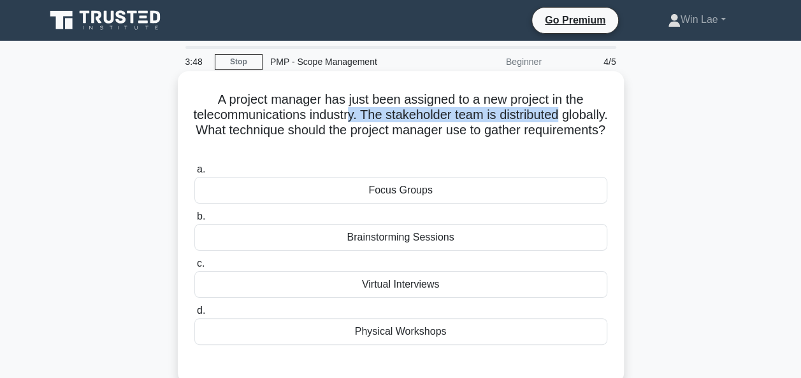
drag, startPoint x: 373, startPoint y: 113, endPoint x: 595, endPoint y: 116, distance: 221.7
click at [595, 116] on h5 "A project manager has just been assigned to a new project in the telecommunicat…" at bounding box center [400, 123] width 415 height 62
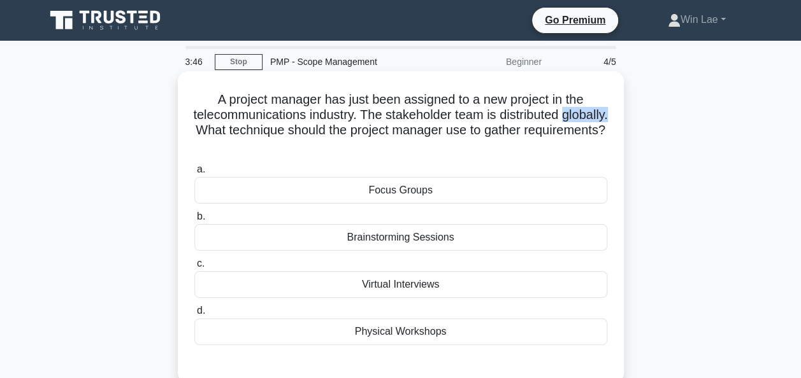
drag, startPoint x: 203, startPoint y: 132, endPoint x: 255, endPoint y: 136, distance: 52.4
click at [255, 136] on h5 "A project manager has just been assigned to a new project in the telecommunicat…" at bounding box center [400, 123] width 415 height 62
drag, startPoint x: 522, startPoint y: 132, endPoint x: 572, endPoint y: 137, distance: 50.5
click at [572, 137] on h5 "A project manager has just been assigned to a new project in the telecommunicat…" at bounding box center [400, 123] width 415 height 62
drag, startPoint x: 572, startPoint y: 137, endPoint x: 431, endPoint y: 148, distance: 141.8
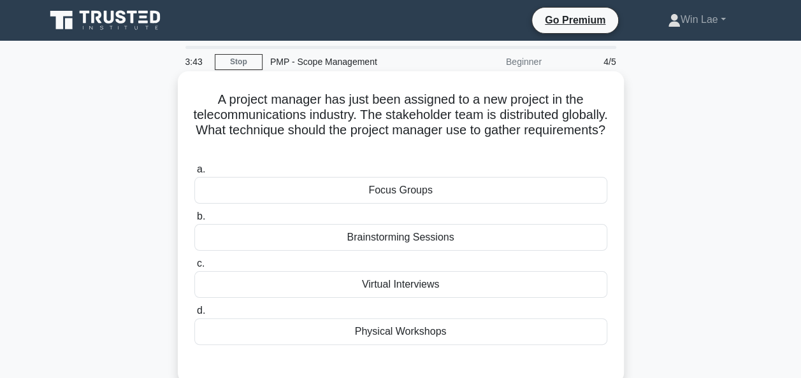
click at [431, 148] on h5 "A project manager has just been assigned to a new project in the telecommunicat…" at bounding box center [400, 123] width 415 height 62
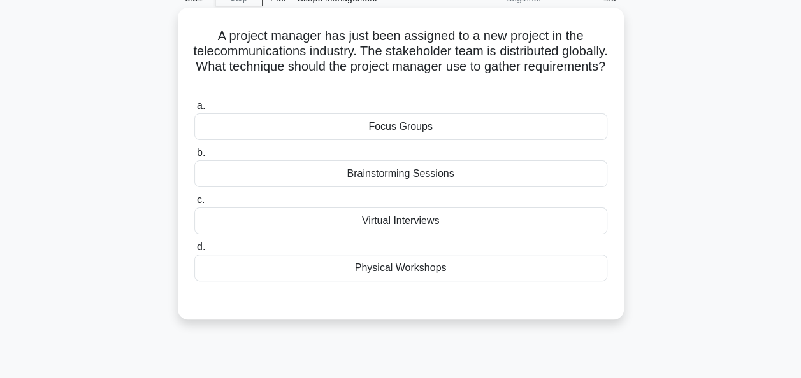
click at [403, 222] on div "Virtual Interviews" at bounding box center [400, 221] width 413 height 27
click at [194, 204] on input "c. Virtual Interviews" at bounding box center [194, 200] width 0 height 8
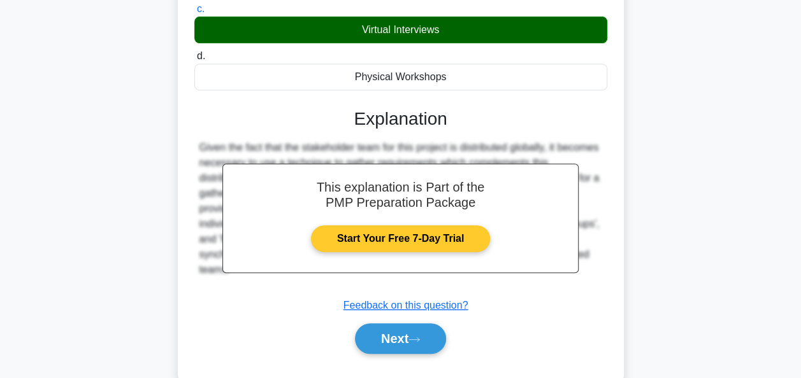
scroll to position [310, 0]
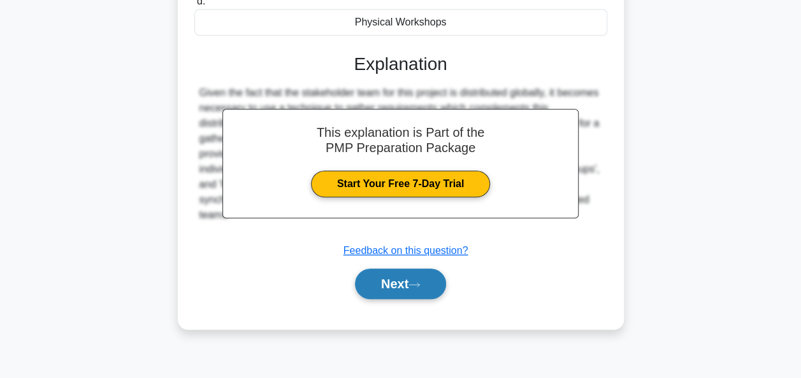
drag, startPoint x: 378, startPoint y: 270, endPoint x: 353, endPoint y: 276, distance: 25.5
click at [378, 270] on button "Next" at bounding box center [400, 284] width 91 height 31
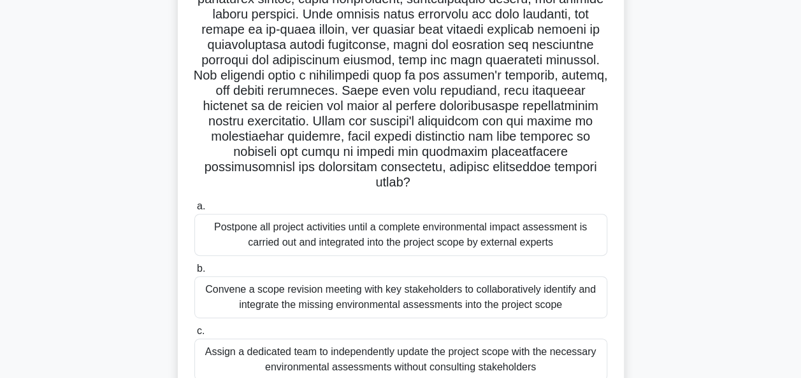
scroll to position [55, 0]
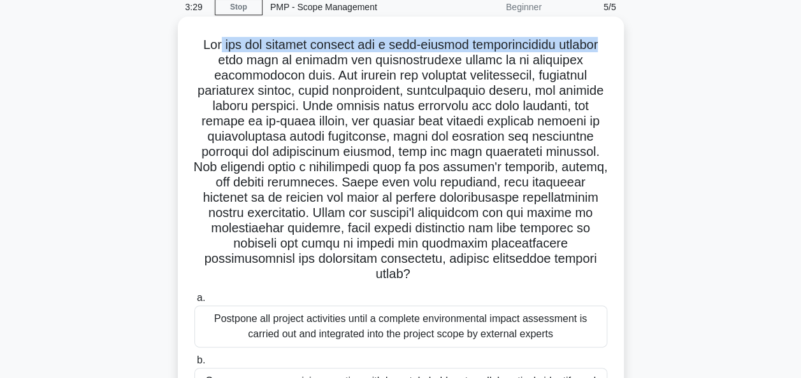
drag, startPoint x: 224, startPoint y: 45, endPoint x: 612, endPoint y: 48, distance: 388.5
click at [612, 48] on div ".spinner_0XTQ{transform-origin:center;animation:spinner_y6GP .75s linear infini…" at bounding box center [401, 295] width 436 height 546
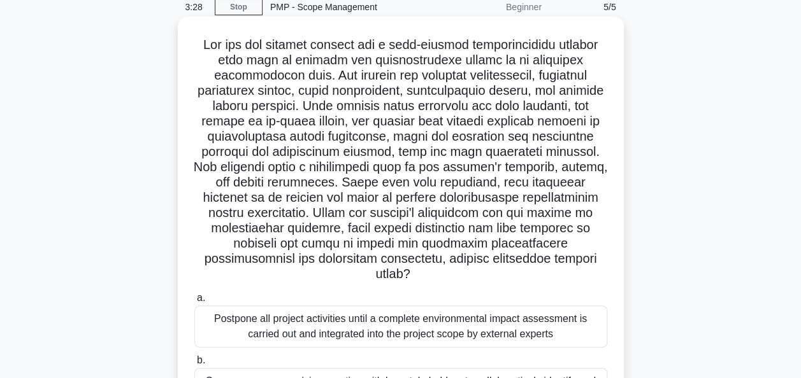
click at [399, 252] on h5 ".spinner_0XTQ{transform-origin:center;animation:spinner_y6GP .75s linear infini…" at bounding box center [400, 160] width 415 height 246
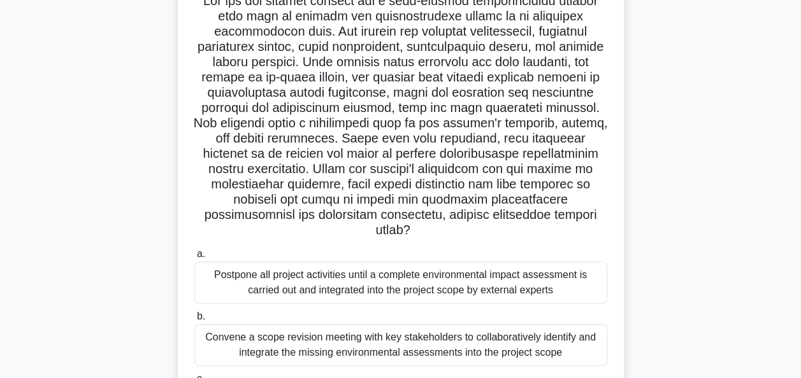
scroll to position [118, 0]
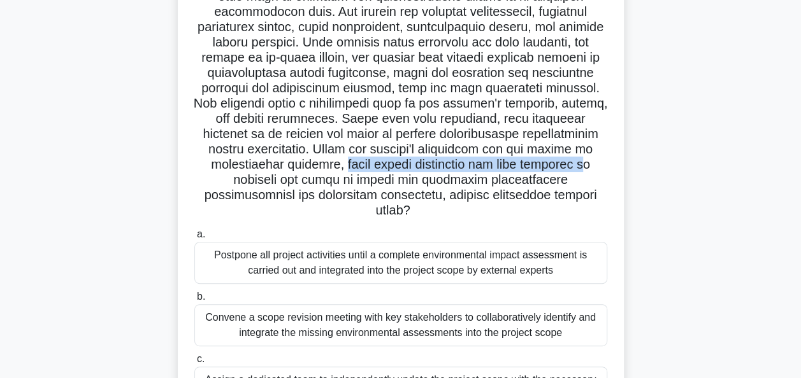
drag, startPoint x: 339, startPoint y: 164, endPoint x: 589, endPoint y: 162, distance: 249.0
click at [589, 162] on h5 ".spinner_0XTQ{transform-origin:center;animation:spinner_y6GP .75s linear infini…" at bounding box center [400, 96] width 415 height 246
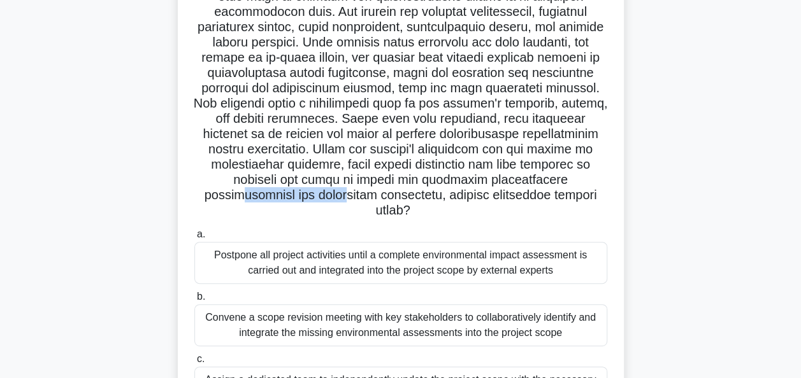
drag, startPoint x: 235, startPoint y: 189, endPoint x: 341, endPoint y: 194, distance: 105.9
click at [341, 194] on h5 ".spinner_0XTQ{transform-origin:center;animation:spinner_y6GP .75s linear infini…" at bounding box center [400, 96] width 415 height 246
drag, startPoint x: 341, startPoint y: 194, endPoint x: 256, endPoint y: 169, distance: 88.3
click at [256, 169] on h5 ".spinner_0XTQ{transform-origin:center;animation:spinner_y6GP .75s linear infini…" at bounding box center [400, 96] width 415 height 246
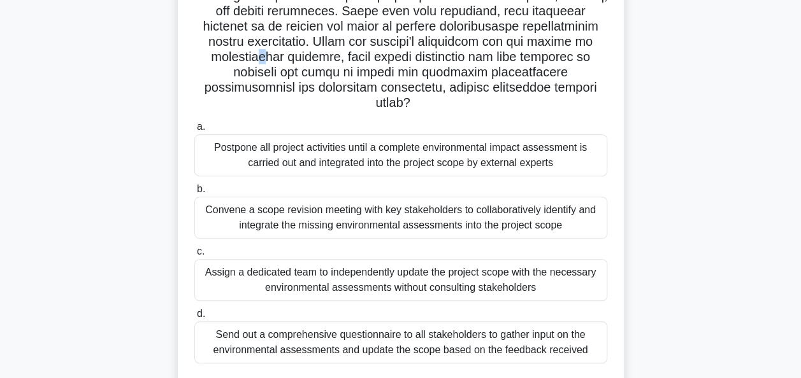
scroll to position [246, 0]
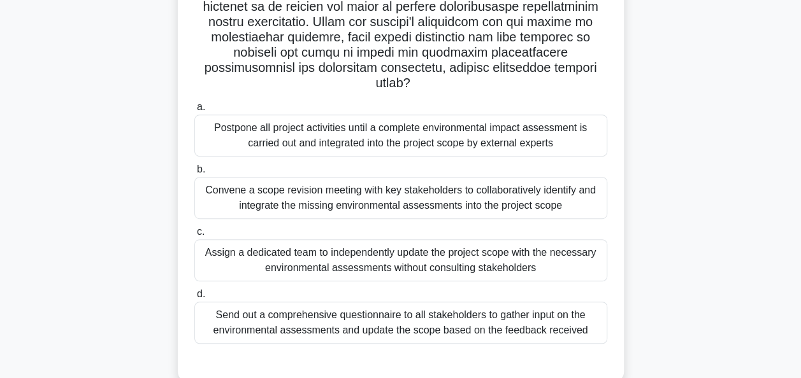
click at [546, 192] on div "Convene a scope revision meeting with key stakeholders to collaboratively ident…" at bounding box center [400, 198] width 413 height 42
click at [194, 174] on input "b. Convene a scope revision meeting with key stakeholders to collaboratively id…" at bounding box center [194, 170] width 0 height 8
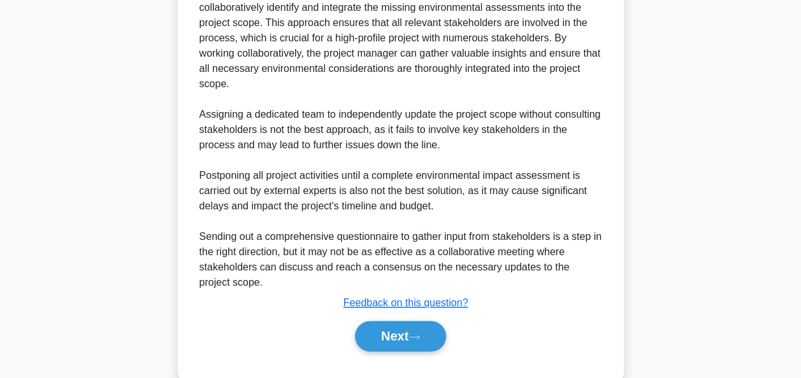
scroll to position [680, 0]
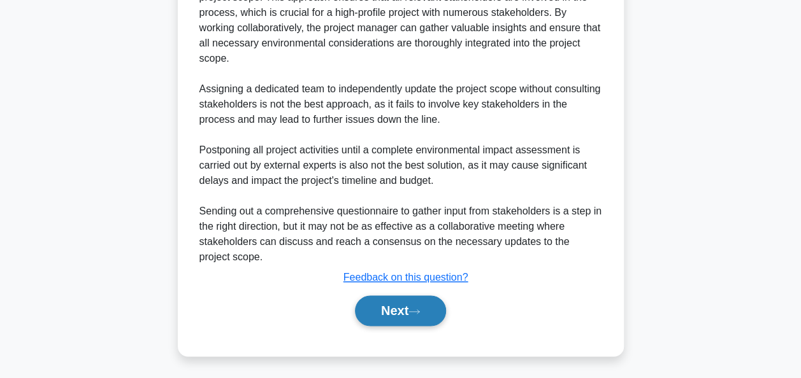
click at [392, 303] on button "Next" at bounding box center [400, 311] width 91 height 31
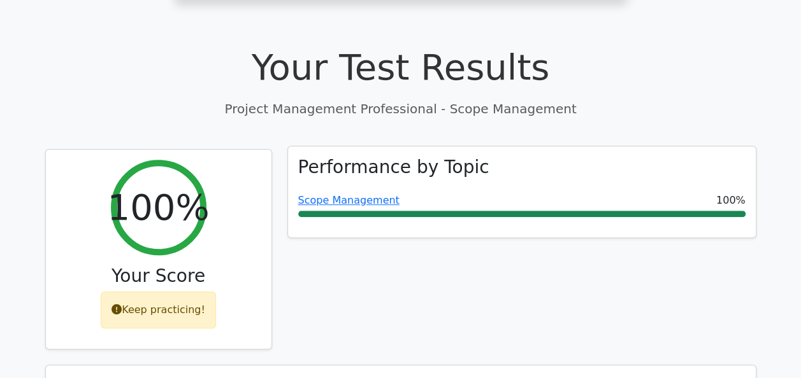
scroll to position [415, 0]
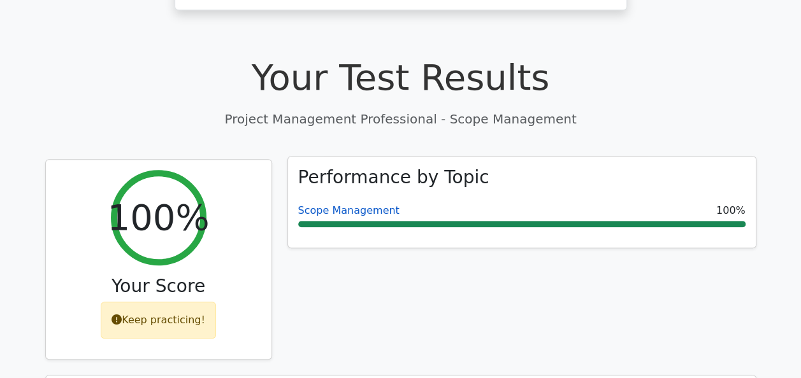
click at [370, 204] on link "Scope Management" at bounding box center [348, 210] width 101 height 12
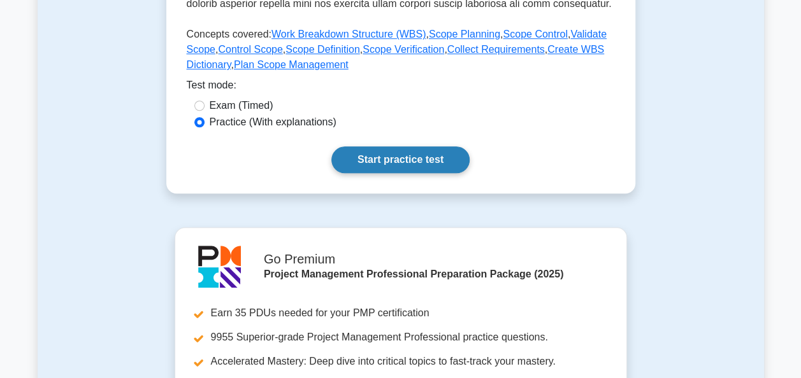
scroll to position [557, 0]
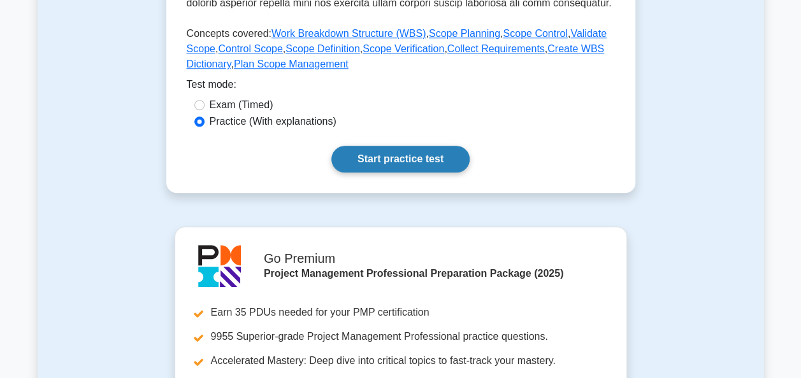
click at [395, 154] on link "Start practice test" at bounding box center [400, 159] width 138 height 27
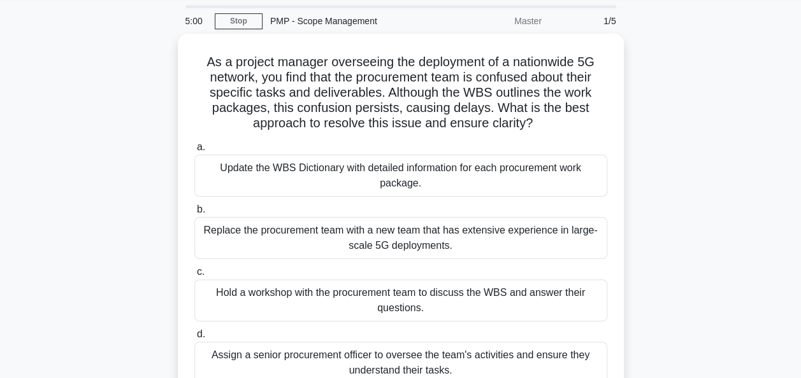
scroll to position [39, 0]
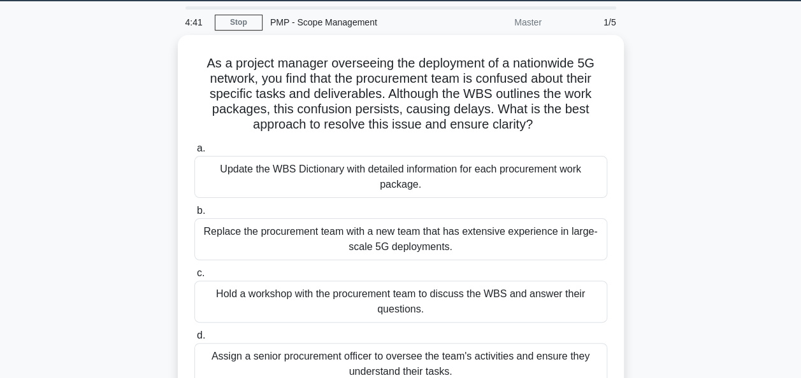
click at [88, 114] on div "As a project manager overseeing the deployment of a nationwide 5G network, you …" at bounding box center [401, 237] width 726 height 404
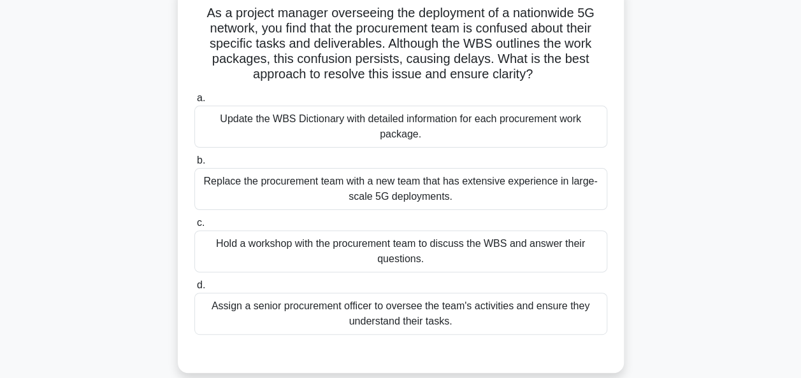
scroll to position [90, 0]
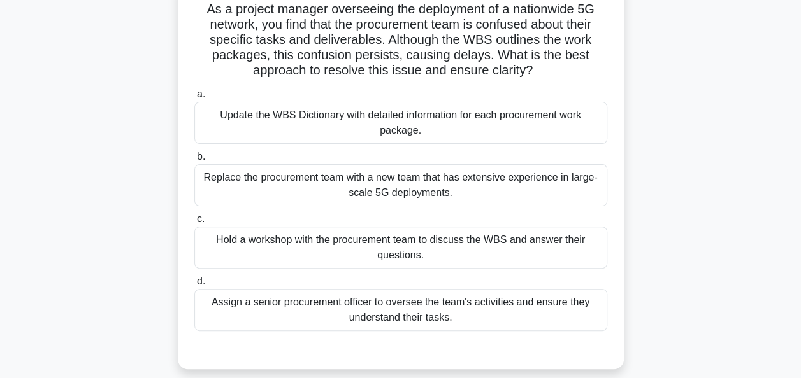
click at [457, 248] on div "Hold a workshop with the procurement team to discuss the WBS and answer their q…" at bounding box center [400, 248] width 413 height 42
click at [194, 224] on input "c. Hold a workshop with the procurement team to discuss the WBS and answer thei…" at bounding box center [194, 219] width 0 height 8
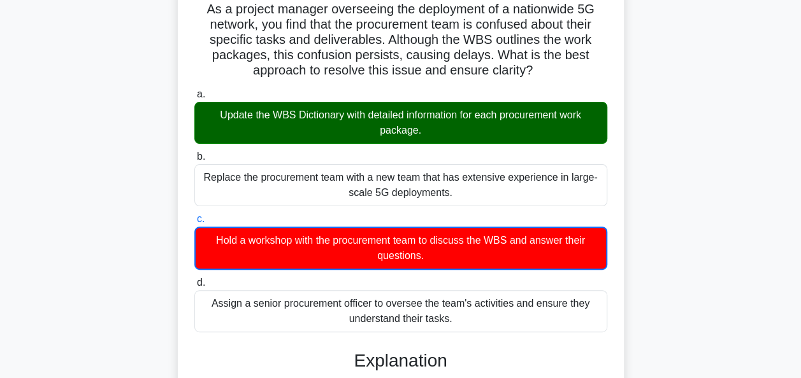
drag, startPoint x: 207, startPoint y: 124, endPoint x: 482, endPoint y: 122, distance: 274.5
click at [482, 122] on div "Update the WBS Dictionary with detailed information for each procurement work p…" at bounding box center [400, 123] width 413 height 42
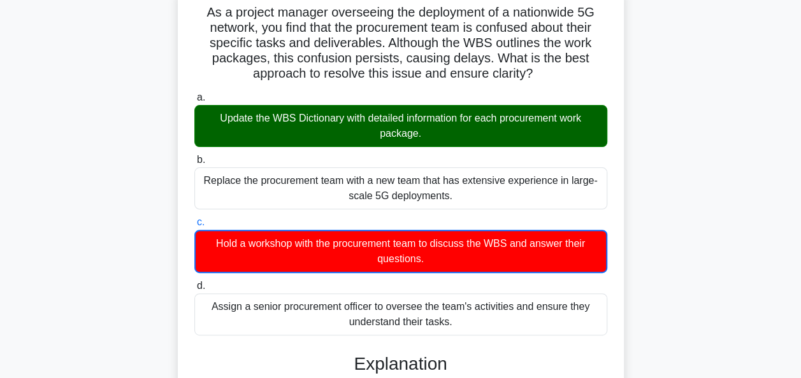
click at [682, 134] on div "As a project manager overseeing the deployment of a nationwide 5G network, you …" at bounding box center [401, 345] width 726 height 722
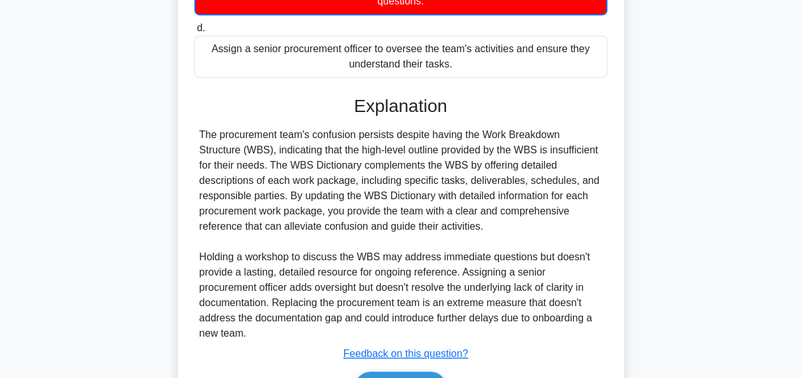
scroll to position [422, 0]
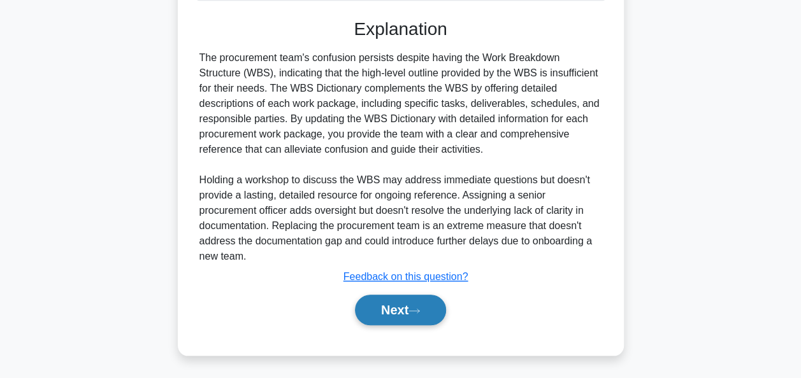
click at [395, 320] on button "Next" at bounding box center [400, 310] width 91 height 31
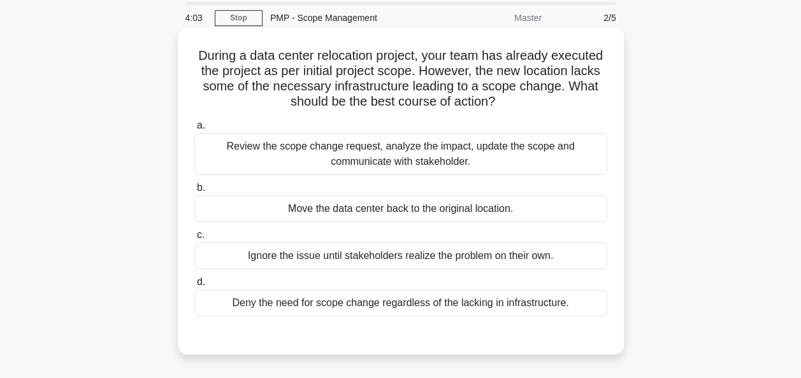
scroll to position [64, 0]
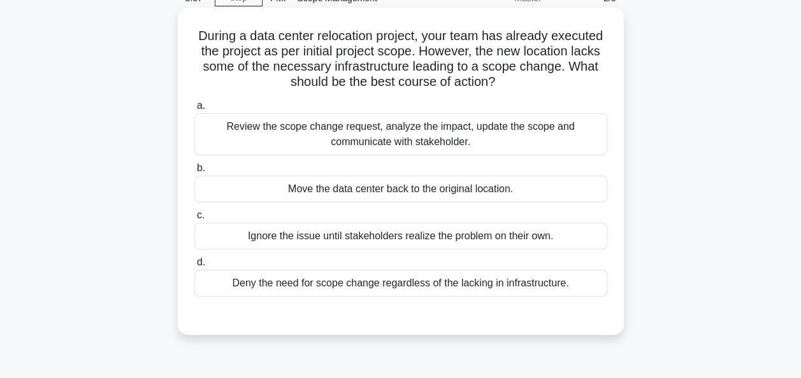
click at [310, 144] on div "Review the scope change request, analyze the impact, update the scope and commu…" at bounding box center [400, 134] width 413 height 42
click at [194, 110] on input "a. Review the scope change request, analyze the impact, update the scope and co…" at bounding box center [194, 106] width 0 height 8
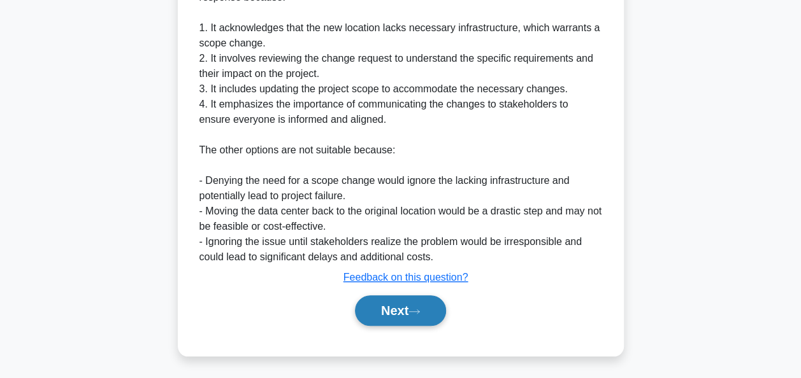
click at [385, 306] on button "Next" at bounding box center [400, 311] width 91 height 31
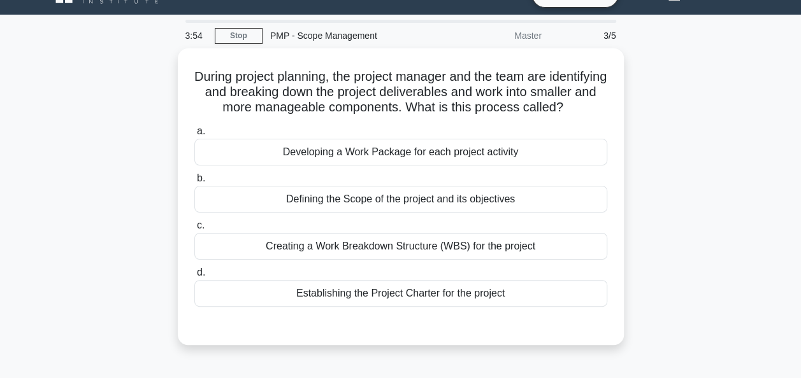
scroll to position [0, 0]
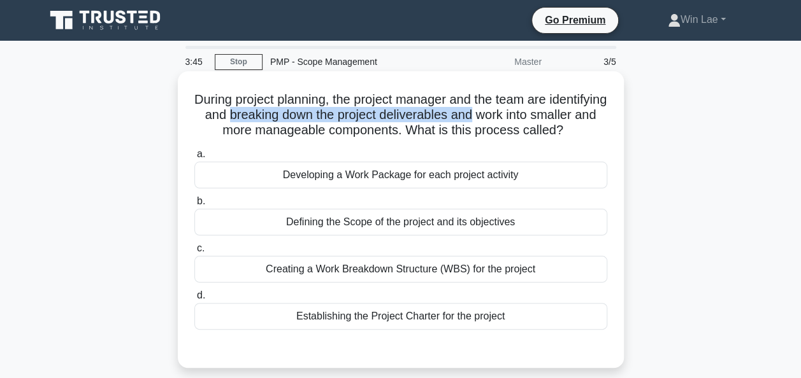
drag, startPoint x: 293, startPoint y: 118, endPoint x: 541, endPoint y: 115, distance: 248.4
click at [541, 115] on h5 "During project planning, the project manager and the team are identifying and b…" at bounding box center [400, 115] width 415 height 47
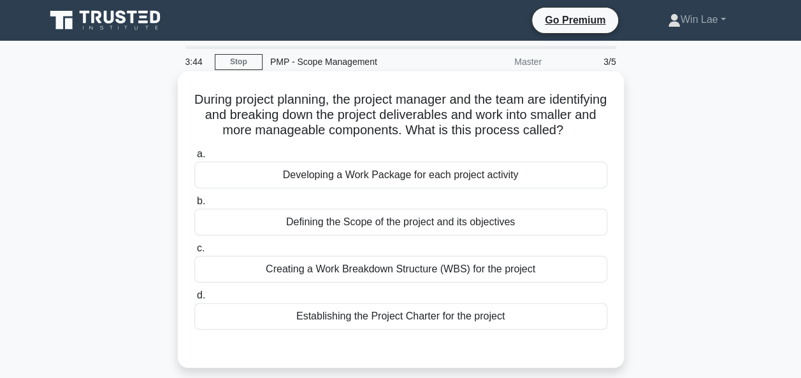
click at [412, 129] on h5 "During project planning, the project manager and the team are identifying and b…" at bounding box center [400, 115] width 415 height 47
click at [497, 283] on div "Creating a Work Breakdown Structure (WBS) for the project" at bounding box center [400, 269] width 413 height 27
click at [194, 253] on input "c. Creating a Work Breakdown Structure (WBS) for the project" at bounding box center [194, 249] width 0 height 8
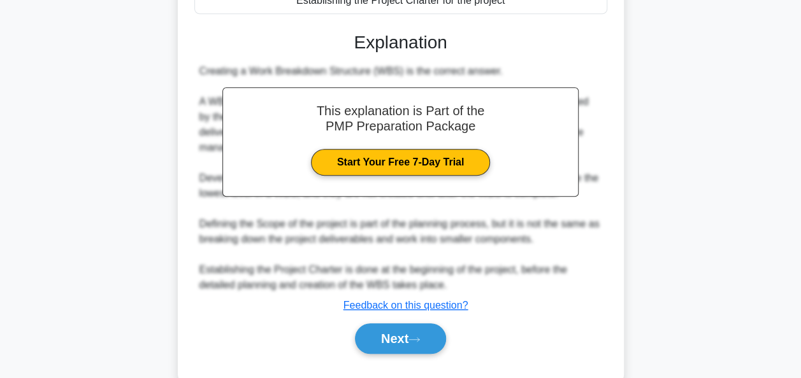
scroll to position [318, 0]
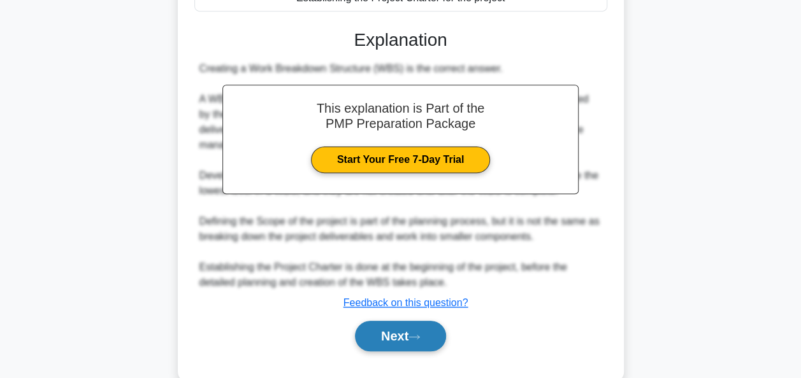
click at [413, 341] on icon at bounding box center [413, 337] width 11 height 7
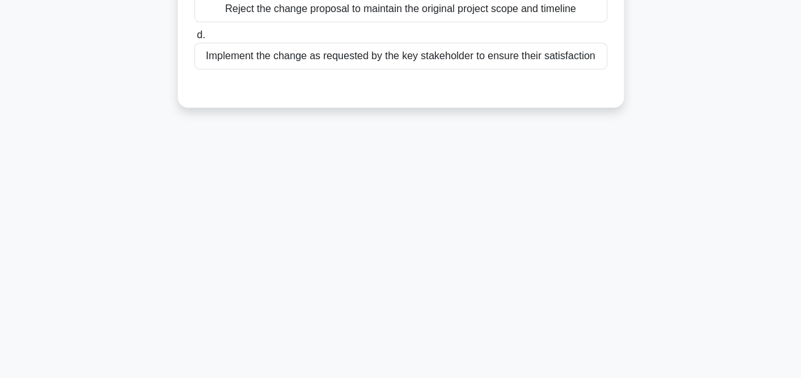
scroll to position [0, 0]
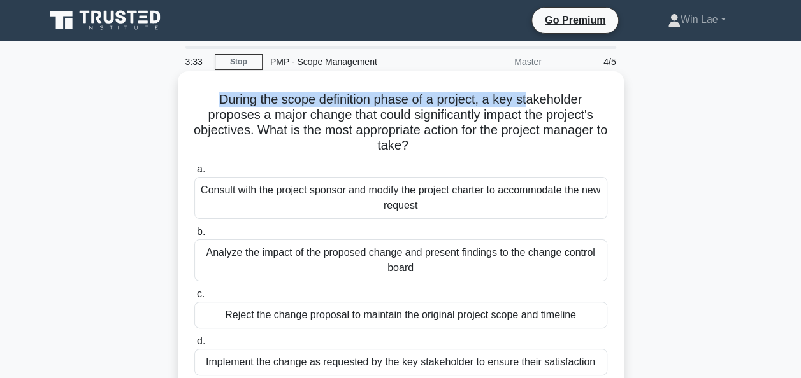
drag, startPoint x: 210, startPoint y: 96, endPoint x: 530, endPoint y: 103, distance: 319.8
click at [530, 103] on h5 "During the scope definition phase of a project, a key stakeholder proposes a ma…" at bounding box center [400, 123] width 415 height 62
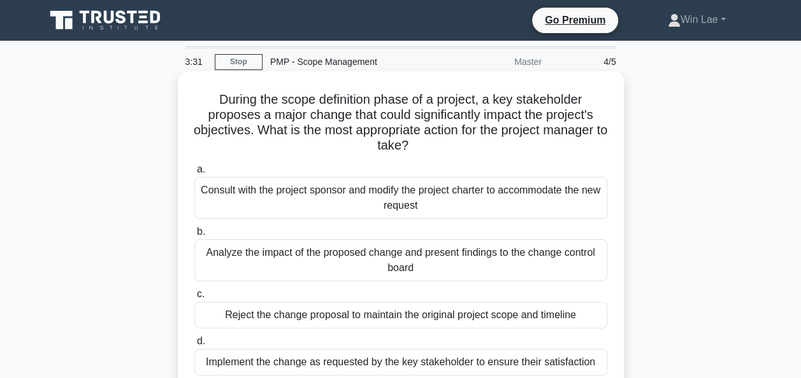
click at [205, 116] on h5 "During the scope definition phase of a project, a key stakeholder proposes a ma…" at bounding box center [400, 123] width 415 height 62
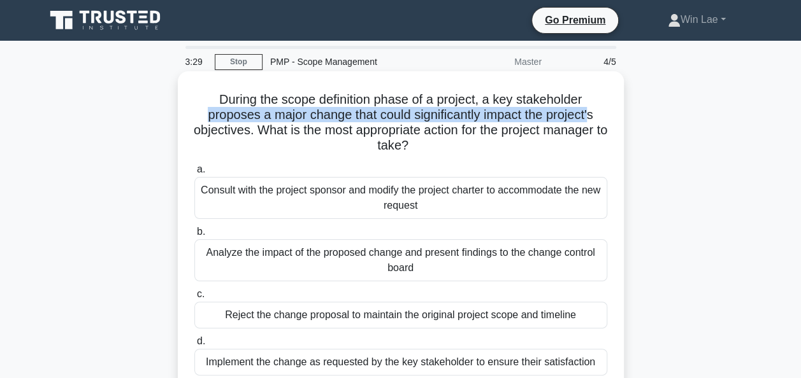
drag, startPoint x: 204, startPoint y: 116, endPoint x: 592, endPoint y: 120, distance: 388.5
click at [592, 120] on h5 "During the scope definition phase of a project, a key stakeholder proposes a ma…" at bounding box center [400, 123] width 415 height 62
drag, startPoint x: 257, startPoint y: 132, endPoint x: 532, endPoint y: 143, distance: 274.7
click at [532, 143] on h5 "During the scope definition phase of a project, a key stakeholder proposes a ma…" at bounding box center [400, 123] width 415 height 62
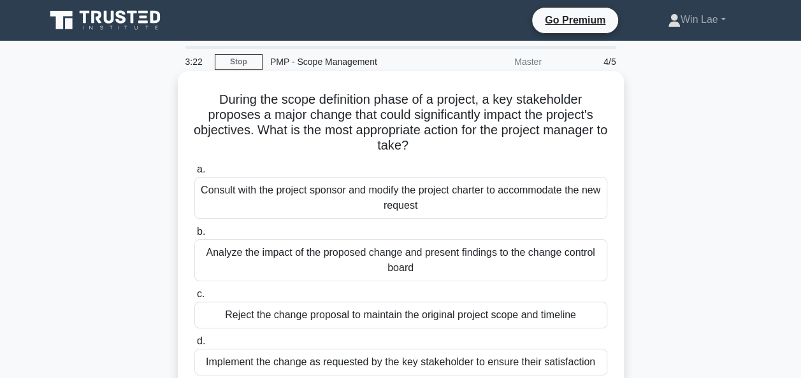
click at [415, 108] on h5 "During the scope definition phase of a project, a key stakeholder proposes a ma…" at bounding box center [400, 123] width 415 height 62
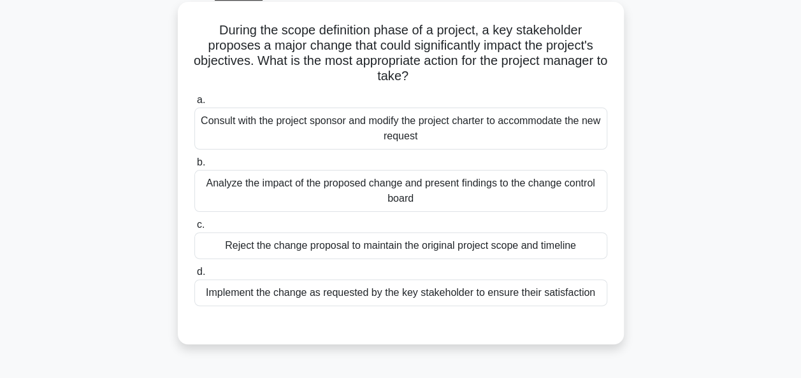
scroll to position [70, 0]
click at [433, 197] on div "Analyze the impact of the proposed change and present findings to the change co…" at bounding box center [400, 190] width 413 height 42
click at [194, 166] on input "b. Analyze the impact of the proposed change and present findings to the change…" at bounding box center [194, 162] width 0 height 8
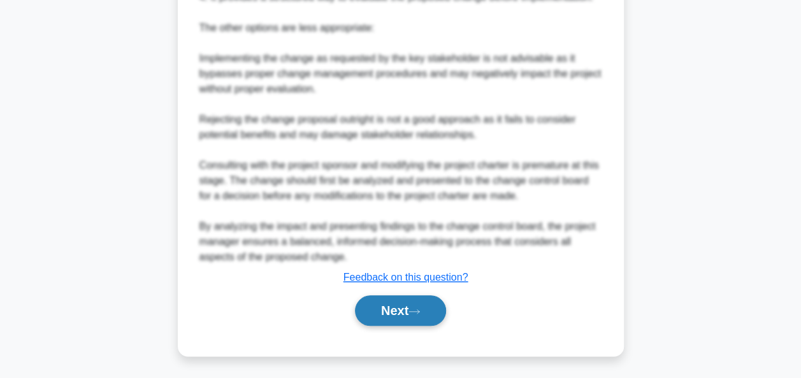
click at [417, 308] on icon at bounding box center [413, 311] width 11 height 7
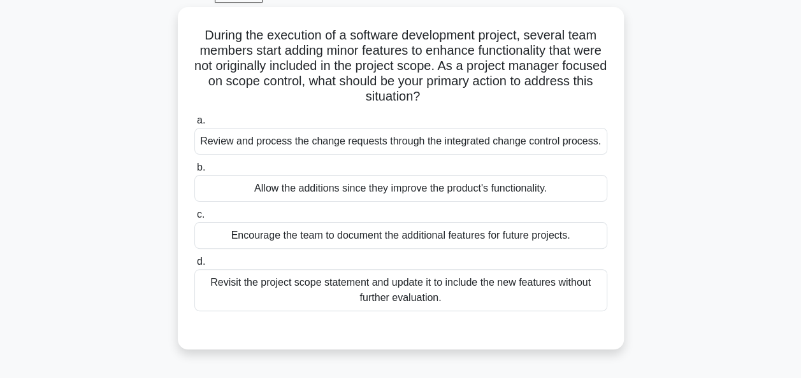
scroll to position [59, 0]
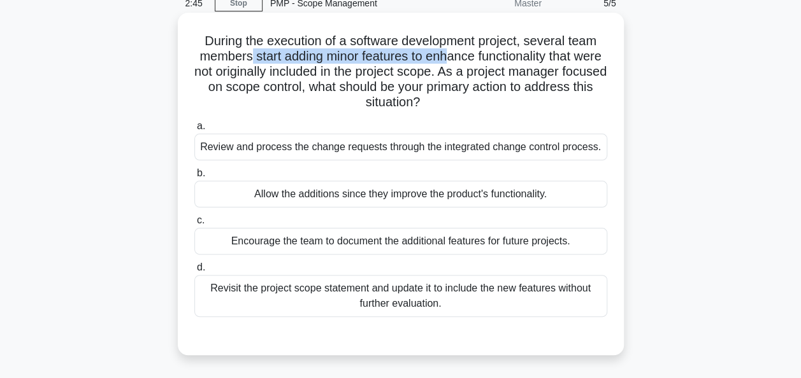
drag, startPoint x: 261, startPoint y: 56, endPoint x: 462, endPoint y: 57, distance: 201.3
click at [462, 57] on h5 "During the execution of a software development project, several team members st…" at bounding box center [400, 72] width 415 height 78
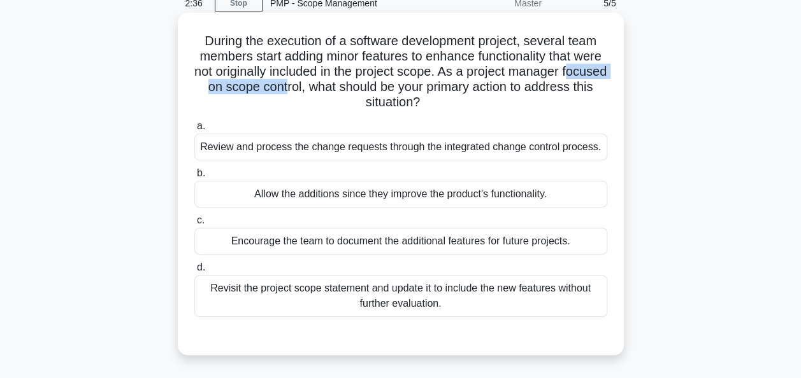
drag, startPoint x: 216, startPoint y: 87, endPoint x: 344, endPoint y: 87, distance: 128.0
click at [344, 87] on h5 "During the execution of a software development project, several team members st…" at bounding box center [400, 72] width 415 height 78
drag, startPoint x: 344, startPoint y: 87, endPoint x: 265, endPoint y: 61, distance: 83.0
click at [265, 61] on h5 "During the execution of a software development project, several team members st…" at bounding box center [400, 72] width 415 height 78
click at [325, 143] on div "Review and process the change requests through the integrated change control pr…" at bounding box center [400, 147] width 413 height 27
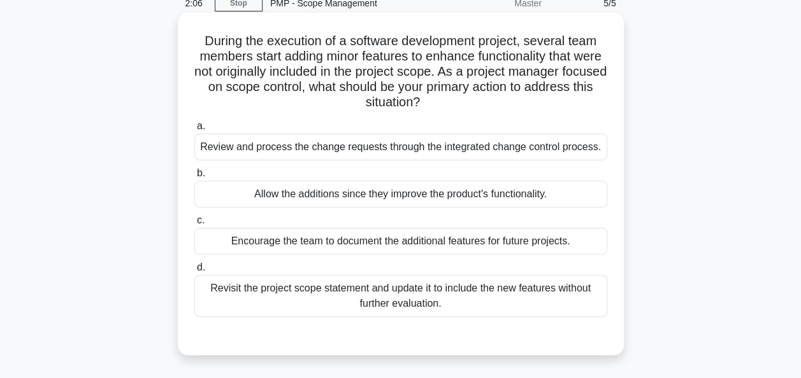
click at [194, 131] on input "a. Review and process the change requests through the integrated change control…" at bounding box center [194, 126] width 0 height 8
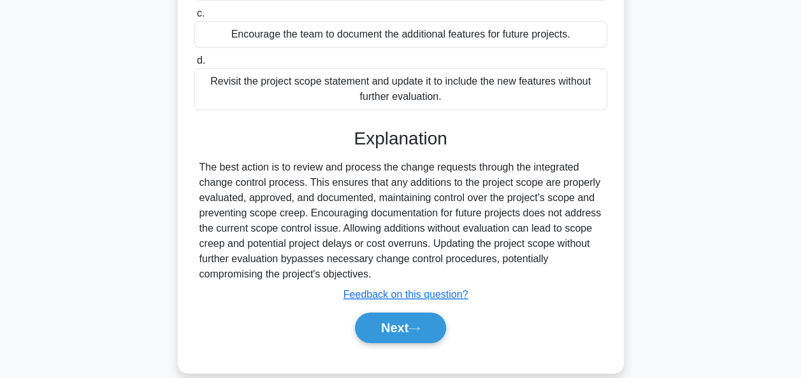
scroll to position [310, 0]
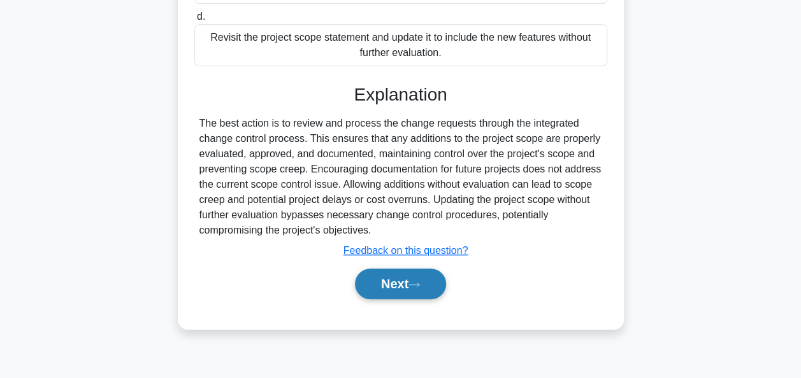
click at [432, 299] on button "Next" at bounding box center [400, 284] width 91 height 31
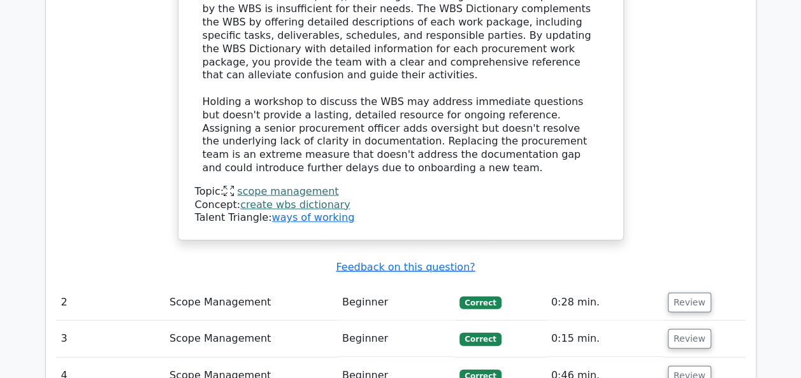
scroll to position [1494, 0]
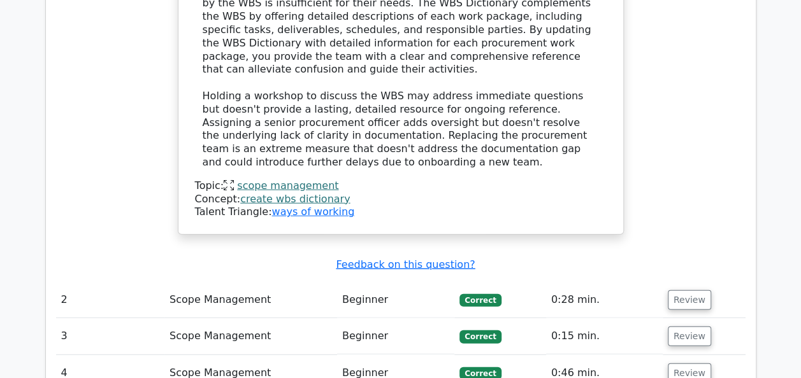
click at [242, 180] on link "scope management" at bounding box center [287, 186] width 101 height 12
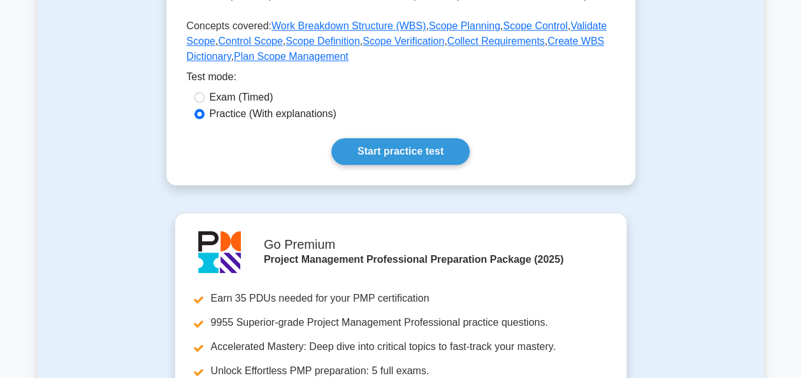
scroll to position [637, 0]
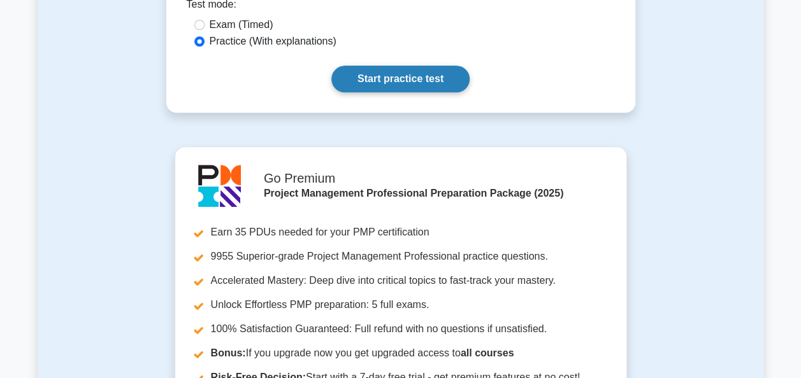
click at [442, 78] on link "Start practice test" at bounding box center [400, 79] width 138 height 27
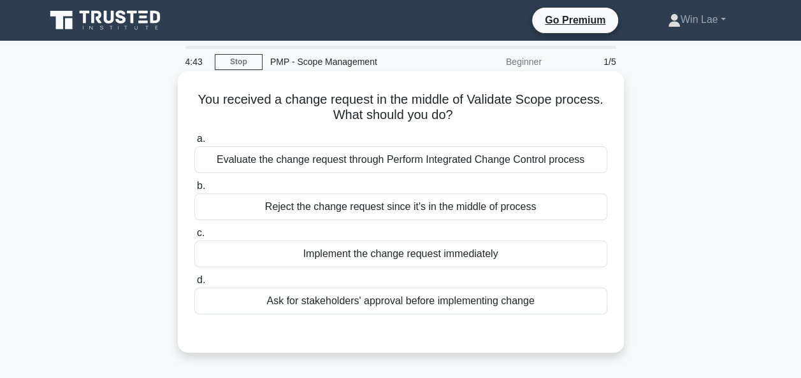
click at [514, 162] on div "Evaluate the change request through Perform Integrated Change Control process" at bounding box center [400, 159] width 413 height 27
click at [194, 143] on input "a. Evaluate the change request through Perform Integrated Change Control process" at bounding box center [194, 139] width 0 height 8
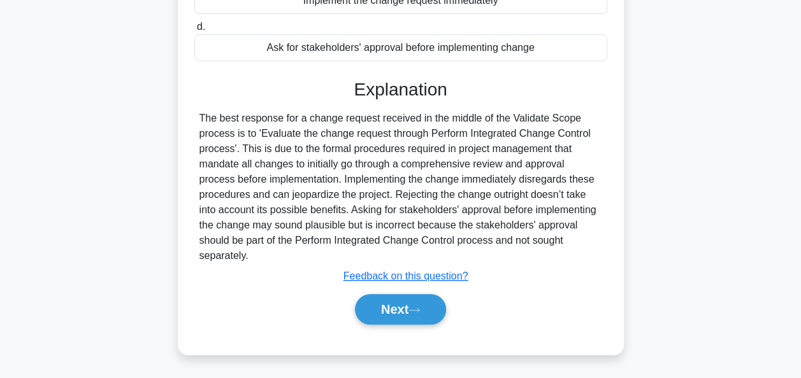
scroll to position [310, 0]
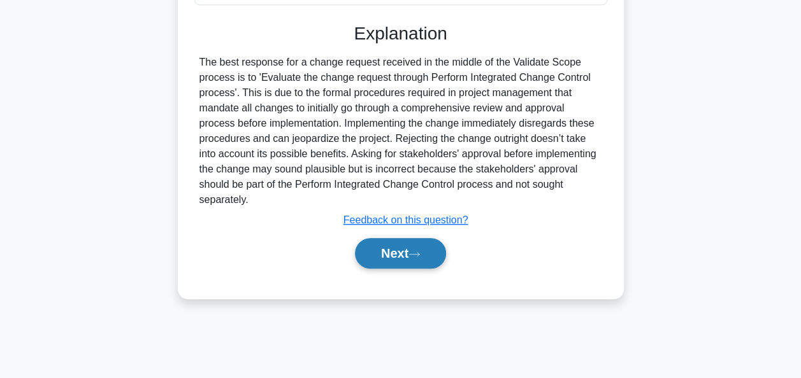
click at [405, 257] on button "Next" at bounding box center [400, 253] width 91 height 31
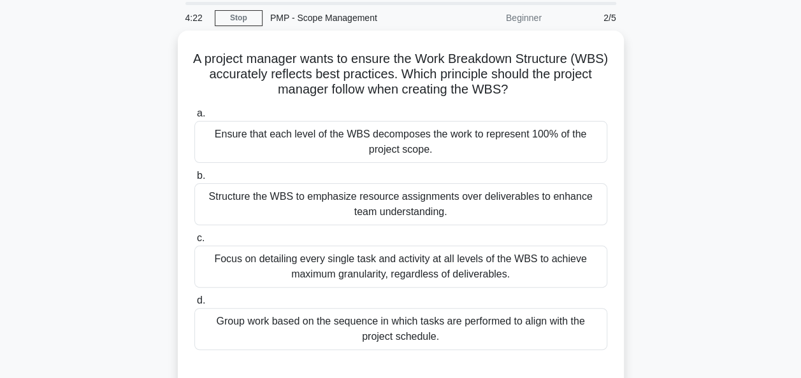
scroll to position [64, 0]
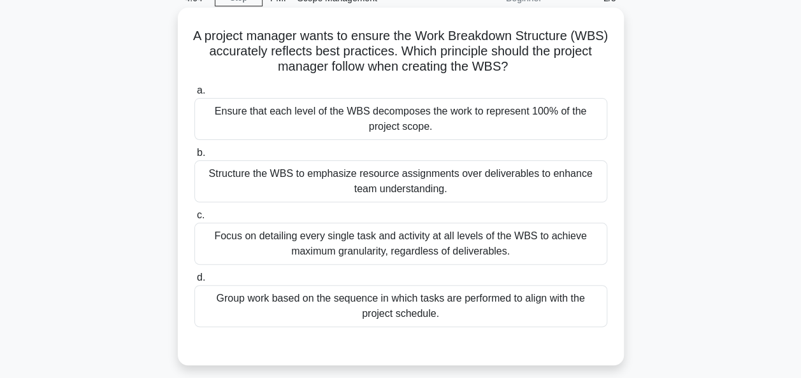
click at [387, 104] on div "Ensure that each level of the WBS decomposes the work to represent 100% of the …" at bounding box center [400, 119] width 413 height 42
click at [194, 95] on input "a. Ensure that each level of the WBS decomposes the work to represent 100% of t…" at bounding box center [194, 91] width 0 height 8
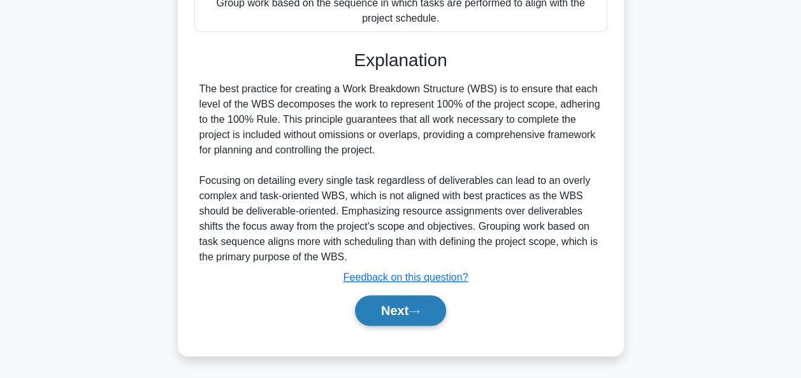
click at [391, 312] on button "Next" at bounding box center [400, 311] width 91 height 31
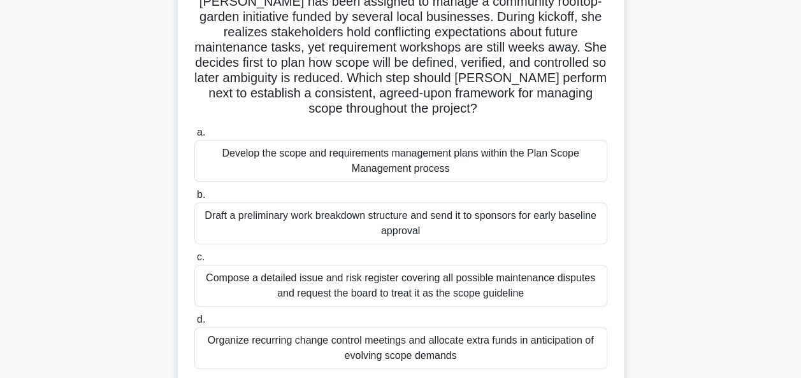
scroll to position [127, 0]
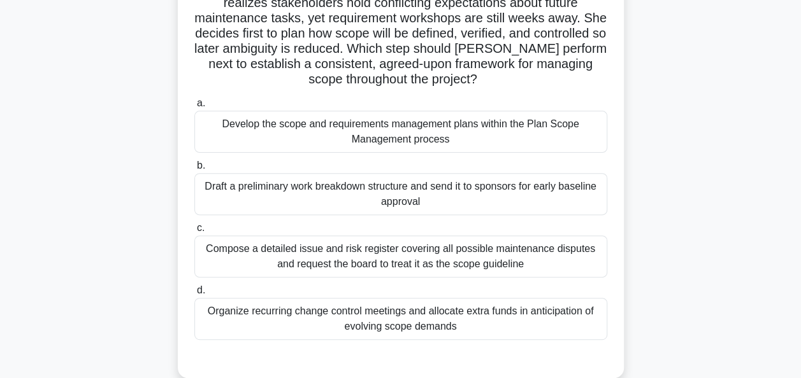
click at [410, 129] on div "Develop the scope and requirements management plans within the Plan Scope Manag…" at bounding box center [400, 132] width 413 height 42
click at [194, 108] on input "a. Develop the scope and requirements management plans within the Plan Scope Ma…" at bounding box center [194, 103] width 0 height 8
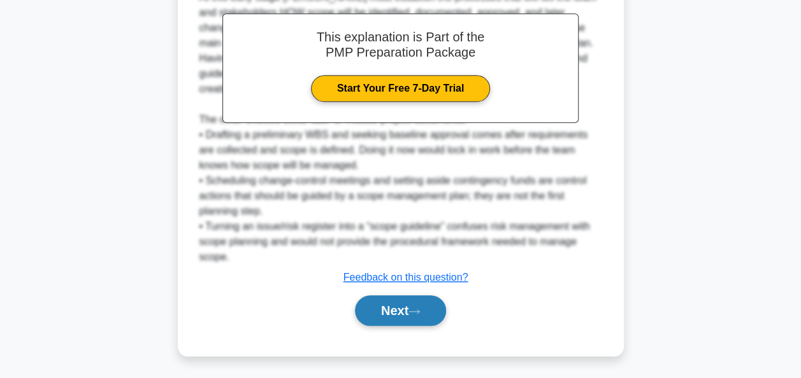
click at [411, 317] on button "Next" at bounding box center [400, 311] width 91 height 31
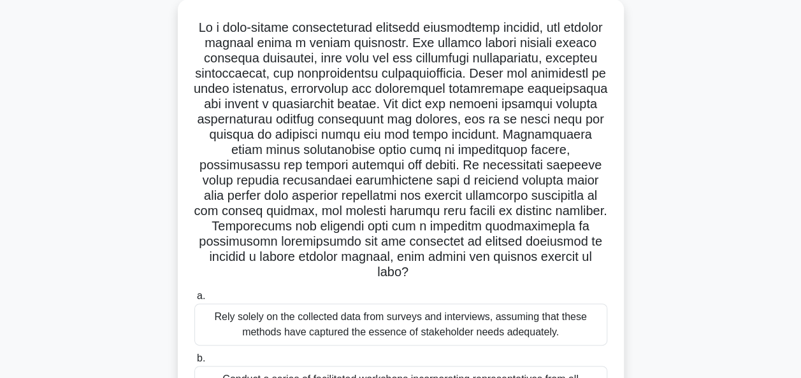
scroll to position [0, 0]
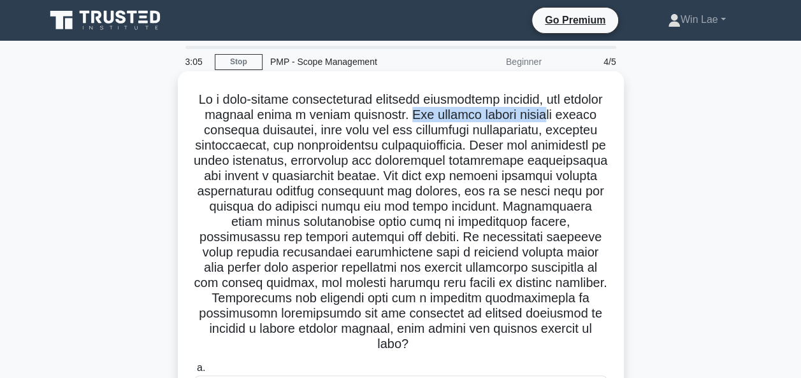
drag, startPoint x: 453, startPoint y: 115, endPoint x: 585, endPoint y: 115, distance: 132.5
click at [585, 115] on h5 ".spinner_0XTQ{transform-origin:center;animation:spinner_y6GP .75s linear infini…" at bounding box center [400, 222] width 415 height 261
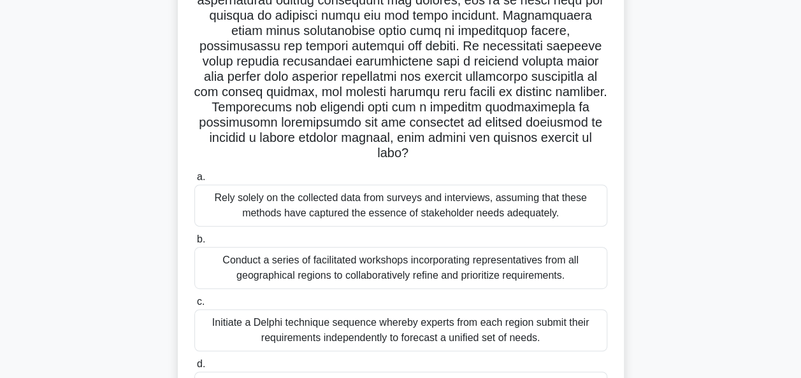
scroll to position [255, 0]
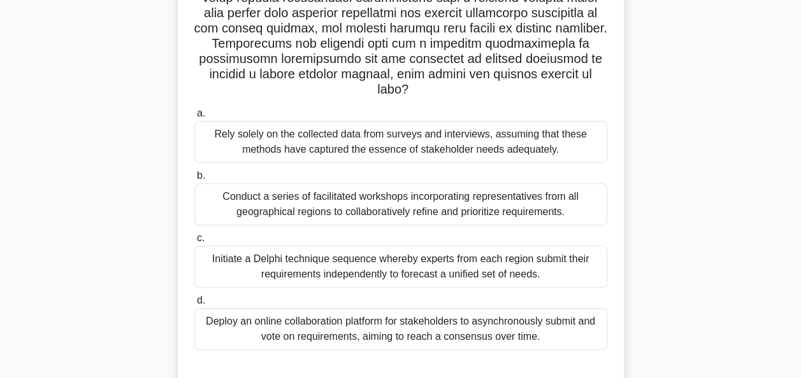
click at [427, 328] on div "Deploy an online collaboration platform for stakeholders to asynchronously subm…" at bounding box center [400, 329] width 413 height 42
click at [194, 305] on input "d. Deploy an online collaboration platform for stakeholders to asynchronously s…" at bounding box center [194, 301] width 0 height 8
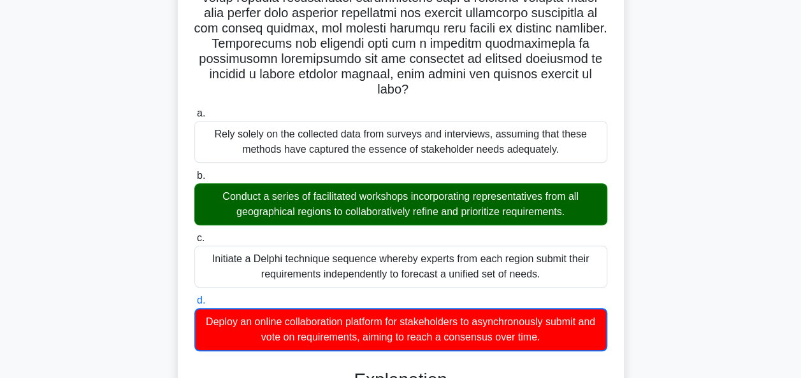
drag, startPoint x: 202, startPoint y: 202, endPoint x: 560, endPoint y: 199, distance: 358.6
click at [560, 199] on div "Conduct a series of facilitated workshops incorporating representatives from al…" at bounding box center [400, 204] width 413 height 42
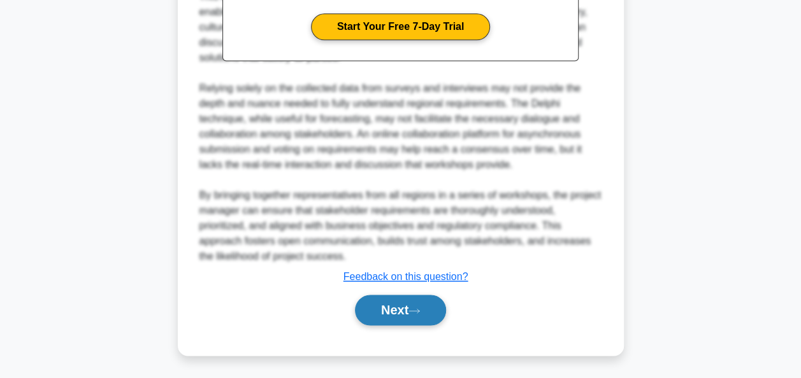
click at [388, 305] on button "Next" at bounding box center [400, 310] width 91 height 31
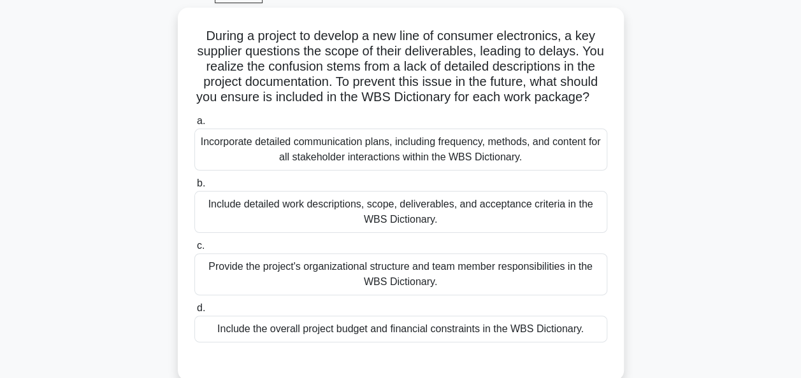
scroll to position [55, 0]
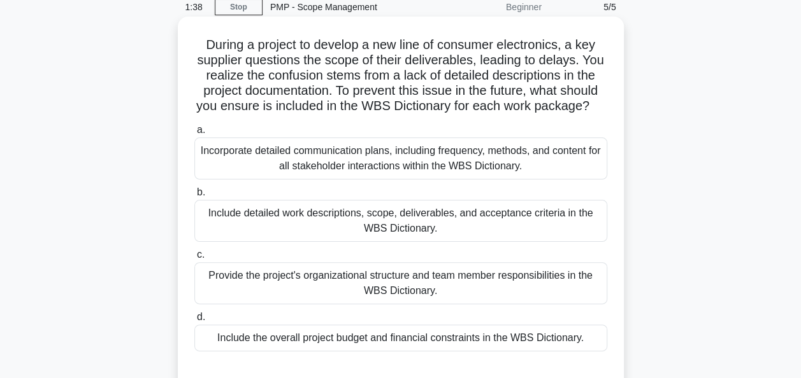
click at [294, 229] on div "Include detailed work descriptions, scope, deliverables, and acceptance criteri…" at bounding box center [400, 221] width 413 height 42
click at [194, 197] on input "b. Include detailed work descriptions, scope, deliverables, and acceptance crit…" at bounding box center [194, 193] width 0 height 8
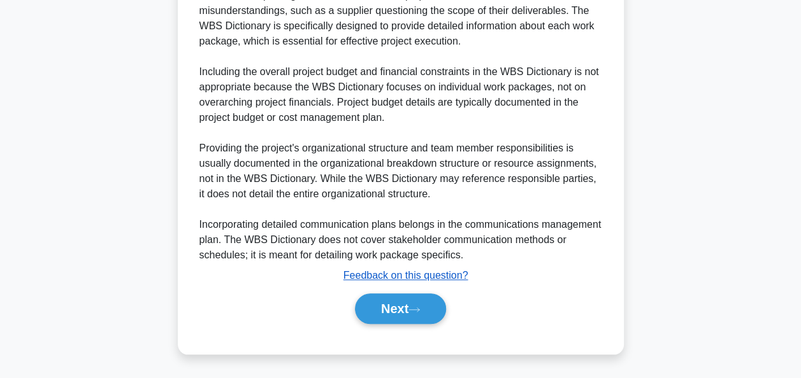
scroll to position [512, 0]
click at [403, 310] on button "Next" at bounding box center [400, 309] width 91 height 31
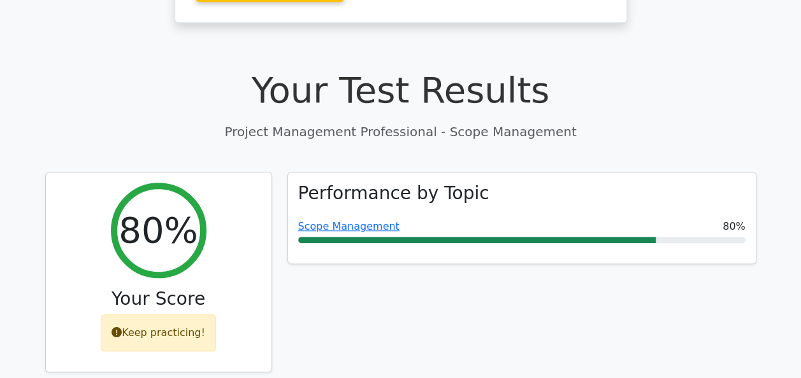
scroll to position [446, 0]
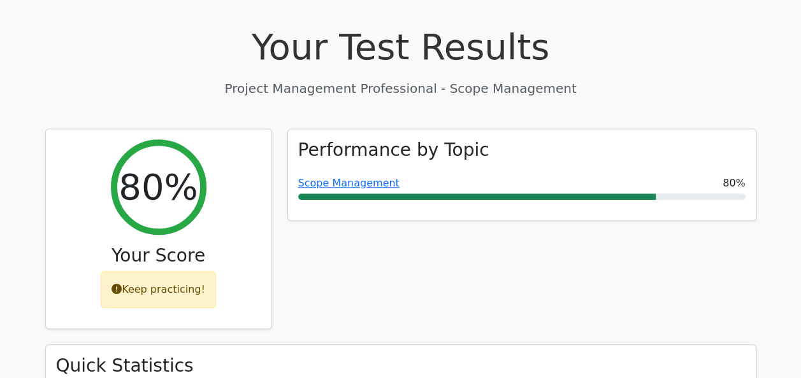
click at [755, 193] on div "Performance by Topic Scope Management 80%" at bounding box center [522, 237] width 484 height 217
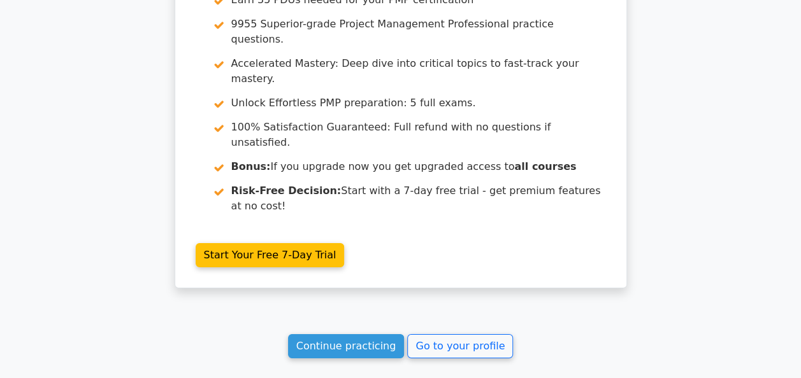
scroll to position [1925, 0]
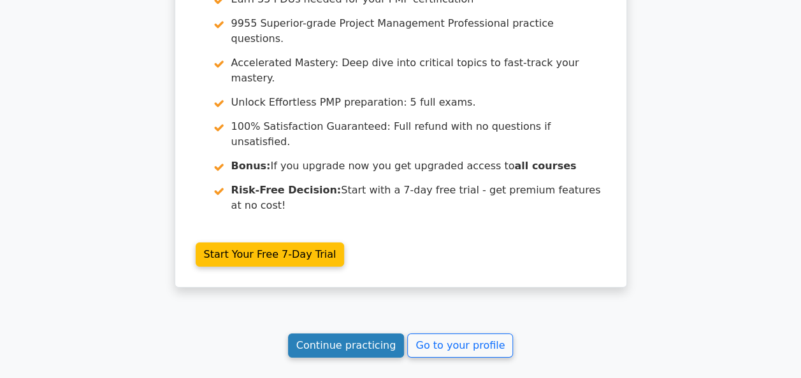
click at [350, 334] on link "Continue practicing" at bounding box center [346, 346] width 117 height 24
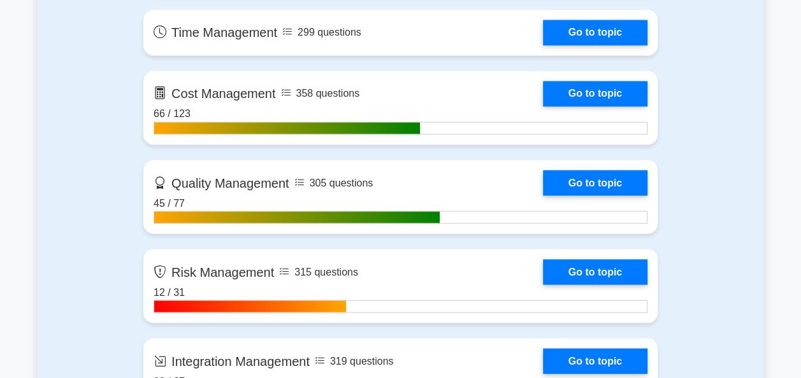
scroll to position [1032, 0]
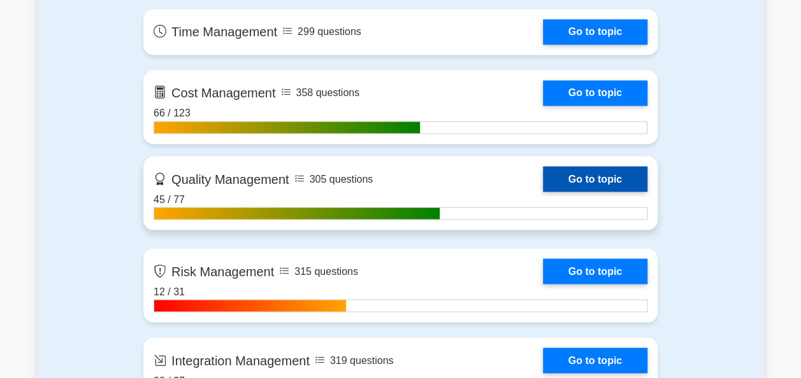
click at [601, 182] on link "Go to topic" at bounding box center [595, 178] width 104 height 25
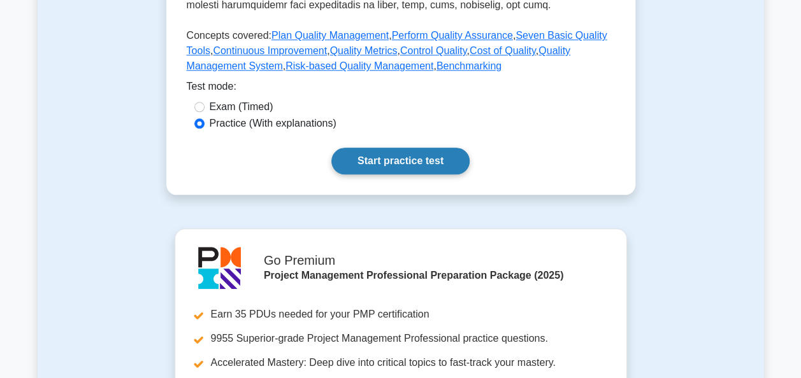
scroll to position [586, 0]
click at [385, 169] on link "Start practice test" at bounding box center [400, 160] width 138 height 27
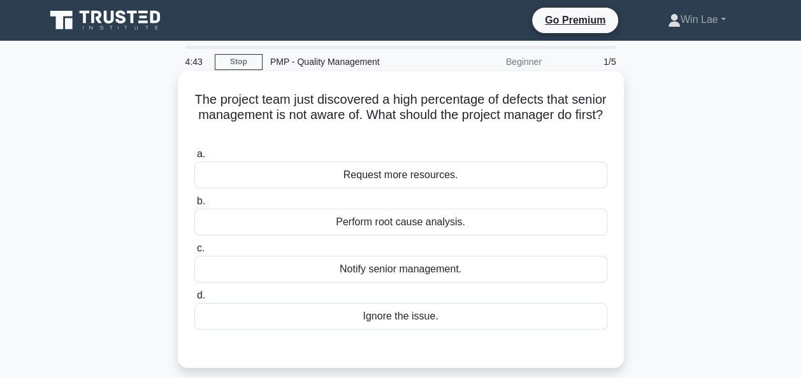
click at [381, 230] on div "Perform root cause analysis." at bounding box center [400, 222] width 413 height 27
click at [194, 206] on input "b. Perform root cause analysis." at bounding box center [194, 201] width 0 height 8
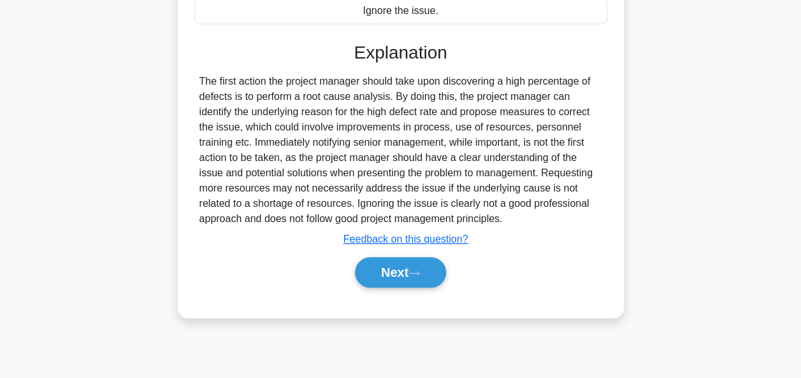
scroll to position [310, 0]
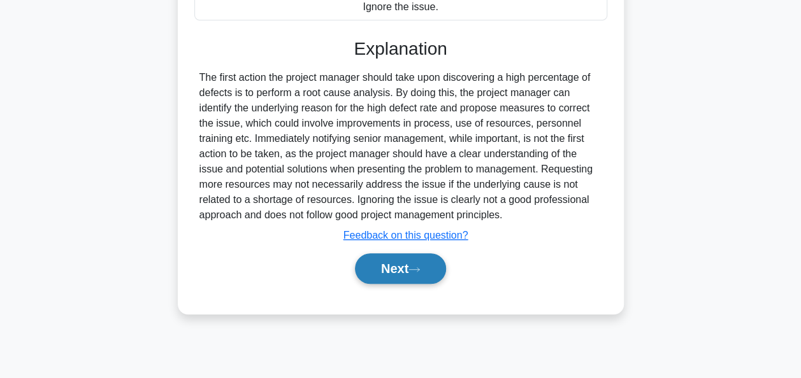
click at [399, 269] on button "Next" at bounding box center [400, 268] width 91 height 31
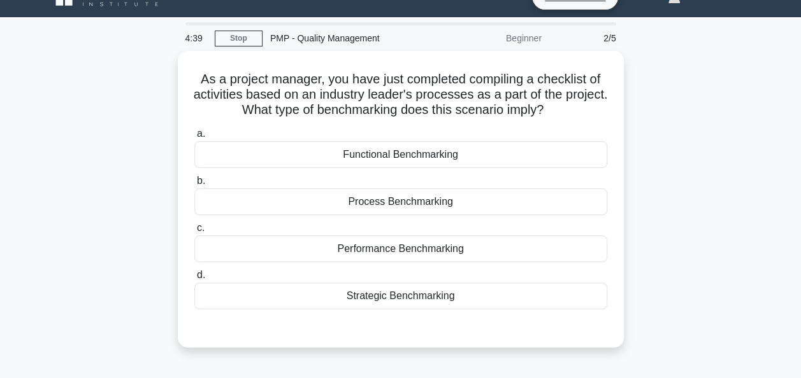
scroll to position [0, 0]
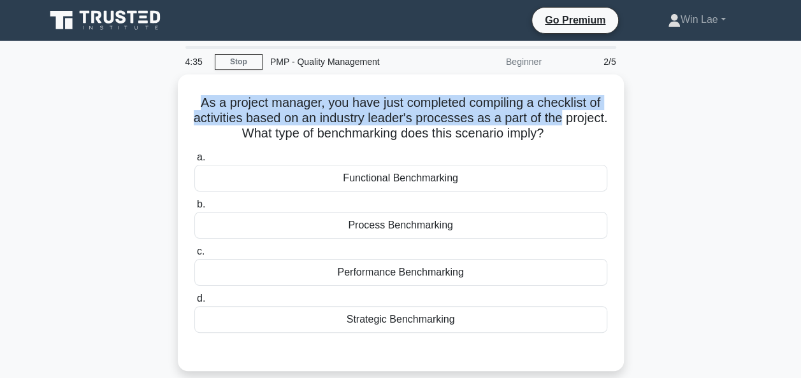
drag, startPoint x: 193, startPoint y: 102, endPoint x: 652, endPoint y: 111, distance: 459.3
click at [652, 111] on div "As a project manager, you have just completed compiling a checklist of activiti…" at bounding box center [401, 231] width 726 height 312
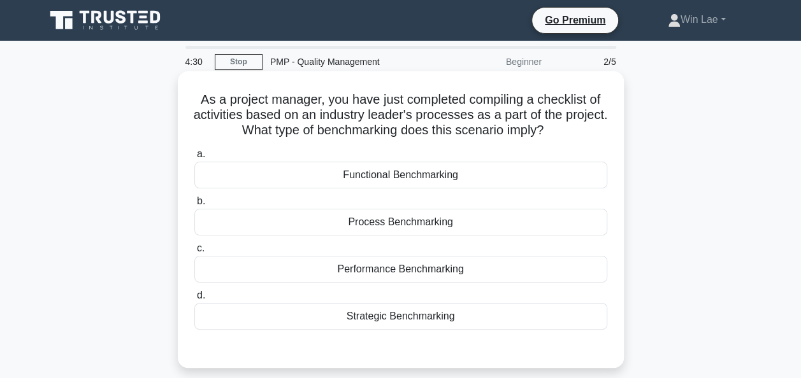
click at [268, 136] on h5 "As a project manager, you have just completed compiling a checklist of activiti…" at bounding box center [400, 115] width 415 height 47
drag, startPoint x: 443, startPoint y: 120, endPoint x: 483, endPoint y: 118, distance: 39.5
click at [483, 118] on h5 "As a project manager, you have just completed compiling a checklist of activiti…" at bounding box center [400, 115] width 415 height 47
click at [447, 231] on div "Process Benchmarking" at bounding box center [400, 222] width 413 height 27
click at [194, 206] on input "b. Process Benchmarking" at bounding box center [194, 201] width 0 height 8
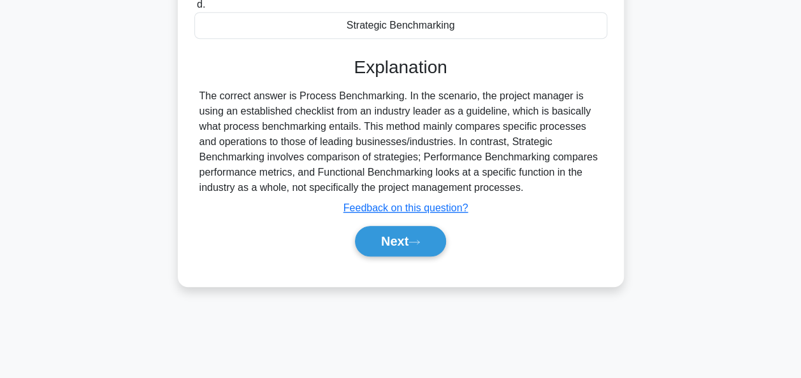
scroll to position [310, 0]
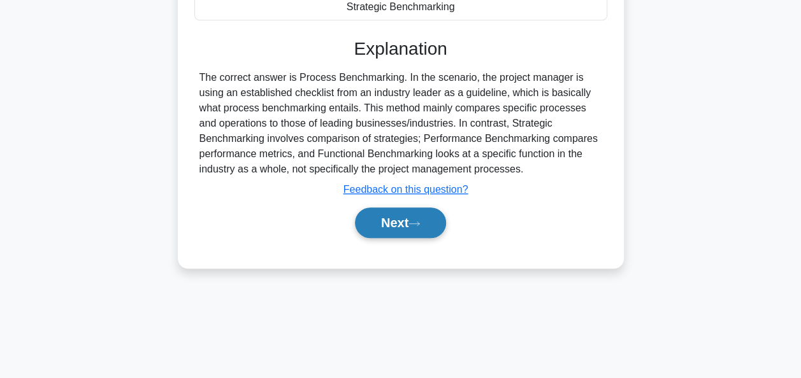
click at [383, 216] on button "Next" at bounding box center [400, 223] width 91 height 31
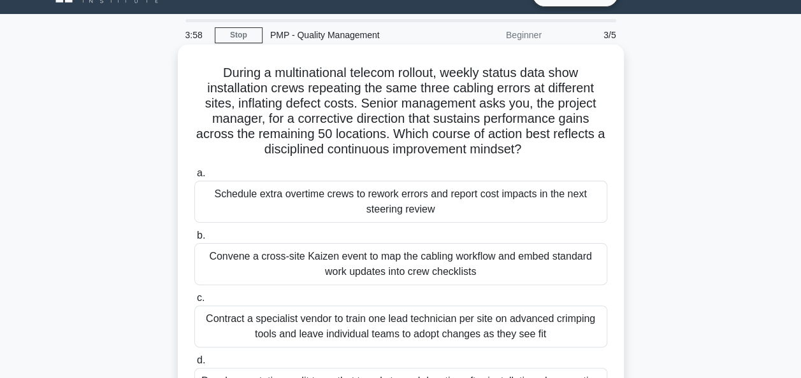
scroll to position [29, 0]
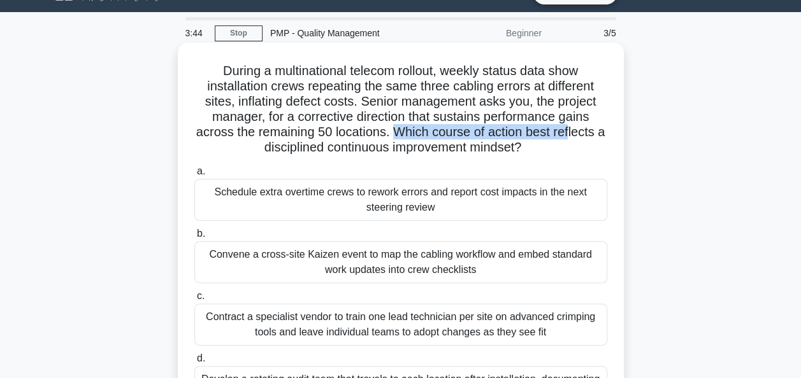
drag, startPoint x: 401, startPoint y: 134, endPoint x: 576, endPoint y: 132, distance: 174.5
click at [576, 132] on h5 "During a multinational telecom rollout, weekly status data show installation cr…" at bounding box center [400, 109] width 415 height 93
drag, startPoint x: 576, startPoint y: 132, endPoint x: 548, endPoint y: 145, distance: 31.1
click at [536, 145] on icon ".spinner_0XTQ{transform-origin:center;animation:spinner_y6GP .75s linear infini…" at bounding box center [528, 148] width 15 height 15
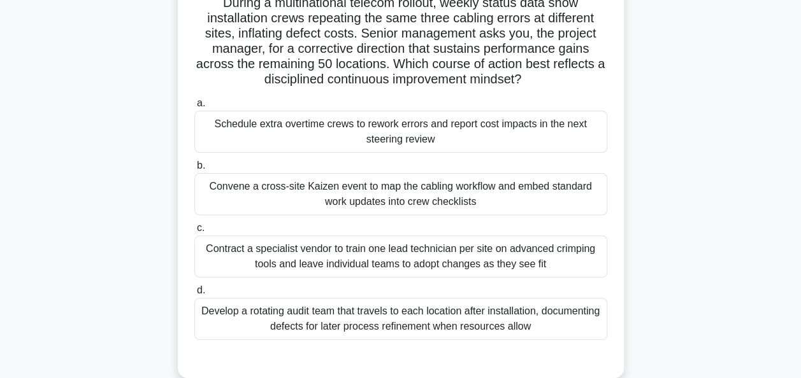
scroll to position [98, 0]
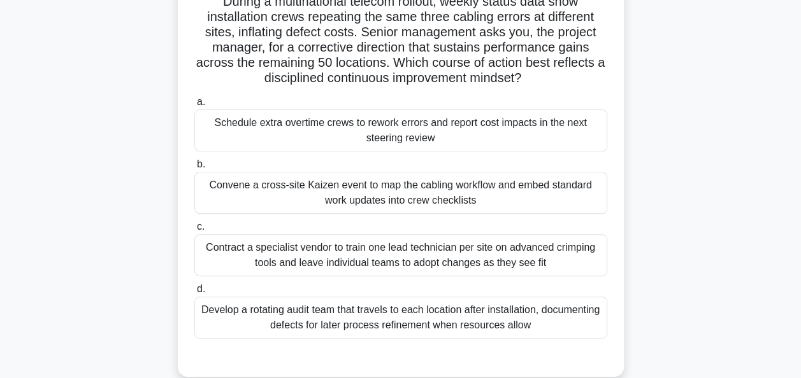
click at [392, 189] on div "Convene a cross-site Kaizen event to map the cabling workflow and embed standar…" at bounding box center [400, 193] width 413 height 42
click at [194, 169] on input "b. Convene a cross-site Kaizen event to map the cabling workflow and embed stan…" at bounding box center [194, 165] width 0 height 8
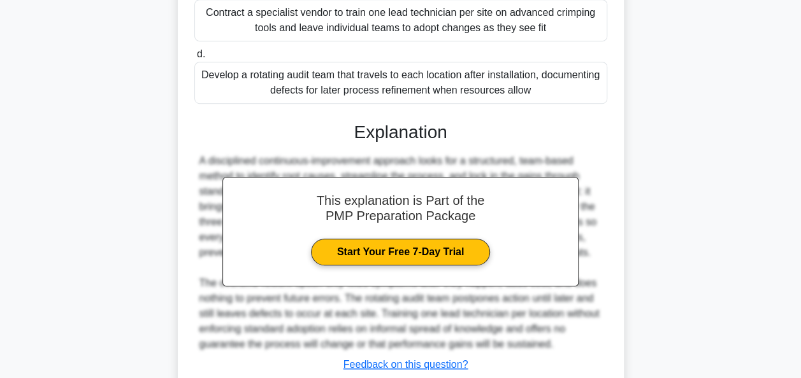
scroll to position [420, 0]
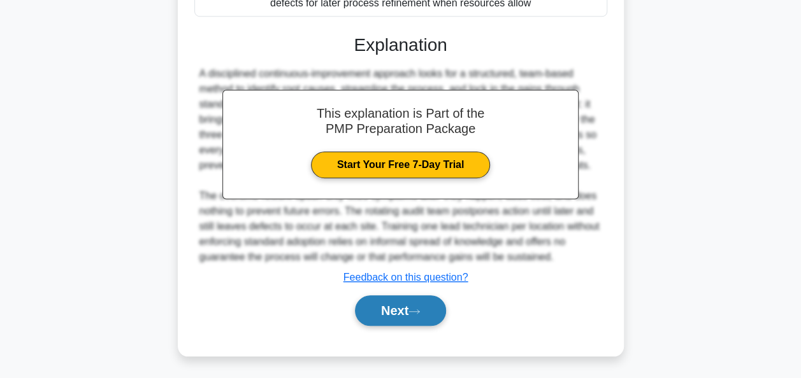
click at [410, 303] on button "Next" at bounding box center [400, 311] width 91 height 31
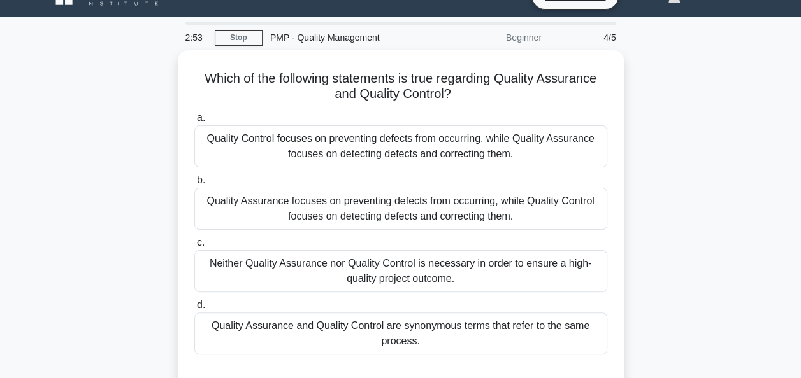
scroll to position [29, 0]
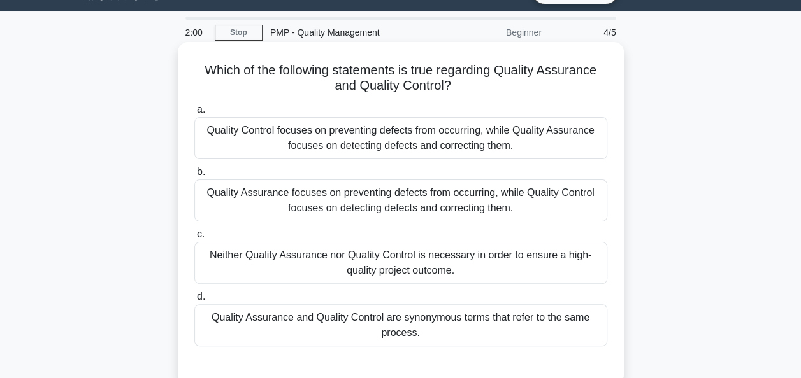
click at [473, 212] on div "Quality Assurance focuses on preventing defects from occurring, while Quality C…" at bounding box center [400, 201] width 413 height 42
click at [194, 176] on input "b. Quality Assurance focuses on preventing defects from occurring, while Qualit…" at bounding box center [194, 172] width 0 height 8
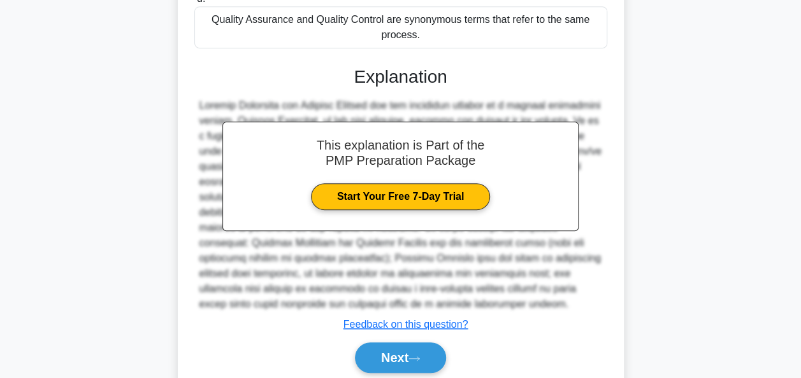
scroll to position [348, 0]
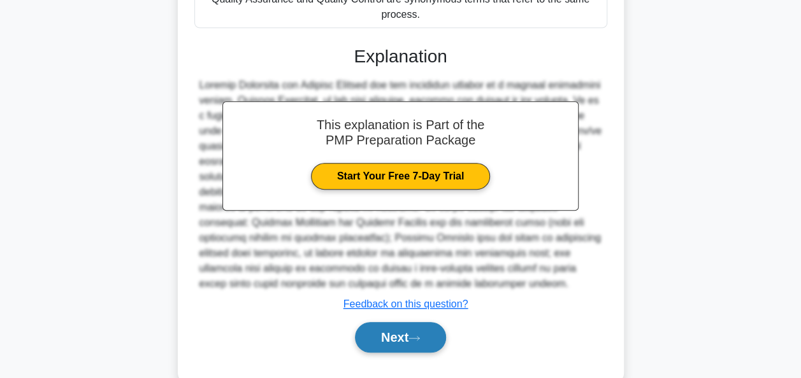
click at [375, 344] on button "Next" at bounding box center [400, 337] width 91 height 31
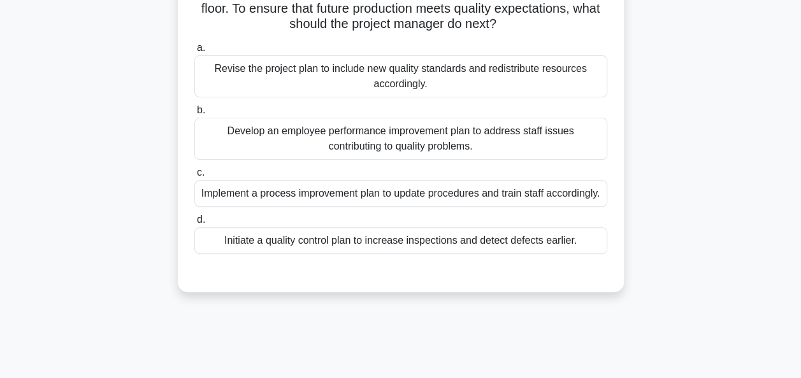
scroll to position [55, 0]
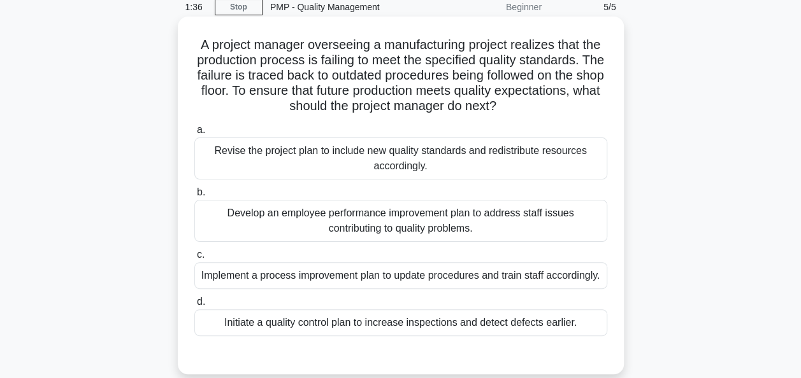
click at [263, 148] on div "Revise the project plan to include new quality standards and redistribute resou…" at bounding box center [400, 159] width 413 height 42
click at [194, 134] on input "a. Revise the project plan to include new quality standards and redistribute re…" at bounding box center [194, 130] width 0 height 8
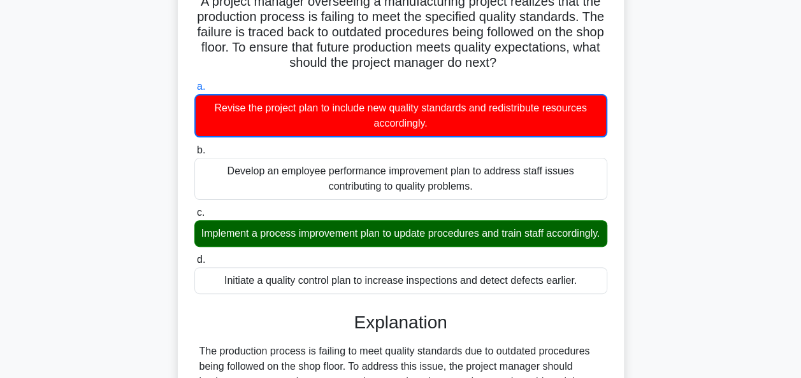
scroll to position [118, 0]
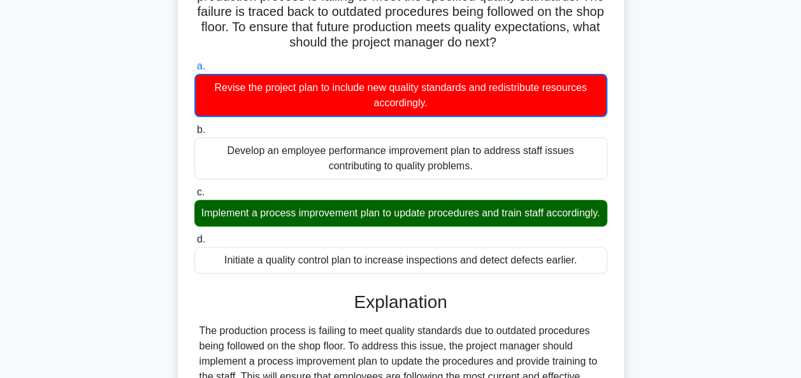
drag, startPoint x: 226, startPoint y: 211, endPoint x: 408, endPoint y: 210, distance: 181.5
click at [408, 210] on div "Implement a process improvement plan to update procedures and train staff accor…" at bounding box center [400, 213] width 413 height 27
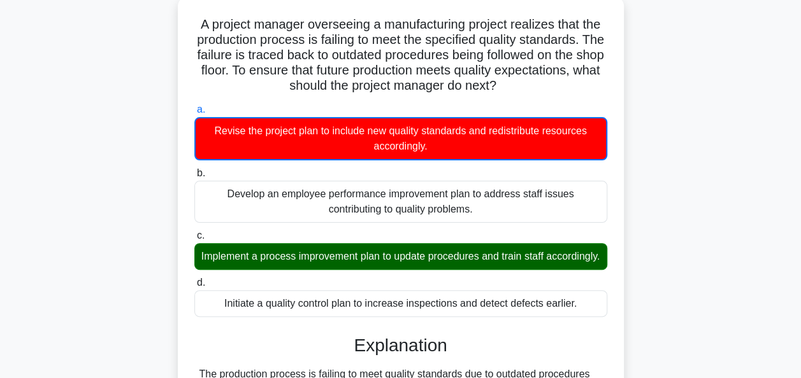
scroll to position [55, 0]
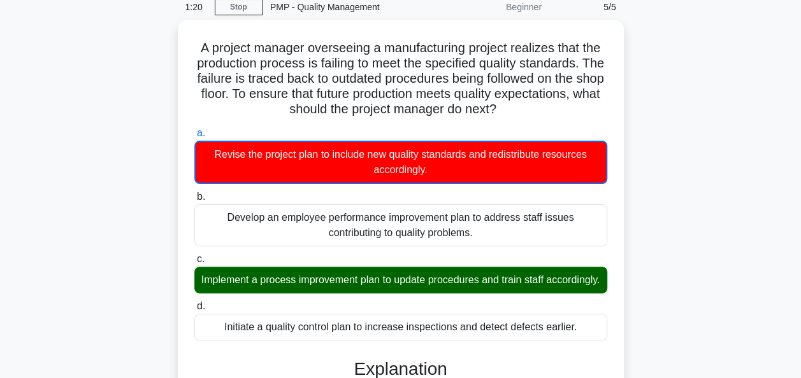
click at [34, 190] on main "1:20 Stop PMP - Quality Management Beginner 5/5 A project manager overseeing a …" at bounding box center [400, 343] width 801 height 715
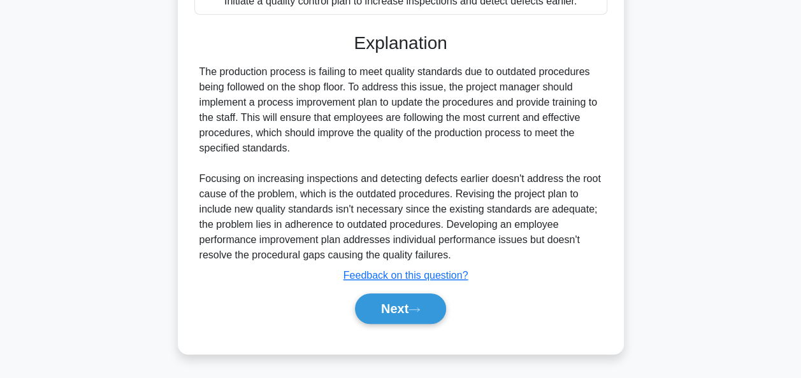
scroll to position [392, 0]
drag, startPoint x: 405, startPoint y: 316, endPoint x: 286, endPoint y: 281, distance: 124.1
click at [404, 316] on button "Next" at bounding box center [400, 309] width 91 height 31
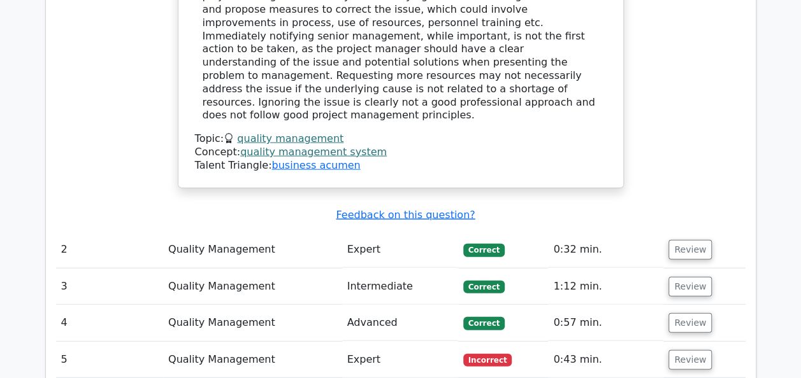
scroll to position [1465, 0]
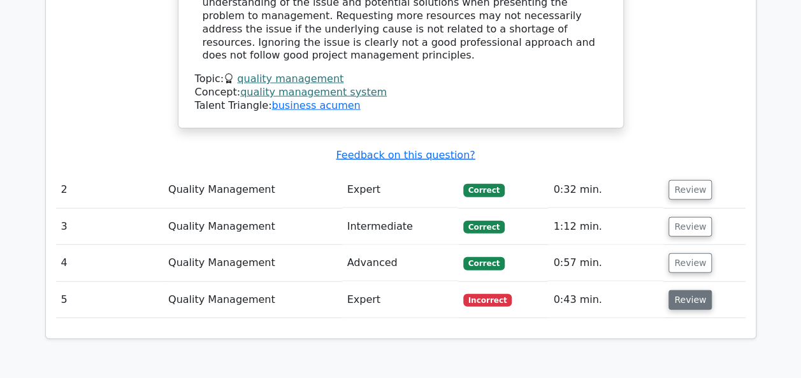
click at [683, 290] on button "Review" at bounding box center [689, 300] width 43 height 20
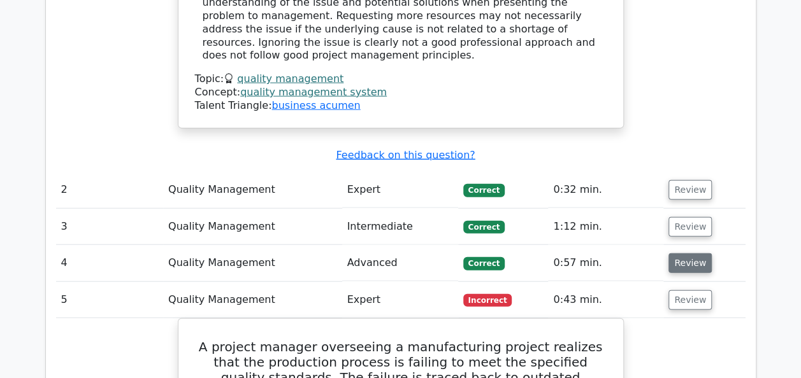
click at [670, 253] on button "Review" at bounding box center [689, 263] width 43 height 20
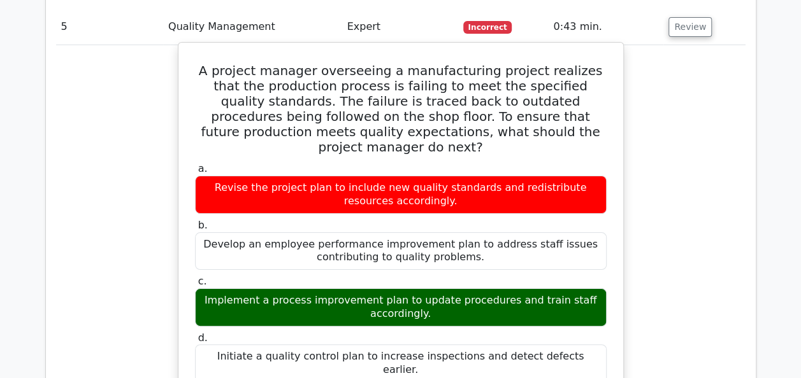
scroll to position [2415, 0]
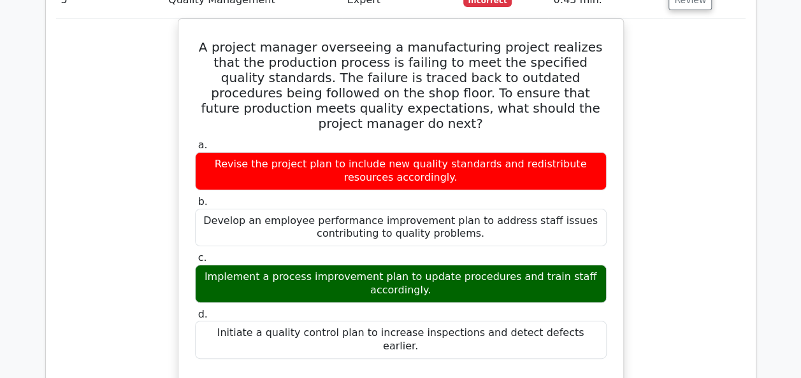
click at [732, 271] on div "A project manager overseeing a manufacturing project realizes that the producti…" at bounding box center [400, 353] width 689 height 670
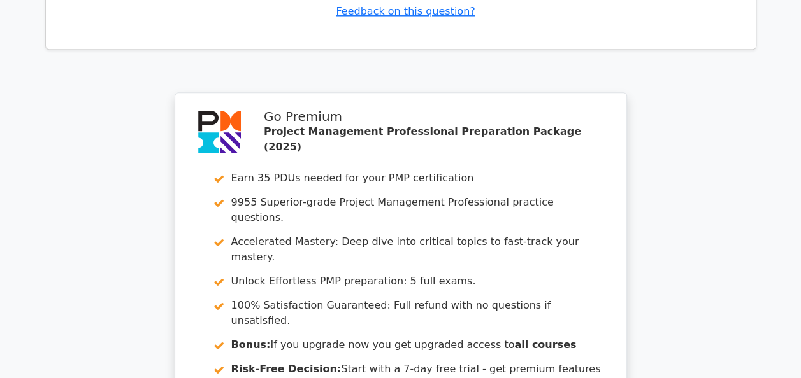
scroll to position [3158, 0]
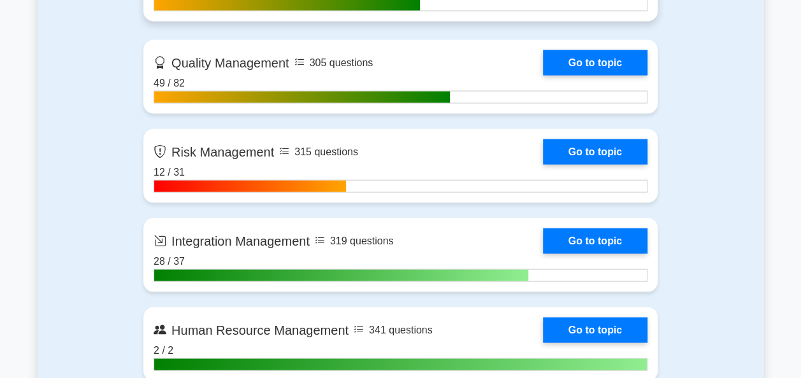
scroll to position [1153, 0]
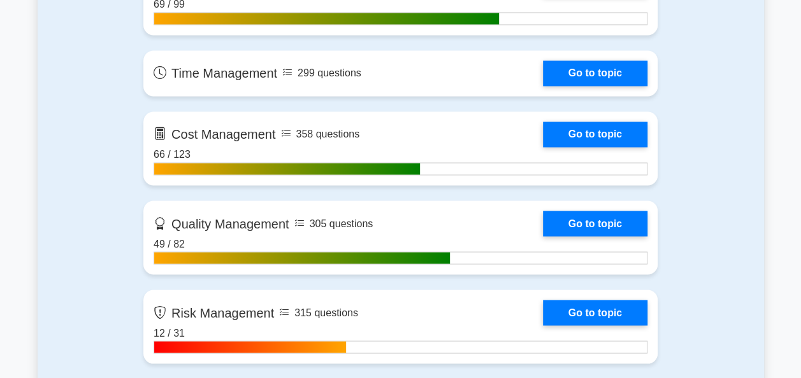
scroll to position [990, 0]
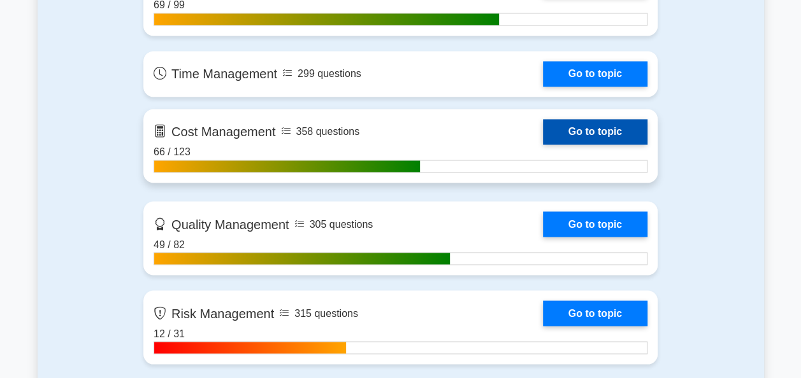
click at [602, 120] on link "Go to topic" at bounding box center [595, 131] width 104 height 25
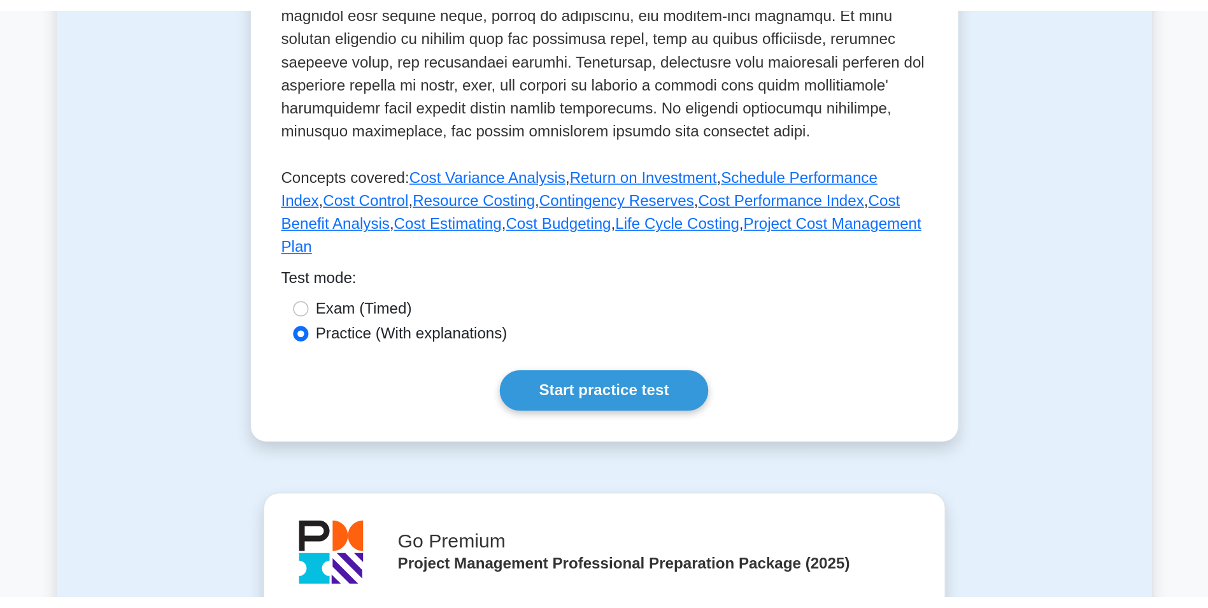
scroll to position [495, 0]
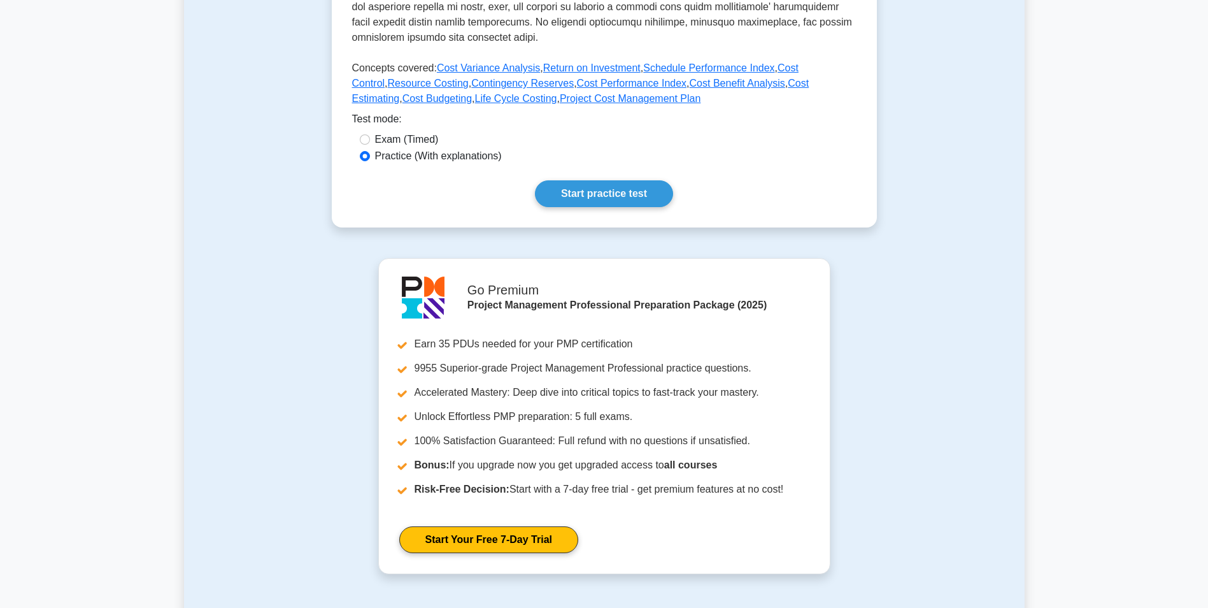
click at [800, 144] on main "Back to Project Management Professional (PMP) Cost Management Managing project …" at bounding box center [604, 155] width 1208 height 1218
